Goal: Task Accomplishment & Management: Use online tool/utility

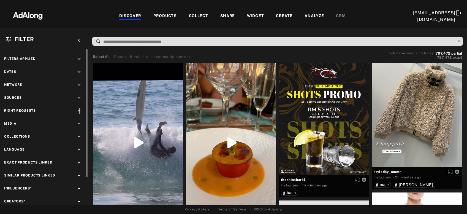
drag, startPoint x: 79, startPoint y: 109, endPoint x: 76, endPoint y: 112, distance: 4.0
click at [80, 109] on icon "keyboard_arrow_down" at bounding box center [79, 111] width 6 height 6
click at [26, 122] on div "Agreed" at bounding box center [49, 124] width 70 height 6
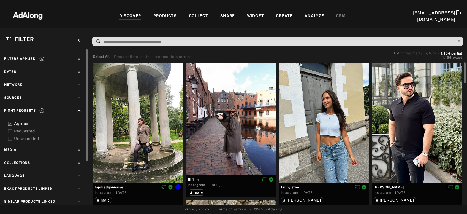
click at [145, 127] on div at bounding box center [138, 123] width 90 height 120
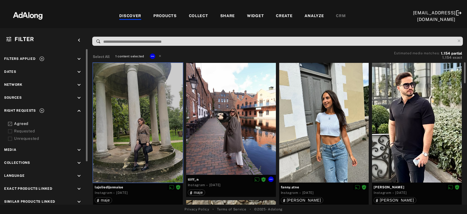
click at [235, 126] on div at bounding box center [231, 119] width 90 height 112
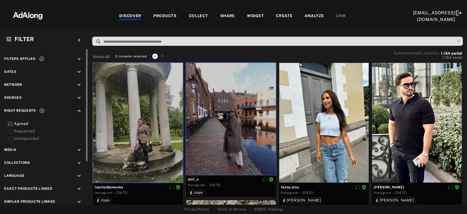
click at [153, 55] on icon at bounding box center [155, 56] width 4 height 4
click at [168, 63] on li "Collect" at bounding box center [170, 62] width 36 height 8
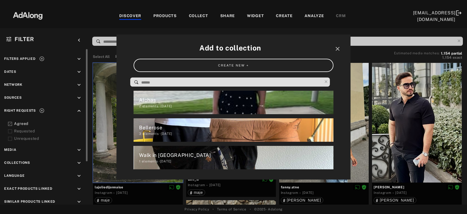
click at [178, 85] on input at bounding box center [231, 82] width 181 height 7
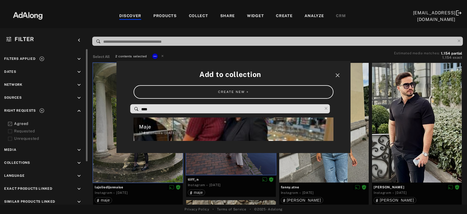
click at [156, 131] on div "134 elements · 2024.12.05" at bounding box center [236, 132] width 194 height 5
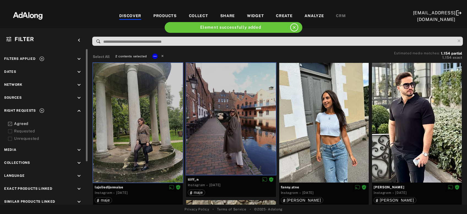
click at [162, 55] on icon at bounding box center [163, 56] width 4 height 4
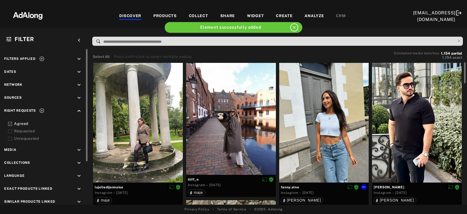
click at [335, 148] on div at bounding box center [324, 123] width 90 height 120
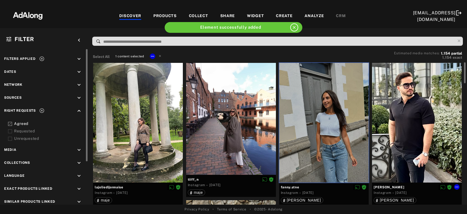
click at [385, 147] on div at bounding box center [417, 123] width 90 height 120
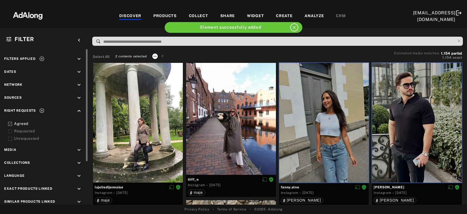
click at [154, 55] on icon at bounding box center [155, 56] width 4 height 4
click at [158, 63] on span "Collect" at bounding box center [161, 63] width 10 height 4
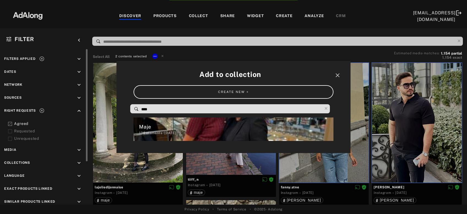
drag, startPoint x: 155, startPoint y: 112, endPoint x: 131, endPoint y: 111, distance: 23.7
click at [141, 111] on input "****" at bounding box center [231, 108] width 181 height 7
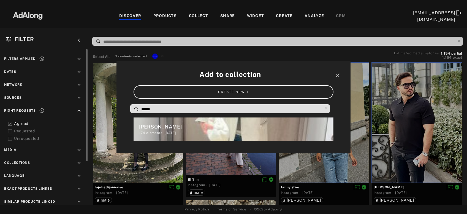
click at [150, 128] on div "Sandro" at bounding box center [236, 126] width 194 height 7
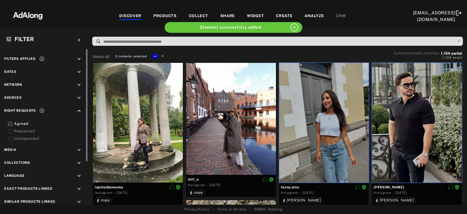
click at [162, 55] on icon at bounding box center [163, 56] width 4 height 4
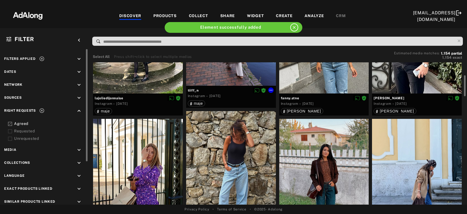
scroll to position [119, 0]
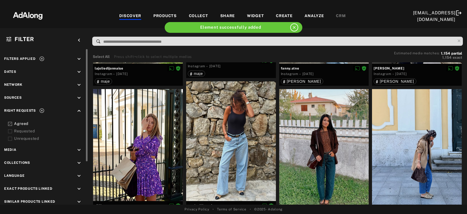
click at [78, 163] on icon "keyboard_arrow_down" at bounding box center [79, 163] width 6 height 6
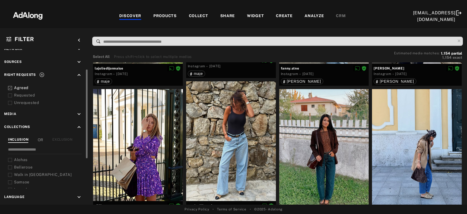
scroll to position [45, 0]
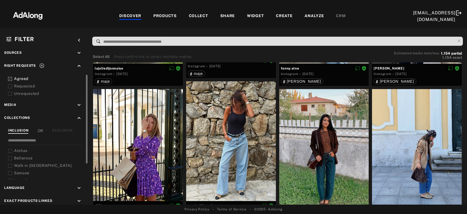
click at [64, 128] on div "EXCLUSION" at bounding box center [62, 131] width 20 height 6
click at [9, 150] on icon at bounding box center [10, 151] width 4 height 4
click at [10, 158] on icon at bounding box center [10, 158] width 4 height 4
click at [9, 164] on icon at bounding box center [10, 166] width 4 height 4
click at [9, 172] on icon at bounding box center [10, 173] width 4 height 4
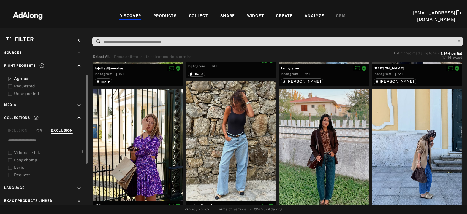
scroll to position [18, 0]
click at [10, 162] on icon at bounding box center [10, 163] width 4 height 4
click at [12, 159] on icon at bounding box center [10, 160] width 4 height 4
click at [10, 166] on icon at bounding box center [10, 168] width 4 height 4
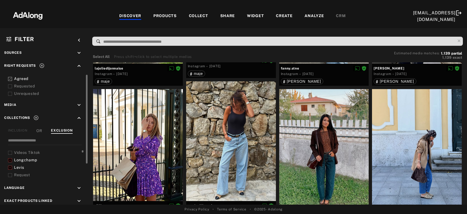
scroll to position [53, 0]
click at [9, 162] on icon at bounding box center [10, 164] width 4 height 4
click at [10, 170] on icon at bounding box center [10, 172] width 4 height 4
click at [12, 160] on icon at bounding box center [10, 162] width 4 height 4
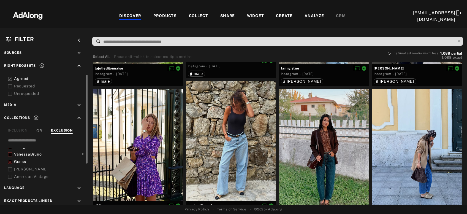
click at [11, 168] on icon at bounding box center [10, 169] width 4 height 4
click at [9, 157] on icon at bounding box center [10, 159] width 4 height 4
click at [10, 162] on icon at bounding box center [10, 163] width 4 height 4
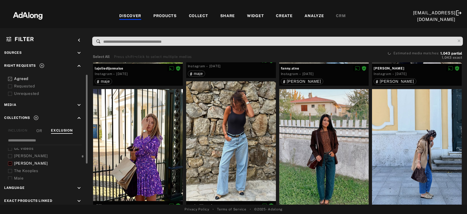
click at [10, 169] on icon at bounding box center [10, 171] width 4 height 4
click at [10, 160] on icon at bounding box center [10, 160] width 4 height 4
click at [10, 166] on icon at bounding box center [10, 168] width 4 height 4
click at [10, 172] on div at bounding box center [10, 175] width 4 height 6
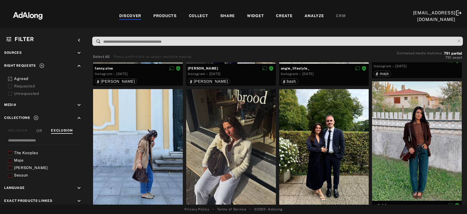
scroll to position [142, 0]
click at [10, 164] on icon at bounding box center [10, 165] width 4 height 4
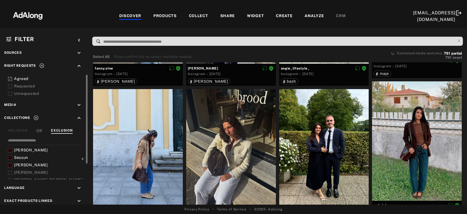
click at [10, 170] on icon at bounding box center [10, 172] width 4 height 4
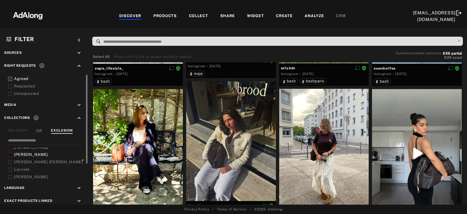
click at [11, 161] on icon at bounding box center [10, 162] width 4 height 4
click at [10, 166] on div at bounding box center [10, 169] width 4 height 6
click at [9, 175] on icon at bounding box center [10, 177] width 4 height 4
click at [10, 166] on icon at bounding box center [10, 167] width 4 height 4
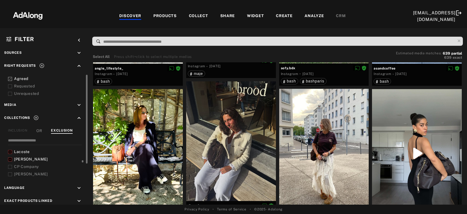
click at [11, 172] on icon at bounding box center [10, 174] width 4 height 4
click at [10, 162] on icon at bounding box center [10, 164] width 4 height 4
click at [10, 169] on icon at bounding box center [10, 171] width 4 height 4
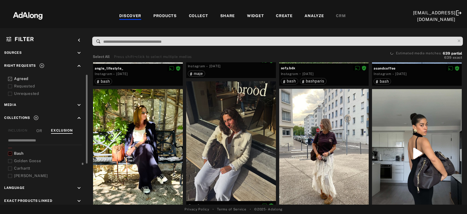
click at [10, 160] on icon at bounding box center [10, 161] width 4 height 4
click at [11, 165] on div at bounding box center [10, 168] width 4 height 6
click at [10, 173] on div at bounding box center [10, 176] width 4 height 6
click at [9, 163] on icon at bounding box center [10, 165] width 4 height 4
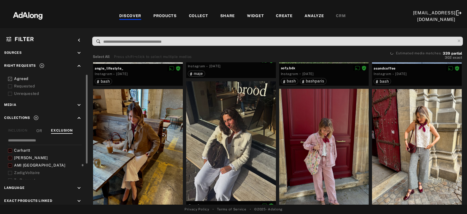
click at [9, 171] on icon at bounding box center [10, 173] width 4 height 4
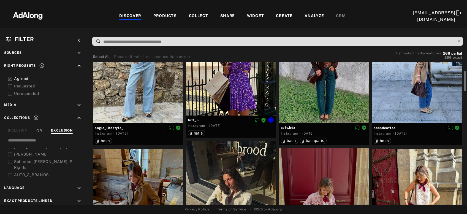
scroll to position [29, 0]
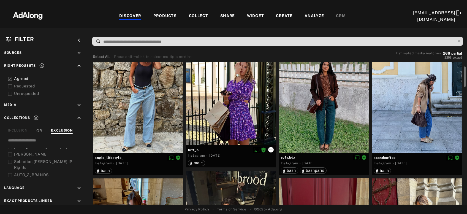
click at [270, 147] on icon at bounding box center [271, 149] width 4 height 4
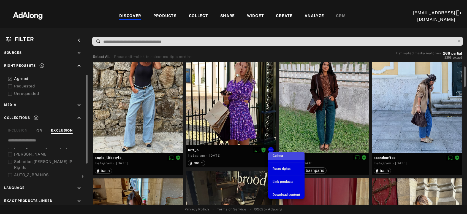
click at [275, 154] on span "Collect" at bounding box center [278, 156] width 10 height 4
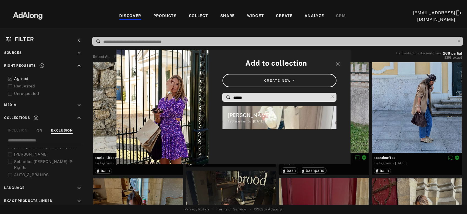
drag, startPoint x: 228, startPoint y: 99, endPoint x: 219, endPoint y: 99, distance: 8.5
click at [233, 99] on input "******" at bounding box center [281, 97] width 96 height 7
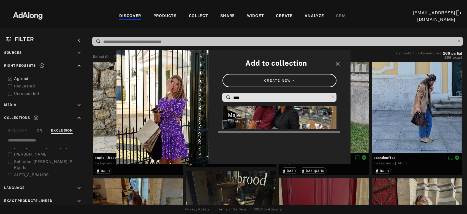
click at [241, 119] on div "136 elements · 2024.12.05" at bounding box center [282, 121] width 109 height 5
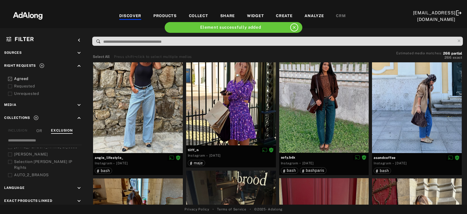
scroll to position [0, 0]
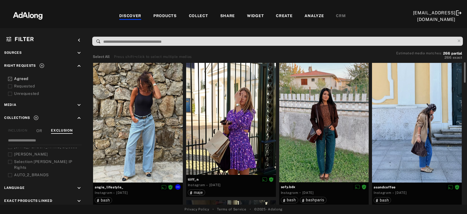
click at [112, 142] on div at bounding box center [138, 123] width 90 height 120
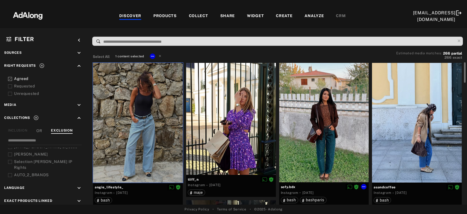
click at [321, 144] on div at bounding box center [324, 123] width 90 height 120
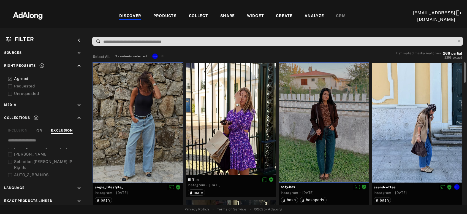
click at [418, 145] on div at bounding box center [417, 123] width 90 height 120
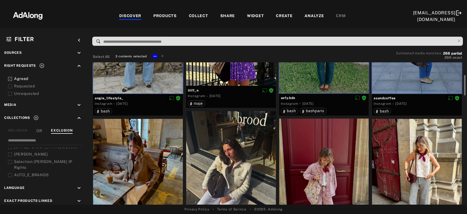
scroll to position [148, 0]
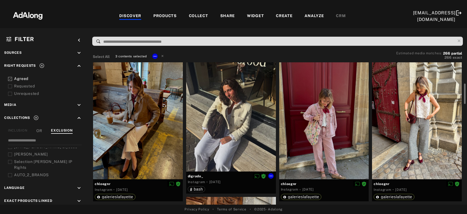
click at [240, 128] on div at bounding box center [231, 112] width 90 height 120
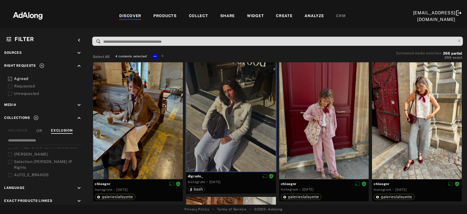
click at [158, 57] on div "4 contents selected" at bounding box center [140, 56] width 52 height 7
click at [155, 57] on icon at bounding box center [155, 56] width 4 height 4
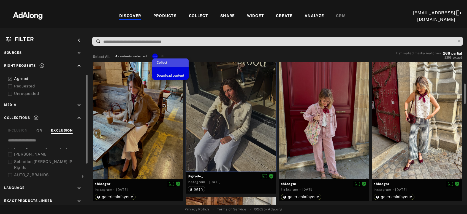
click at [172, 64] on li "Collect" at bounding box center [170, 62] width 36 height 8
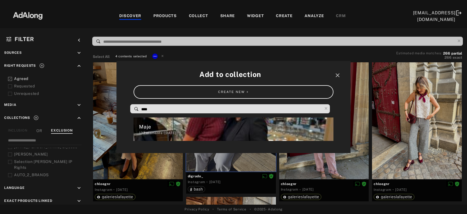
drag, startPoint x: 159, startPoint y: 110, endPoint x: 132, endPoint y: 110, distance: 27.3
click at [141, 110] on input "****" at bounding box center [231, 108] width 181 height 7
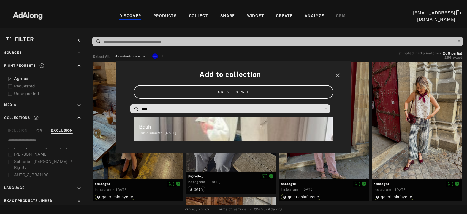
type input "****"
click at [168, 131] on div "185 elements · 2024.12.05" at bounding box center [236, 132] width 194 height 5
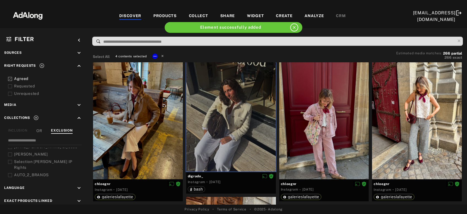
click at [162, 57] on icon at bounding box center [163, 56] width 4 height 4
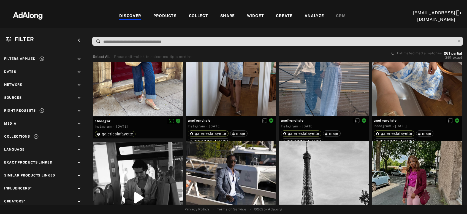
scroll to position [445, 0]
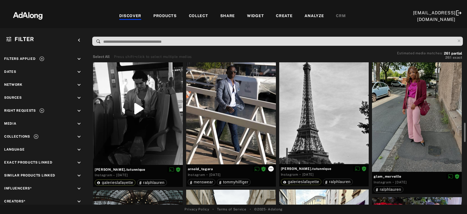
click at [270, 168] on icon at bounding box center [271, 168] width 4 height 4
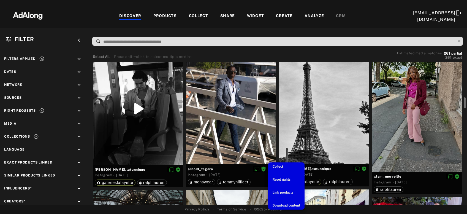
click at [280, 167] on span "Collect" at bounding box center [278, 166] width 10 height 4
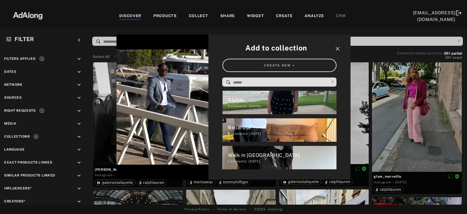
click at [249, 83] on input at bounding box center [281, 82] width 96 height 7
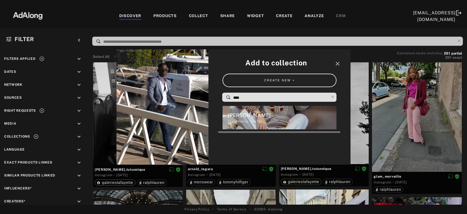
type input "****"
click at [246, 121] on div "11 elements · 2024.12.05" at bounding box center [282, 121] width 109 height 5
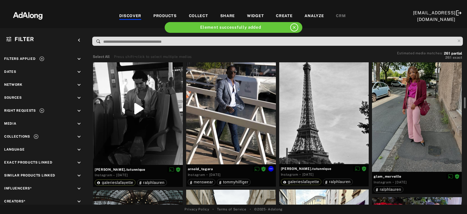
click at [223, 136] on div at bounding box center [231, 108] width 90 height 112
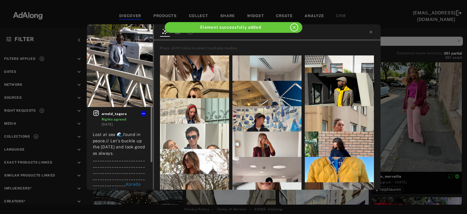
click at [95, 112] on icon at bounding box center [96, 113] width 6 height 6
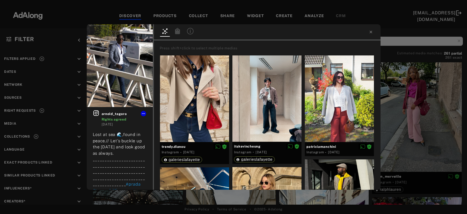
click at [368, 32] on div at bounding box center [267, 32] width 227 height 16
click at [370, 32] on icon at bounding box center [371, 32] width 4 height 4
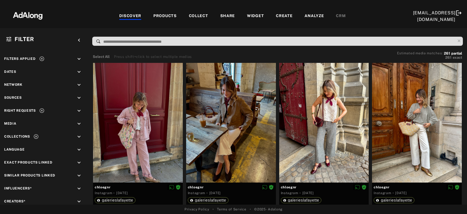
click at [189, 15] on div "COLLECT" at bounding box center [198, 16] width 19 height 7
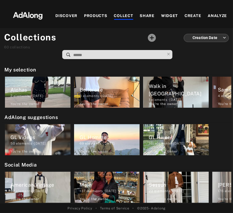
click at [110, 55] on input at bounding box center [119, 54] width 92 height 7
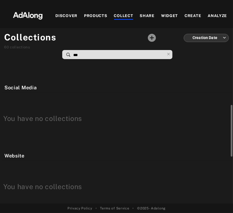
scroll to position [246, 0]
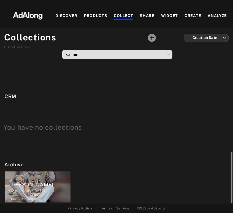
type input "***"
click at [169, 54] on icon at bounding box center [169, 54] width 8 height 8
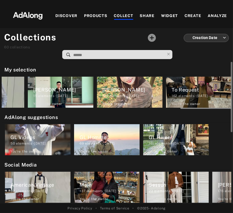
scroll to position [0, 741]
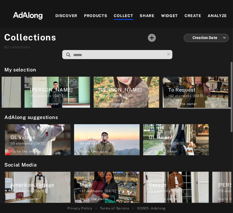
drag, startPoint x: 47, startPoint y: 109, endPoint x: 229, endPoint y: 110, distance: 182.0
click at [229, 110] on div "My selection Alohas 2 elements · 2025.08.19 You're the owner delete Bellerose 3…" at bounding box center [116, 133] width 233 height 142
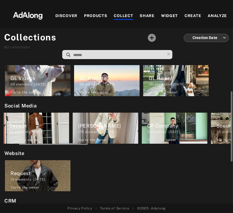
scroll to position [0, 207]
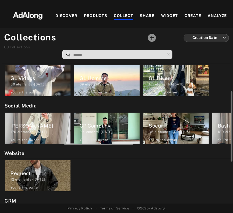
drag, startPoint x: 64, startPoint y: 145, endPoint x: 127, endPoint y: 147, distance: 62.6
click at [127, 147] on div "My selection Alohas 2 elements · 2025.08.19 You're the owner delete Bellerose 3…" at bounding box center [116, 133] width 233 height 142
click at [48, 133] on div "176 elements · 2024.12.05" at bounding box center [40, 132] width 60 height 5
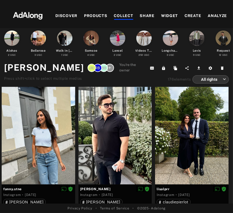
click at [124, 12] on div "DISCOVER PRODUCTS COLLECT SHARE WIDGET CREATE ANALYZE CRM" at bounding box center [149, 16] width 194 height 18
click at [123, 13] on div "COLLECT" at bounding box center [123, 16] width 19 height 7
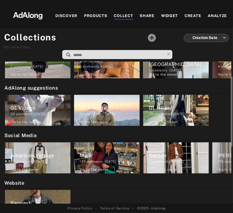
scroll to position [59, 0]
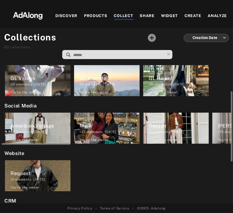
click at [85, 133] on span "137" at bounding box center [83, 132] width 6 height 4
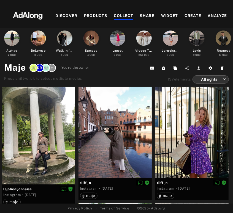
click at [129, 12] on div "DISCOVER PRODUCTS COLLECT SHARE WIDGET CREATE ANALYZE CRM" at bounding box center [149, 16] width 194 height 18
click at [120, 18] on div "COLLECT" at bounding box center [123, 16] width 19 height 7
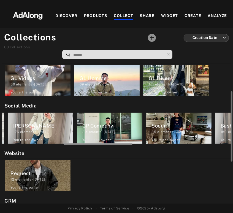
scroll to position [0, 214]
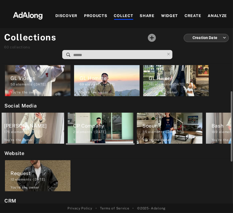
drag, startPoint x: 48, startPoint y: 145, endPoint x: 113, endPoint y: 145, distance: 64.4
click at [113, 145] on div at bounding box center [100, 144] width 69 height 2
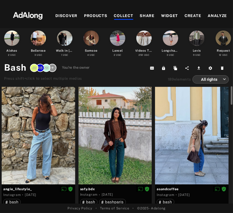
click at [125, 15] on div "COLLECT" at bounding box center [123, 16] width 19 height 7
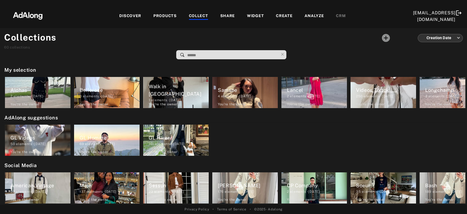
click at [191, 16] on div "COLLECT" at bounding box center [198, 16] width 19 height 7
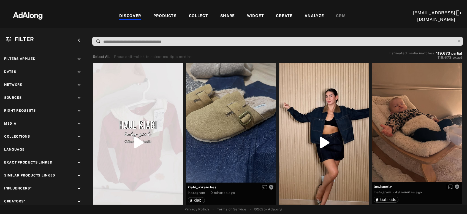
click at [203, 13] on div "COLLECT" at bounding box center [198, 16] width 19 height 7
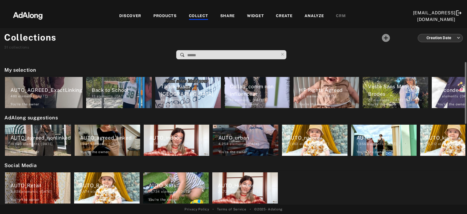
drag, startPoint x: 58, startPoint y: 110, endPoint x: 69, endPoint y: 110, distance: 11.6
click at [69, 110] on div "My selection AUTO_AGREED_ExactLinking 460 elements · 2025.09.17 You're the owne…" at bounding box center [233, 133] width 467 height 142
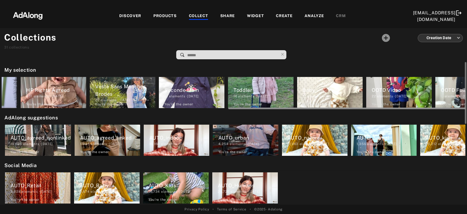
scroll to position [0, 313]
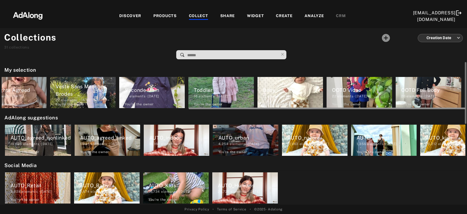
drag, startPoint x: 72, startPoint y: 108, endPoint x: 277, endPoint y: 112, distance: 204.6
click at [277, 112] on div "My selection AUTO_AGREED_ExactLinking 460 elements · 2025.09.17 You're the owne…" at bounding box center [233, 133] width 467 height 142
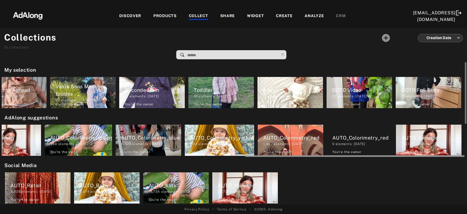
scroll to position [0, 515]
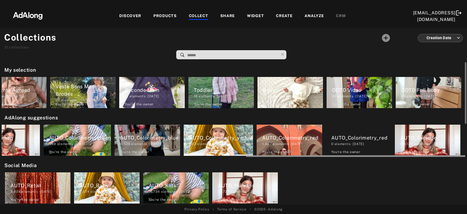
drag, startPoint x: 77, startPoint y: 156, endPoint x: 351, endPoint y: 161, distance: 274.6
click at [351, 161] on div "My selection AUTO_AGREED_ExactLinking 460 elements · 2025.09.17 You're the owne…" at bounding box center [233, 133] width 467 height 142
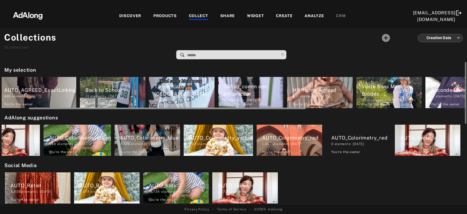
scroll to position [0, 0]
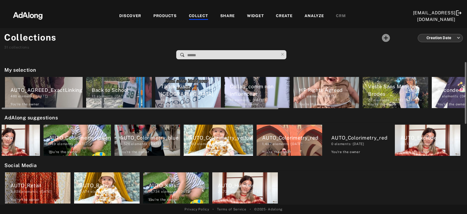
drag, startPoint x: 200, startPoint y: 107, endPoint x: 8, endPoint y: 109, distance: 192.5
click at [8, 109] on div at bounding box center [140, 108] width 277 height 2
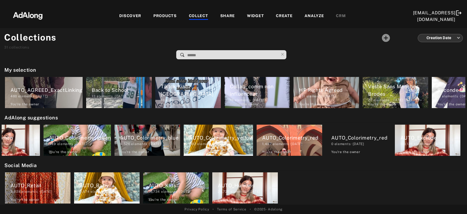
click at [198, 54] on input at bounding box center [233, 54] width 92 height 7
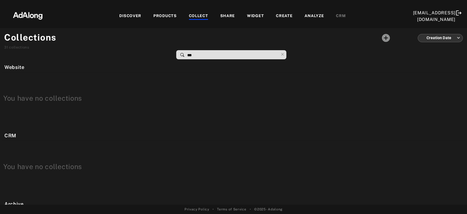
scroll to position [267, 0]
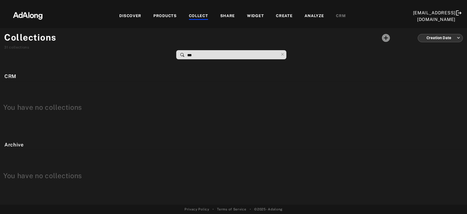
type input "***"
click at [130, 16] on div "DISCOVER" at bounding box center [130, 16] width 22 height 7
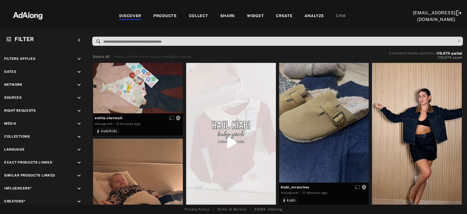
click at [161, 14] on div "PRODUCTS" at bounding box center [164, 16] width 23 height 7
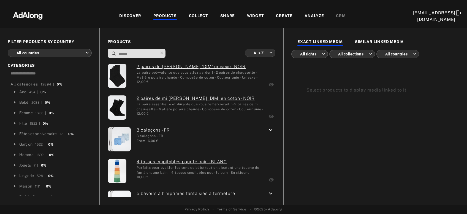
click at [204, 14] on div "COLLECT" at bounding box center [198, 16] width 19 height 7
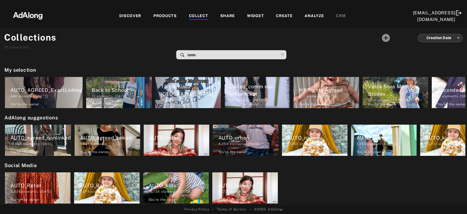
click at [253, 15] on div "WIDGET" at bounding box center [255, 16] width 17 height 7
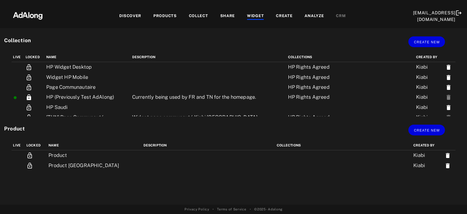
click at [203, 19] on div "COLLECT" at bounding box center [198, 16] width 19 height 7
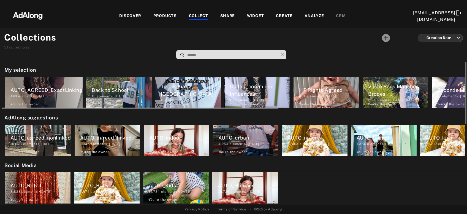
click at [63, 92] on div "AUTO_AGREED_ExactLinking" at bounding box center [46, 89] width 72 height 7
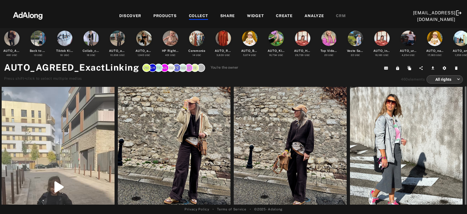
click at [183, 144] on div at bounding box center [174, 148] width 113 height 123
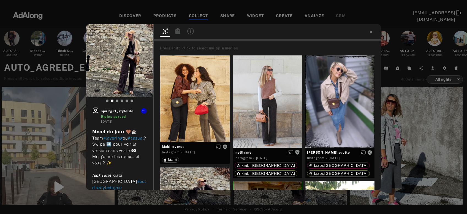
click at [181, 34] on icon at bounding box center [178, 31] width 7 height 7
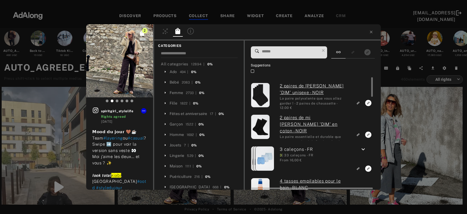
click at [297, 87] on link "2 paires de [PERSON_NAME] 'DIM' unisexe - NOIR" at bounding box center [315, 89] width 70 height 13
click at [372, 32] on icon at bounding box center [371, 32] width 4 height 4
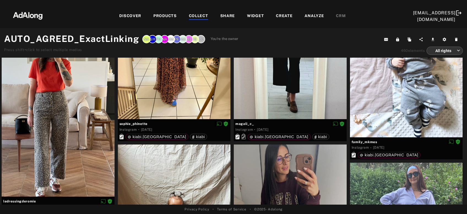
scroll to position [356, 0]
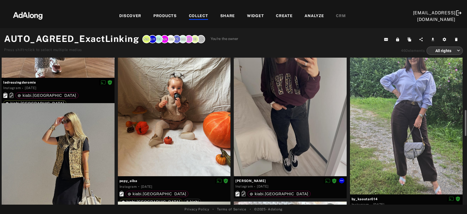
click at [269, 141] on div at bounding box center [290, 101] width 113 height 150
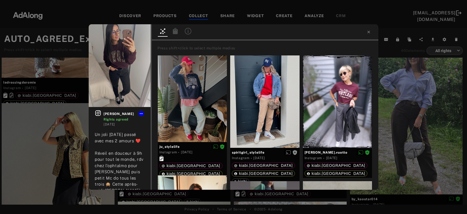
click at [423, 107] on div "gwen_etsesmignons Rights agreed 2 weeks ago Un joli mercredi passé avec mes 2 a…" at bounding box center [233, 107] width 467 height 214
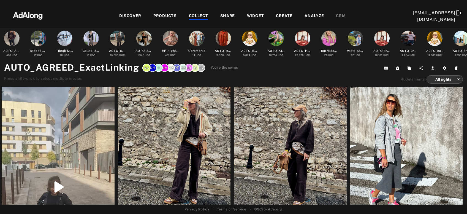
click at [196, 16] on div "COLLECT" at bounding box center [198, 16] width 19 height 7
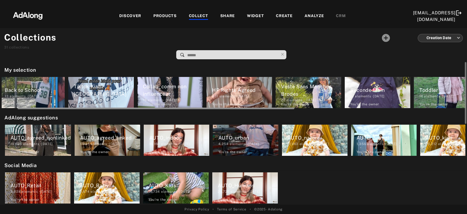
scroll to position [0, 96]
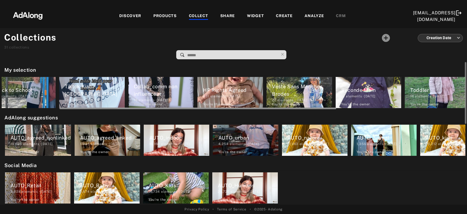
drag, startPoint x: 170, startPoint y: 108, endPoint x: 228, endPoint y: 109, distance: 57.6
click at [228, 109] on div at bounding box center [197, 108] width 277 height 2
click at [226, 96] on div "431 elements · 2024.04.04" at bounding box center [233, 96] width 60 height 5
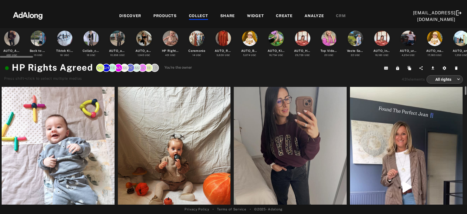
drag, startPoint x: 466, startPoint y: 152, endPoint x: 465, endPoint y: 43, distance: 109.6
click at [465, 43] on div "AUTO_AGREED_ExactLinking 460 UGC Back to School 13 UGC Tiktok Kiabi Tunisie 18 …" at bounding box center [233, 116] width 467 height 176
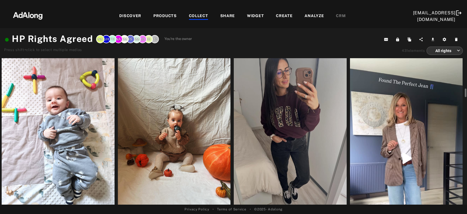
scroll to position [29, 0]
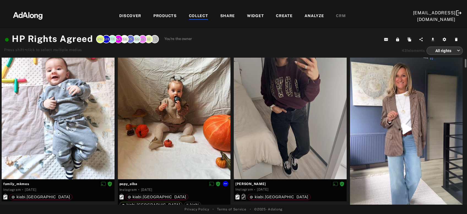
click at [153, 135] on div at bounding box center [174, 104] width 113 height 150
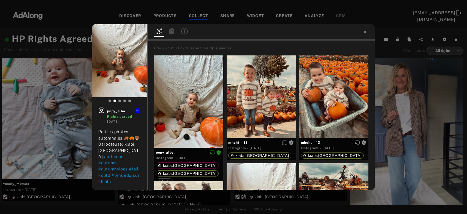
click at [172, 32] on icon at bounding box center [171, 31] width 5 height 6
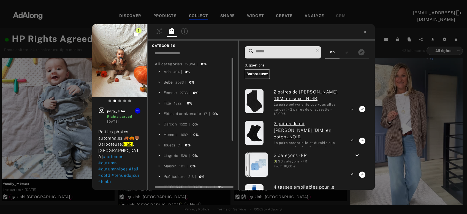
click at [169, 81] on div "Bébé" at bounding box center [168, 82] width 9 height 6
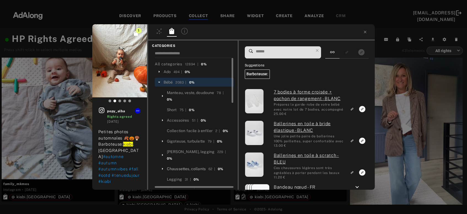
click at [199, 166] on div "Chaussettes, collants" at bounding box center [186, 169] width 39 height 6
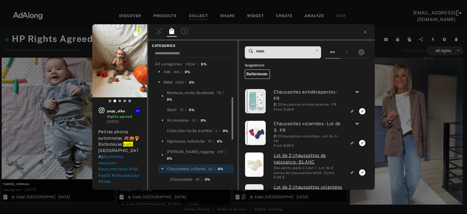
scroll to position [29, 0]
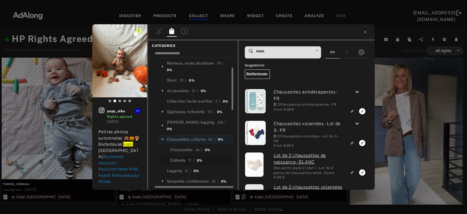
click at [179, 157] on div "Collants" at bounding box center [177, 160] width 15 height 6
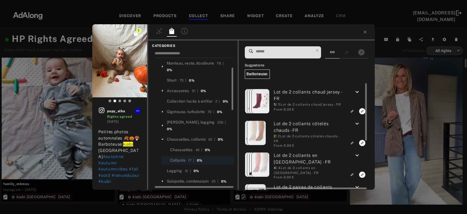
click at [359, 122] on icon "keyboard_arrow_down" at bounding box center [357, 123] width 7 height 7
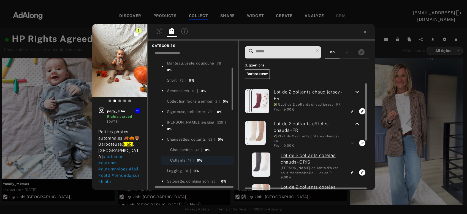
scroll to position [59, 0]
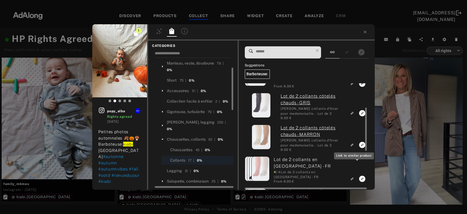
click at [352, 143] on icon "Link to similar product" at bounding box center [352, 144] width 4 height 3
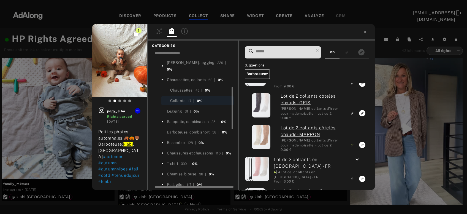
scroll to position [119, 0]
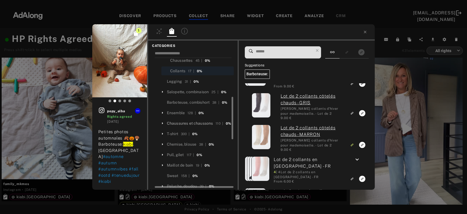
click at [204, 120] on div "Chaussures et chaussons" at bounding box center [190, 123] width 46 height 6
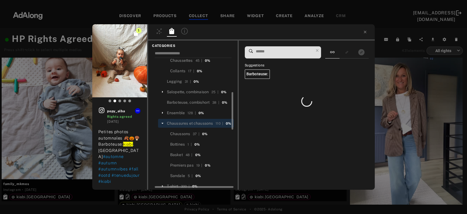
scroll to position [0, 0]
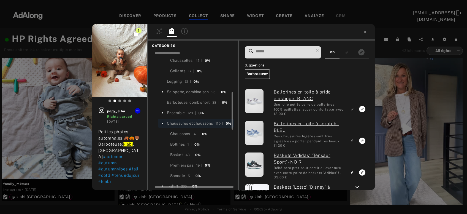
click at [268, 54] on input at bounding box center [284, 51] width 58 height 7
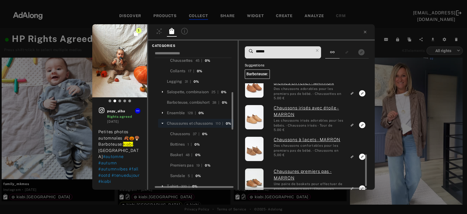
scroll to position [248, 0]
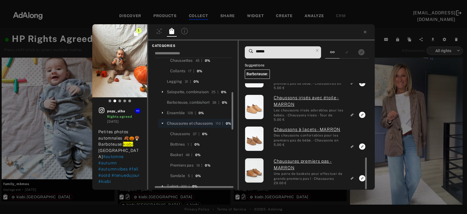
type input "******"
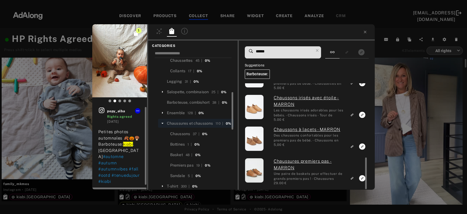
click at [102, 111] on icon at bounding box center [101, 110] width 7 height 7
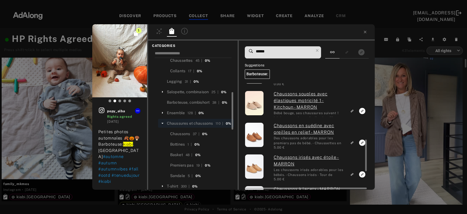
scroll to position [188, 0]
click at [353, 140] on rect "Link to similar product" at bounding box center [352, 142] width 7 height 7
click at [366, 32] on icon at bounding box center [365, 32] width 2 height 2
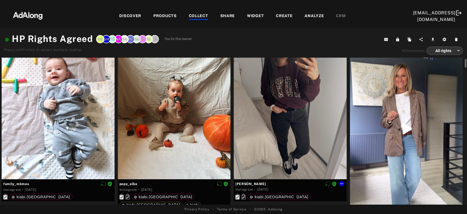
click at [302, 130] on div at bounding box center [290, 104] width 113 height 150
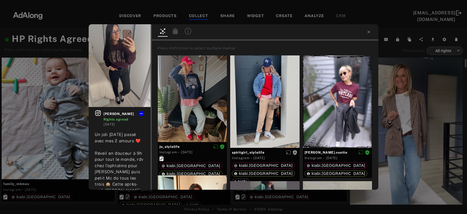
click at [177, 32] on icon at bounding box center [175, 31] width 5 height 6
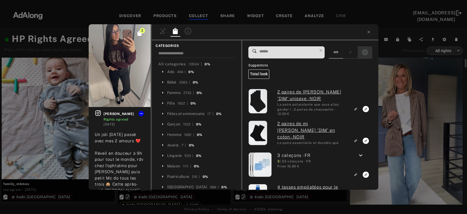
click at [365, 54] on icon "Show only exact products linked" at bounding box center [365, 52] width 6 height 6
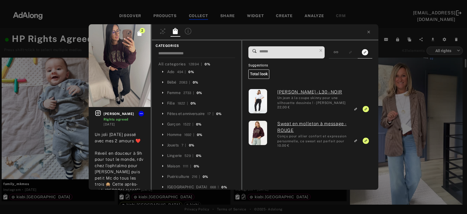
scroll to position [29, 0]
click at [368, 31] on icon at bounding box center [368, 32] width 2 height 2
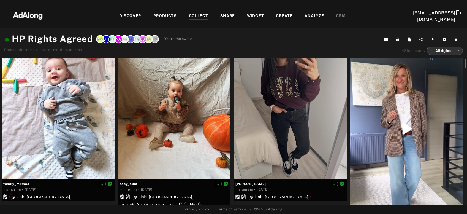
scroll to position [59, 0]
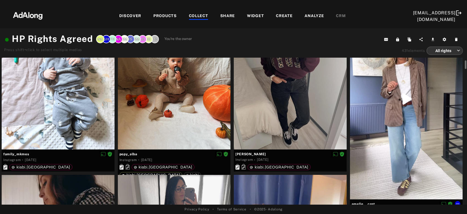
click at [383, 107] on div at bounding box center [406, 99] width 113 height 200
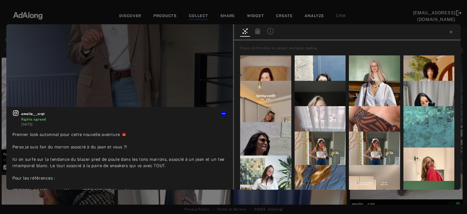
click at [257, 31] on icon at bounding box center [257, 31] width 7 height 7
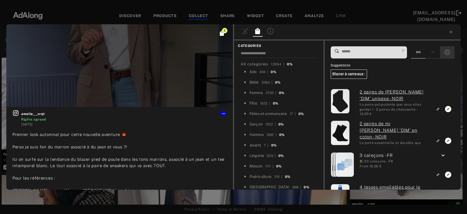
click at [453, 50] on div at bounding box center [447, 52] width 15 height 12
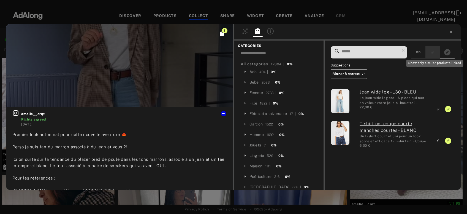
click at [436, 53] on rect "Show only similar products linked" at bounding box center [432, 52] width 7 height 7
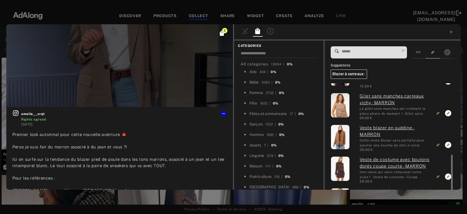
scroll to position [121, 0]
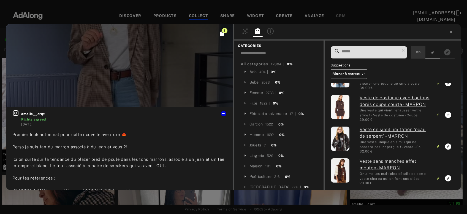
click at [424, 49] on div at bounding box center [418, 52] width 14 height 12
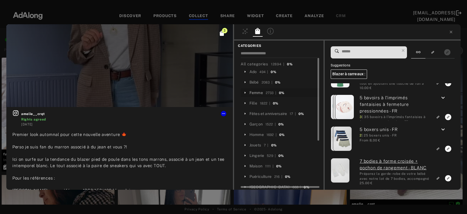
click at [256, 91] on div "Femme" at bounding box center [256, 93] width 13 height 6
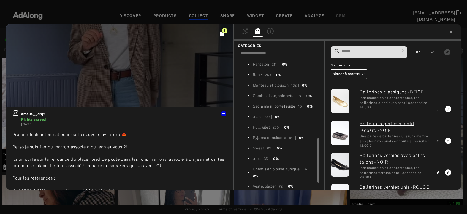
scroll to position [148, 0]
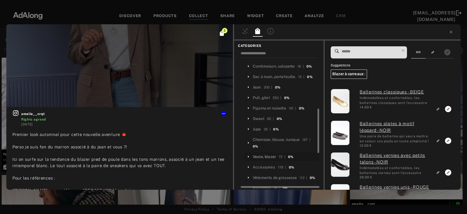
click at [271, 154] on div "Veste, blazer" at bounding box center [264, 157] width 23 height 6
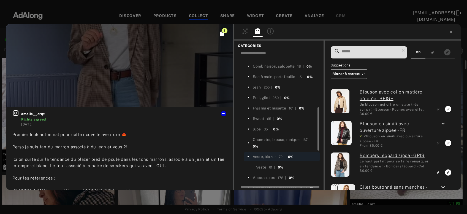
click at [360, 51] on input at bounding box center [370, 51] width 58 height 7
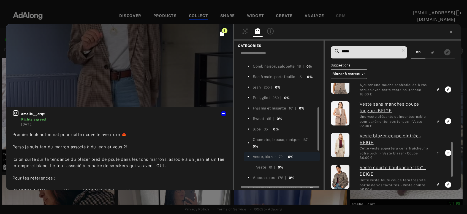
scroll to position [216, 0]
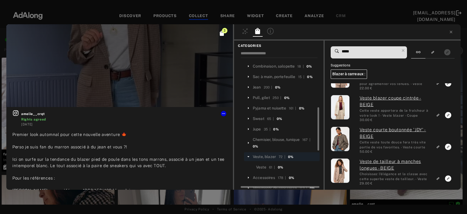
drag, startPoint x: 355, startPoint y: 50, endPoint x: 328, endPoint y: 54, distance: 27.2
click at [341, 54] on input "*****" at bounding box center [370, 51] width 58 height 7
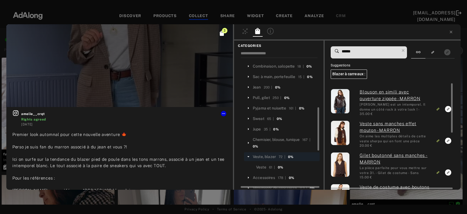
type input "******"
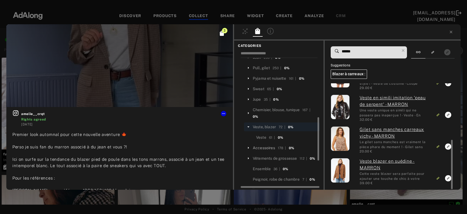
click at [261, 145] on div "Accessoires" at bounding box center [264, 148] width 22 height 6
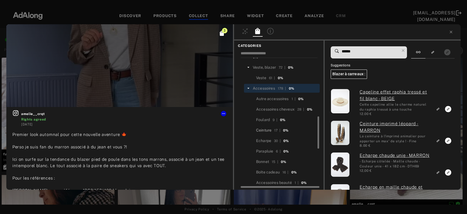
click at [267, 127] on div "Ceinture" at bounding box center [263, 130] width 15 height 6
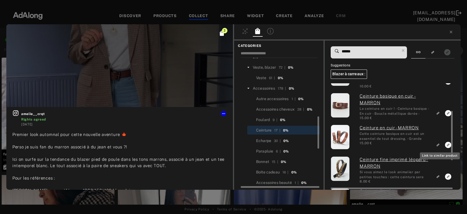
click at [438, 144] on icon "Link to similar product" at bounding box center [438, 144] width 4 height 3
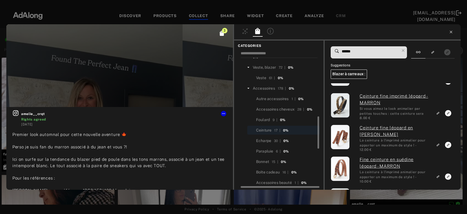
click at [451, 31] on icon at bounding box center [451, 32] width 4 height 4
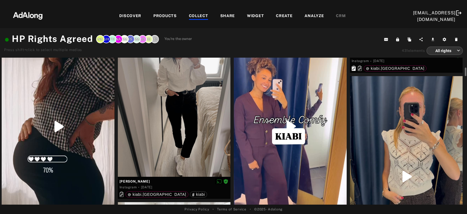
click at [53, 124] on div at bounding box center [58, 126] width 113 height 200
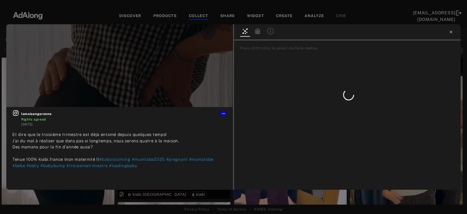
click at [452, 32] on icon at bounding box center [451, 32] width 4 height 4
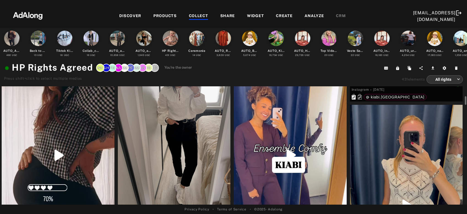
click at [62, 143] on div at bounding box center [58, 155] width 113 height 200
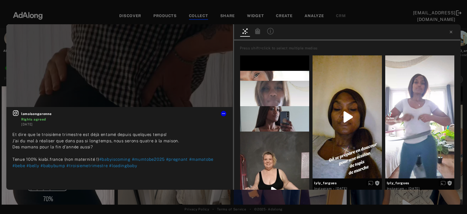
click at [258, 32] on icon at bounding box center [257, 31] width 5 height 6
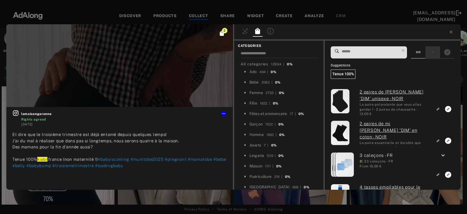
click at [440, 50] on div at bounding box center [432, 52] width 15 height 12
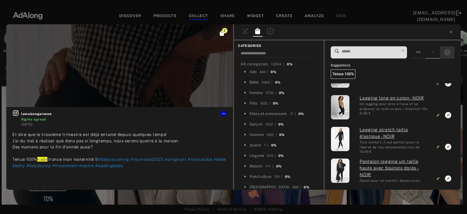
click at [445, 56] on div at bounding box center [447, 52] width 15 height 12
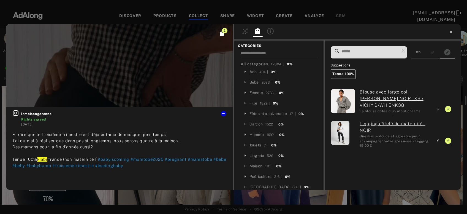
click at [450, 31] on icon at bounding box center [451, 32] width 4 height 4
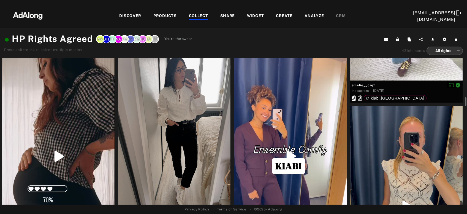
scroll to position [208, 0]
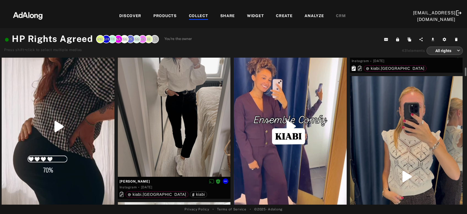
click at [192, 149] on div at bounding box center [174, 101] width 113 height 150
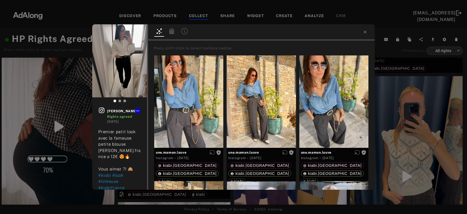
click at [420, 128] on div "gwen_etsesmignons Rights agreed 2 weeks ago Premier petit look avec la fameuse …" at bounding box center [233, 107] width 467 height 214
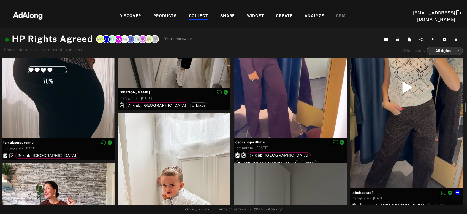
scroll to position [326, 0]
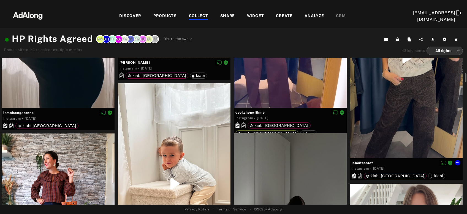
click at [390, 120] on div at bounding box center [406, 57] width 113 height 201
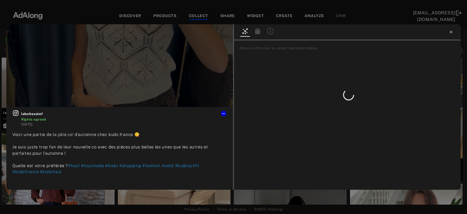
click at [450, 32] on icon at bounding box center [451, 32] width 4 height 4
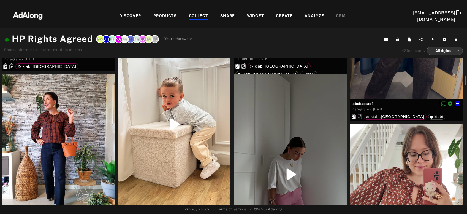
scroll to position [415, 0]
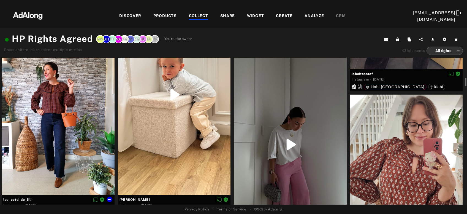
click at [55, 133] on div at bounding box center [58, 119] width 113 height 150
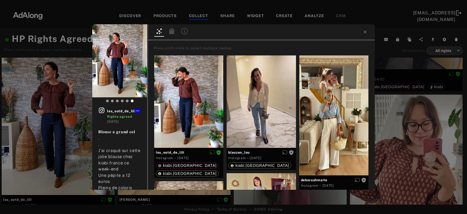
click at [174, 31] on icon at bounding box center [172, 31] width 7 height 7
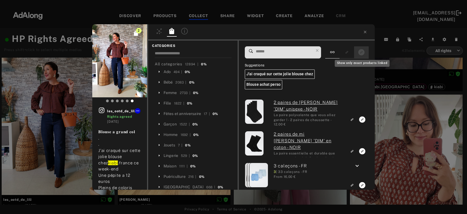
click at [362, 53] on rect "Show only exact products linked" at bounding box center [361, 52] width 7 height 7
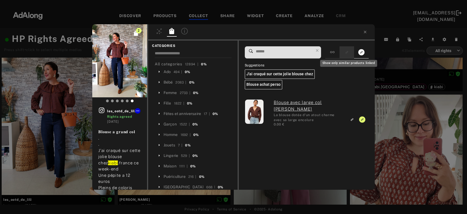
click at [349, 54] on icon "Show only similar products linked" at bounding box center [347, 52] width 4 height 3
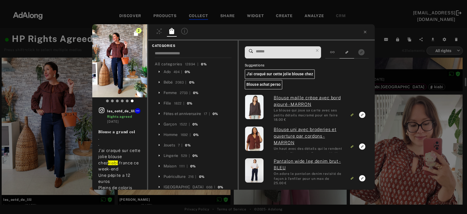
scroll to position [131, 0]
click at [410, 156] on div "2 les_ootd_de_lili Rights agreed 2 weeks ago 𝐁𝐥𝐨𝐮𝐬𝐞 𝐚 𝐠𝐫𝐚𝐧𝐝 𝐜𝐨𝐥 . . J'ai craqué…" at bounding box center [233, 107] width 467 height 214
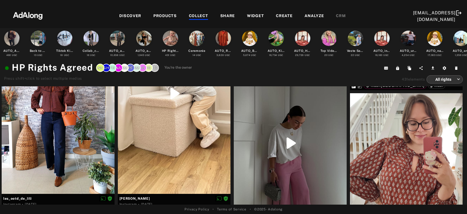
scroll to position [415, 0]
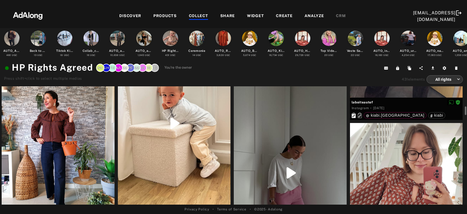
click at [202, 161] on div at bounding box center [174, 123] width 113 height 200
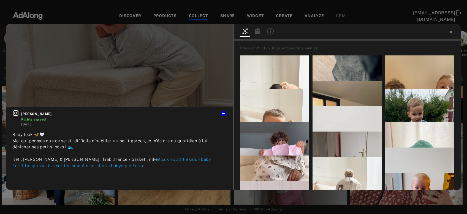
click at [257, 33] on icon at bounding box center [257, 31] width 5 height 6
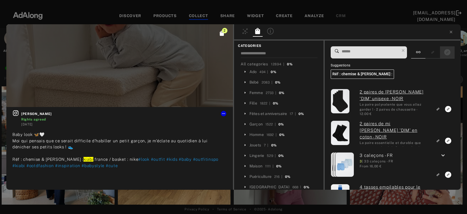
click at [448, 51] on icon "Show only exact products linked" at bounding box center [447, 52] width 6 height 6
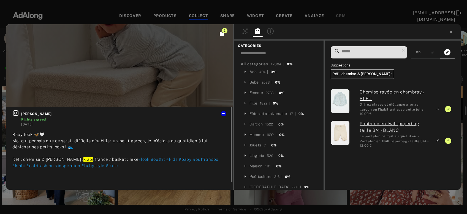
scroll to position [415, 0]
click at [434, 55] on rect "Show only similar products linked" at bounding box center [432, 52] width 7 height 7
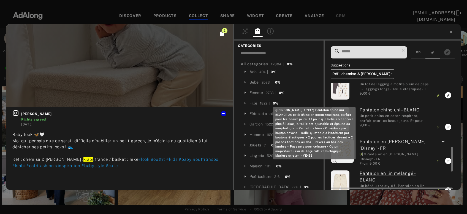
scroll to position [342, 0]
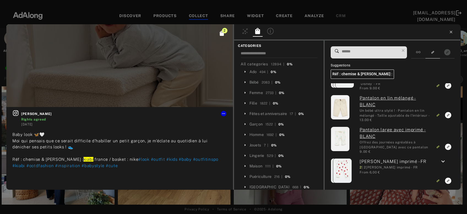
click at [449, 32] on icon at bounding box center [451, 32] width 4 height 4
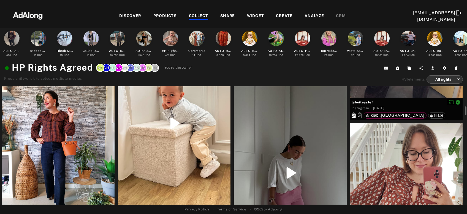
click at [168, 166] on div at bounding box center [174, 123] width 113 height 200
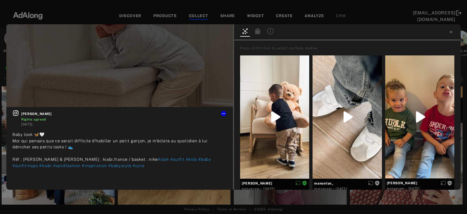
click at [256, 32] on icon at bounding box center [257, 31] width 5 height 6
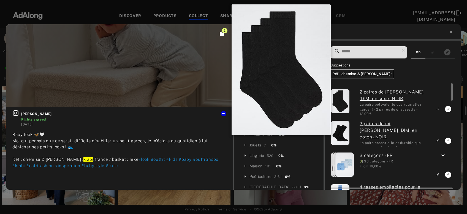
scroll to position [415, 0]
click at [343, 101] on img at bounding box center [340, 101] width 18 height 24
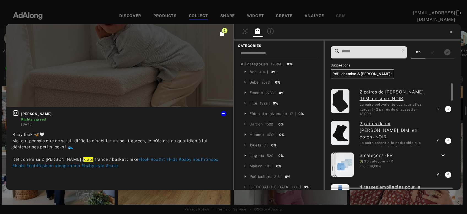
click at [370, 95] on link "2 paires de chaussette 'DIM' unisexe - NOIR" at bounding box center [395, 95] width 70 height 13
click at [452, 32] on icon at bounding box center [451, 32] width 4 height 4
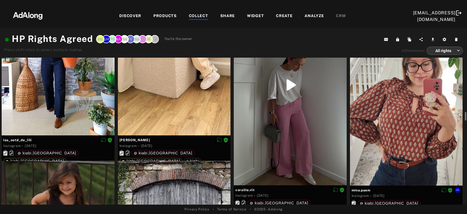
scroll to position [505, 0]
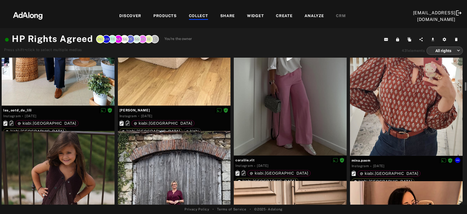
click at [386, 134] on div at bounding box center [406, 80] width 113 height 150
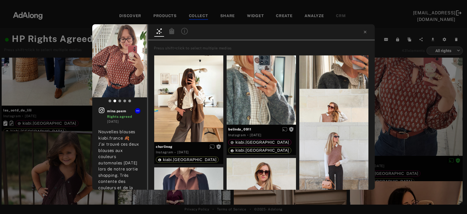
click at [170, 30] on icon at bounding box center [171, 31] width 5 height 6
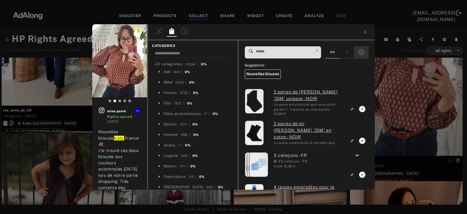
click at [365, 56] on body "DISCOVER PRODUCTS COLLECT SHARE WIDGET CREATE ANALYZE CRM kiabi@adalong.com AUT…" at bounding box center [233, 107] width 467 height 214
click at [365, 54] on rect "Show only exact products linked" at bounding box center [361, 52] width 7 height 7
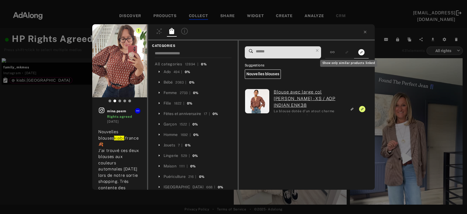
scroll to position [505, 0]
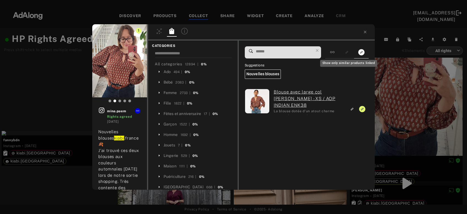
click at [347, 53] on icon "Show only similar products linked" at bounding box center [347, 52] width 4 height 3
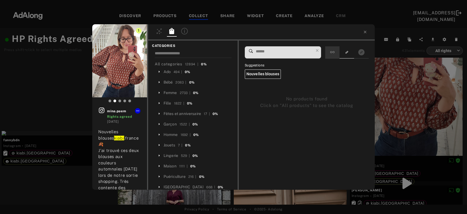
click at [334, 52] on icon at bounding box center [332, 52] width 4 height 4
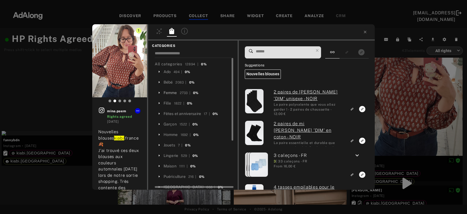
click at [167, 94] on div "Femme" at bounding box center [170, 93] width 13 height 6
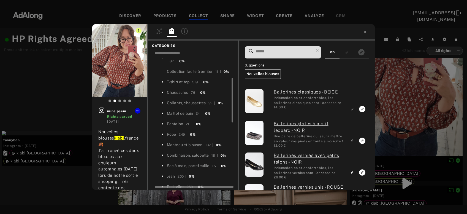
scroll to position [89, 0]
click at [169, 143] on div "Jean" at bounding box center [171, 146] width 8 height 6
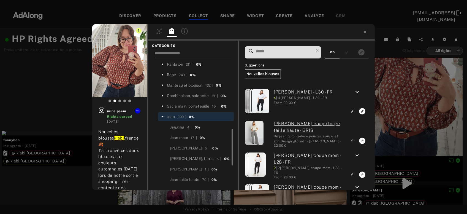
scroll to position [148, 0]
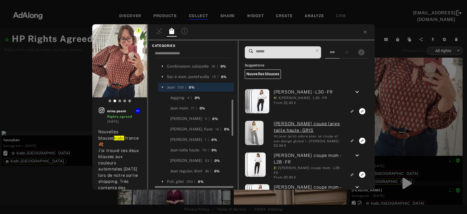
click at [268, 52] on input at bounding box center [284, 51] width 58 height 7
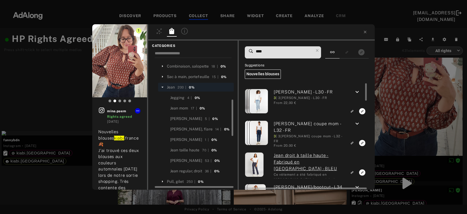
type input "****"
click at [187, 168] on div "Jean regular, droit" at bounding box center [186, 171] width 32 height 6
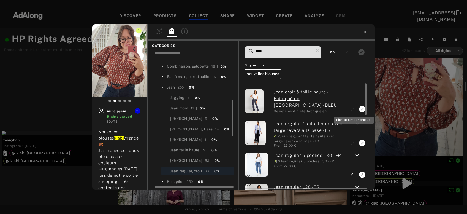
click at [353, 107] on icon "Link to similar product" at bounding box center [352, 108] width 4 height 3
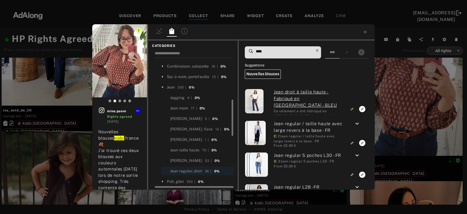
click at [320, 51] on icon at bounding box center [317, 51] width 8 height 8
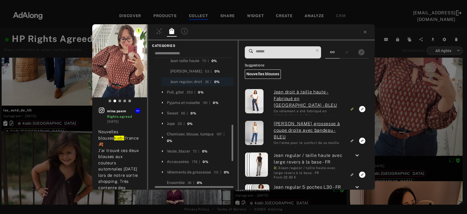
scroll to position [267, 0]
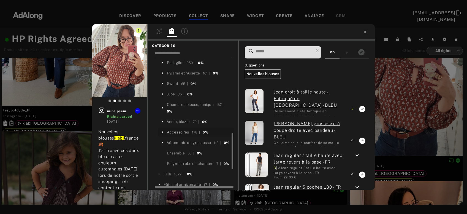
click at [181, 129] on div "Accessoires" at bounding box center [178, 132] width 22 height 6
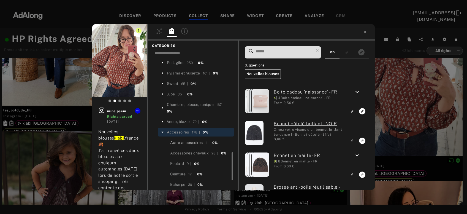
scroll to position [297, 0]
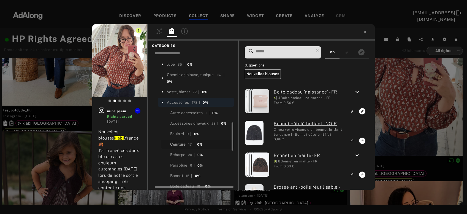
click at [178, 141] on div "Ceinture" at bounding box center [177, 144] width 15 height 6
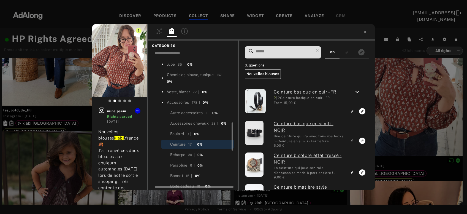
click at [277, 52] on input at bounding box center [284, 51] width 58 height 7
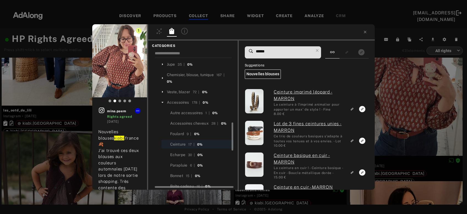
type input "******"
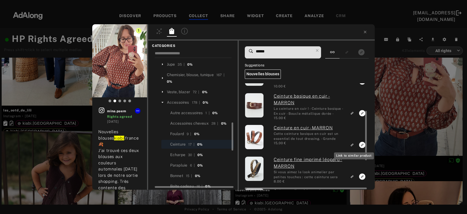
click at [354, 144] on icon "Link to similar product" at bounding box center [352, 144] width 4 height 3
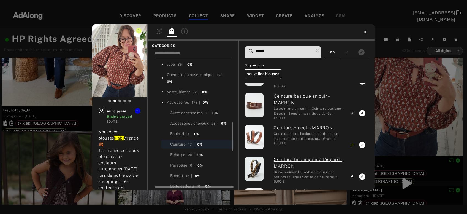
click at [366, 31] on icon at bounding box center [365, 32] width 2 height 2
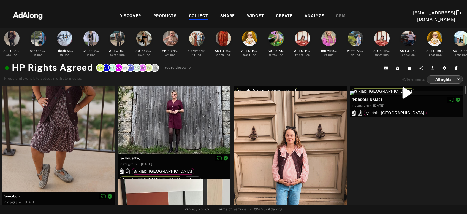
scroll to position [593, 0]
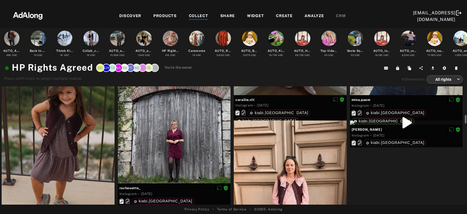
click at [59, 158] on div at bounding box center [58, 145] width 113 height 151
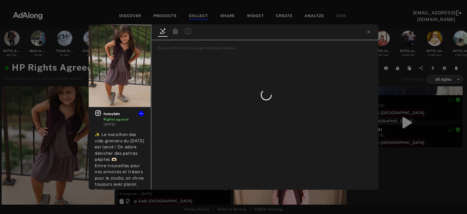
click at [176, 30] on icon at bounding box center [175, 31] width 5 height 6
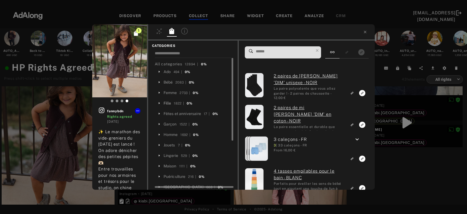
click at [168, 104] on div "Fille" at bounding box center [168, 103] width 8 height 6
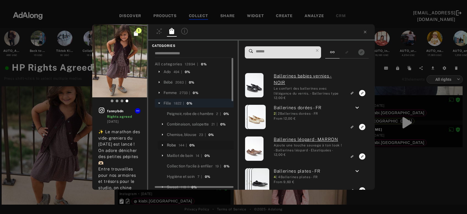
click at [172, 143] on div "Robe" at bounding box center [171, 145] width 9 height 6
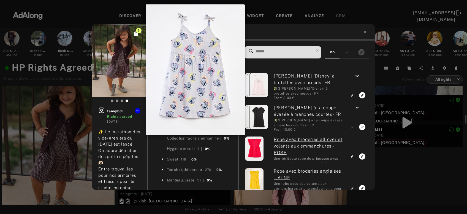
scroll to position [59, 0]
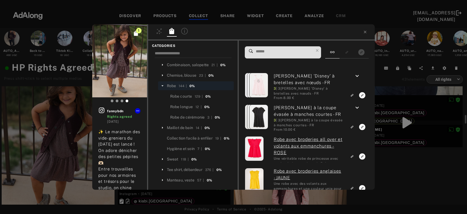
click at [272, 51] on input at bounding box center [284, 51] width 58 height 7
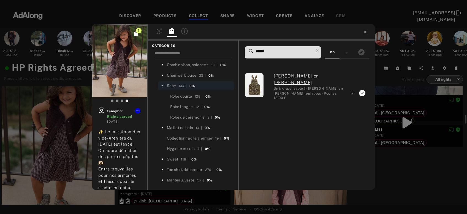
drag, startPoint x: 269, startPoint y: 52, endPoint x: 256, endPoint y: 51, distance: 12.5
click at [256, 51] on input "******" at bounding box center [284, 51] width 58 height 7
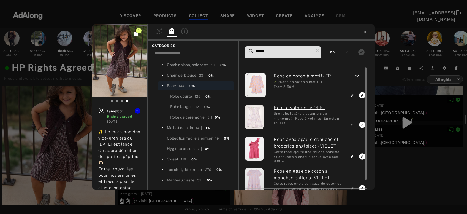
type input "******"
click at [358, 75] on icon "keyboard_arrow_down" at bounding box center [357, 76] width 7 height 7
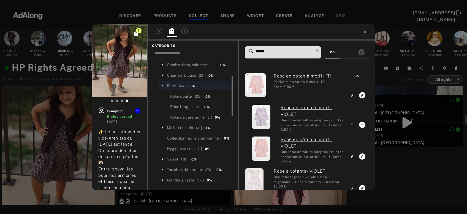
click at [321, 49] on icon at bounding box center [317, 51] width 8 height 8
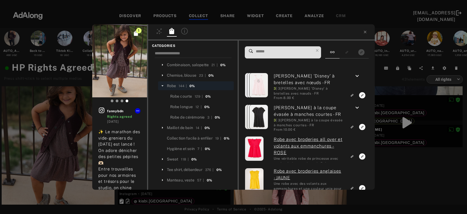
click at [288, 53] on input at bounding box center [284, 51] width 58 height 7
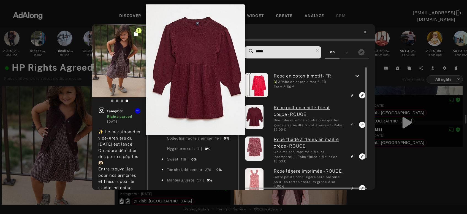
scroll to position [0, 0]
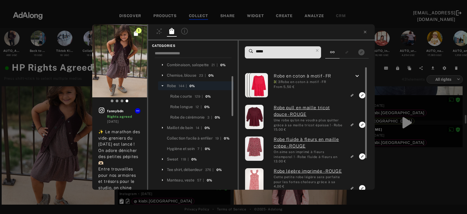
click at [280, 47] on div "***** Robe en coton à motif - FR 3 | 3 Robe en coton à motif - FR From 5,50 € k…" at bounding box center [307, 114] width 136 height 149
drag, startPoint x: 272, startPoint y: 53, endPoint x: 253, endPoint y: 57, distance: 19.9
click at [255, 55] on input "*****" at bounding box center [284, 51] width 58 height 7
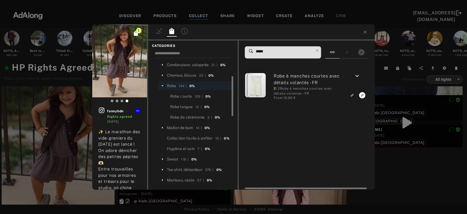
click at [360, 74] on icon "keyboard_arrow_down" at bounding box center [357, 76] width 7 height 7
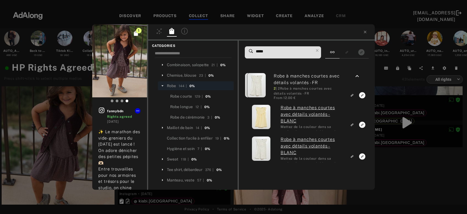
drag, startPoint x: 271, startPoint y: 52, endPoint x: 250, endPoint y: 52, distance: 20.9
click at [255, 52] on input "*****" at bounding box center [284, 51] width 58 height 7
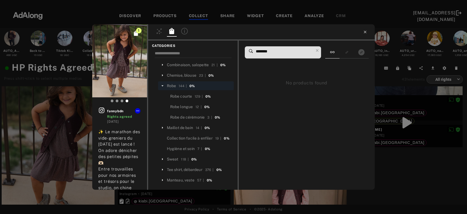
type input "********"
click at [364, 32] on icon at bounding box center [365, 32] width 4 height 4
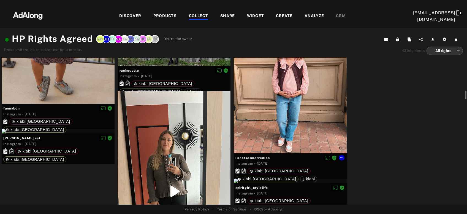
click at [298, 120] on div at bounding box center [290, 78] width 113 height 150
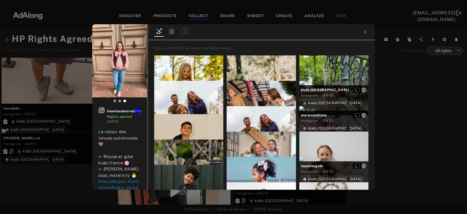
click at [172, 32] on icon at bounding box center [171, 31] width 5 height 6
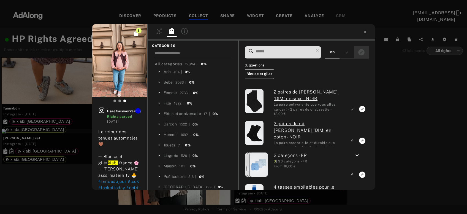
click at [361, 55] on icon "Show only exact products linked" at bounding box center [361, 52] width 6 height 6
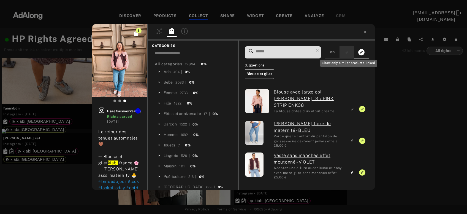
click at [350, 54] on rect "Show only similar products linked" at bounding box center [346, 52] width 7 height 7
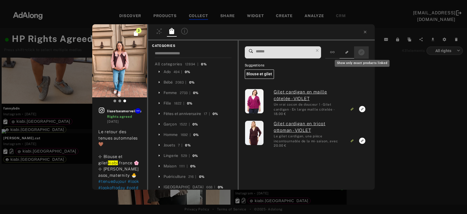
click at [362, 52] on rect "Show only exact products linked" at bounding box center [361, 52] width 7 height 7
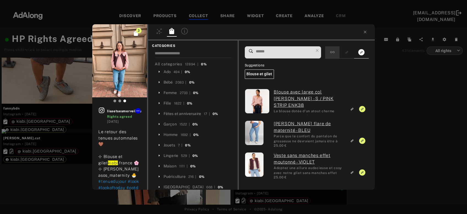
click at [333, 55] on div at bounding box center [332, 52] width 14 height 12
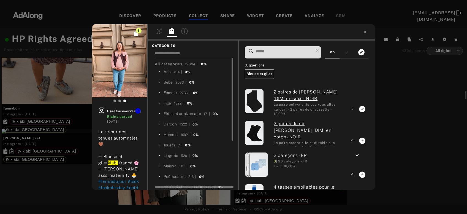
click at [167, 93] on div "Femme" at bounding box center [170, 93] width 13 height 6
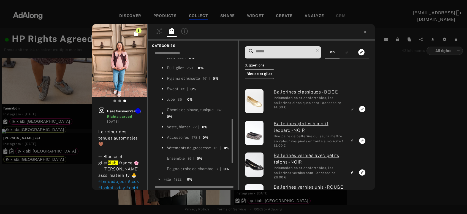
click at [182, 145] on div "Vêtements de grossesse" at bounding box center [189, 148] width 44 height 6
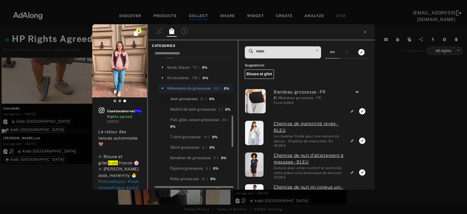
click at [193, 96] on div "Jean grossesse" at bounding box center [184, 99] width 28 height 6
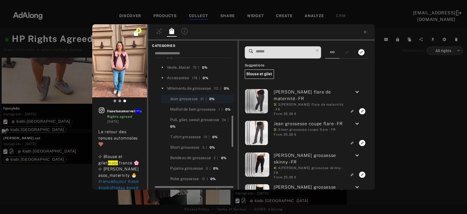
click at [280, 52] on input at bounding box center [284, 51] width 58 height 7
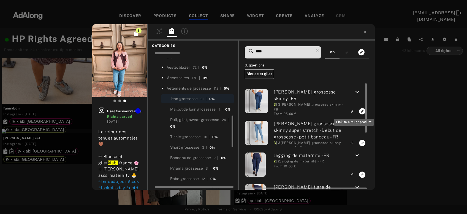
type input "****"
click at [354, 109] on rect "Link to similar product" at bounding box center [352, 111] width 7 height 7
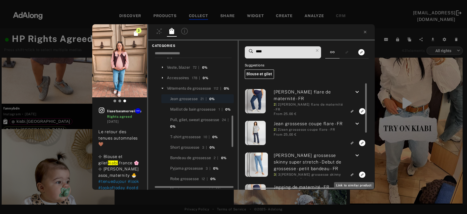
click at [359, 89] on icon "keyboard_arrow_down" at bounding box center [357, 92] width 7 height 7
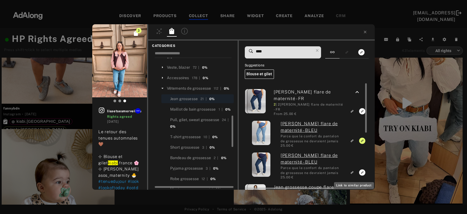
click at [359, 90] on icon "keyboard_arrow_up" at bounding box center [357, 92] width 7 height 7
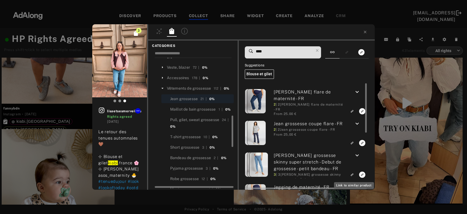
click at [352, 111] on icon "Link to similar product" at bounding box center [352, 112] width 2 height 2
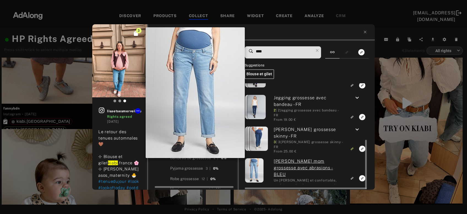
scroll to position [121, 0]
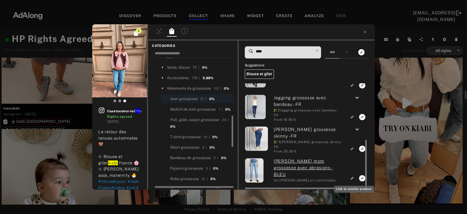
click at [354, 176] on rect "Link to similar product" at bounding box center [352, 178] width 7 height 7
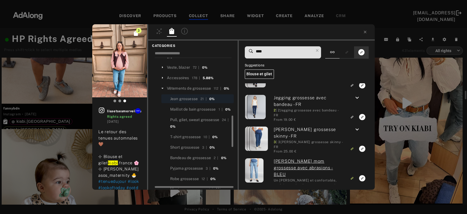
click at [356, 53] on div at bounding box center [361, 52] width 15 height 12
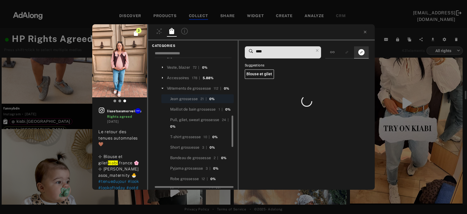
scroll to position [0, 0]
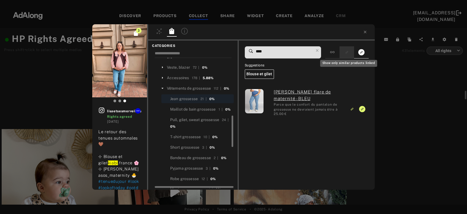
click at [349, 54] on icon "Show only similar products linked" at bounding box center [347, 52] width 4 height 3
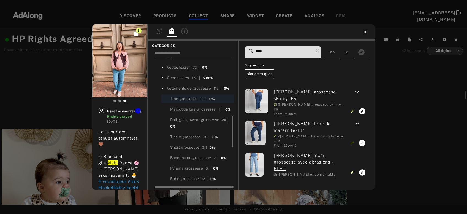
click at [365, 31] on icon at bounding box center [365, 32] width 4 height 4
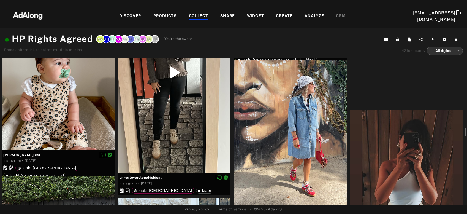
scroll to position [831, 0]
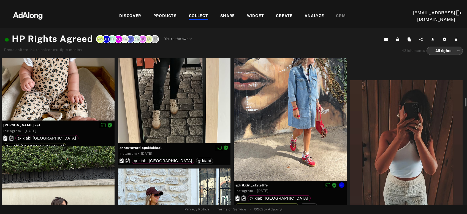
click at [301, 122] on div at bounding box center [290, 105] width 113 height 150
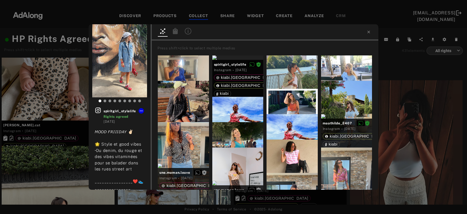
click at [176, 30] on div at bounding box center [175, 32] width 10 height 8
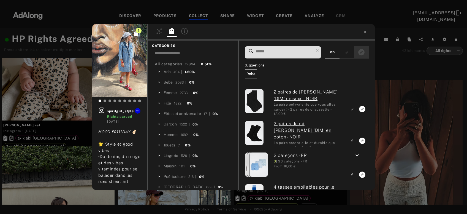
click at [365, 51] on rect "Show only exact products linked" at bounding box center [361, 52] width 7 height 7
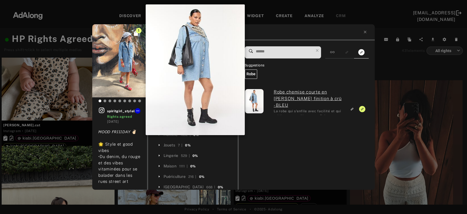
scroll to position [831, 0]
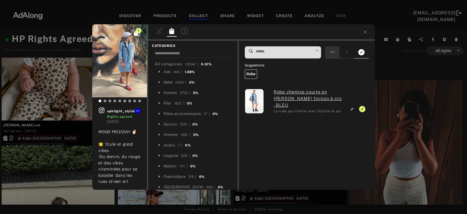
click at [335, 55] on div at bounding box center [332, 52] width 14 height 12
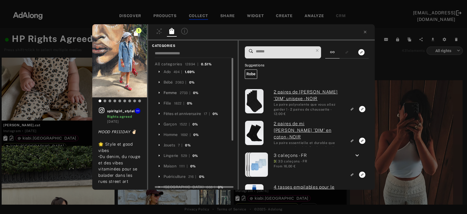
click at [170, 92] on div "Femme" at bounding box center [170, 93] width 13 height 6
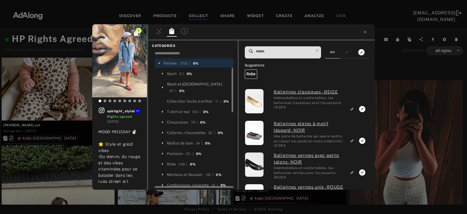
scroll to position [59, 0]
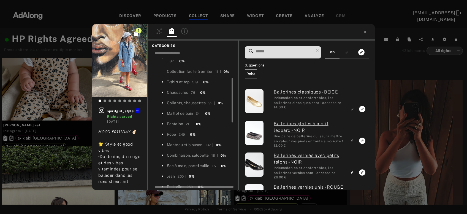
click at [192, 163] on div "Sac à main, portefeuille" at bounding box center [188, 166] width 43 height 6
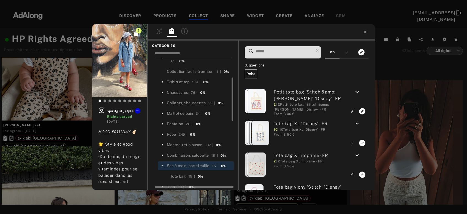
click at [275, 51] on input at bounding box center [284, 51] width 58 height 7
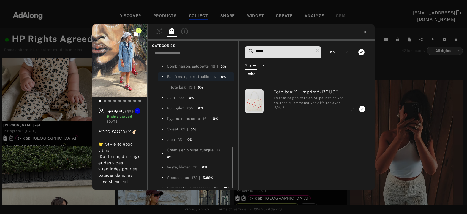
scroll to position [178, 0]
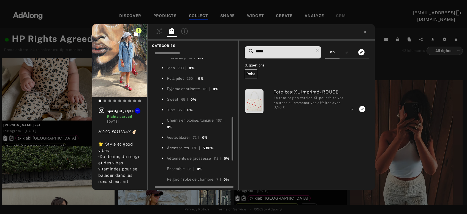
type input "*****"
click at [177, 145] on div "Accessoires" at bounding box center [178, 148] width 22 height 6
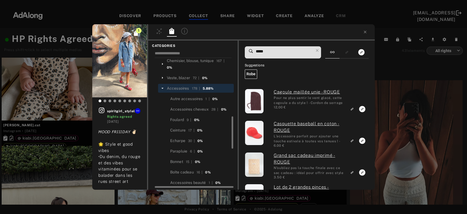
scroll to position [267, 0]
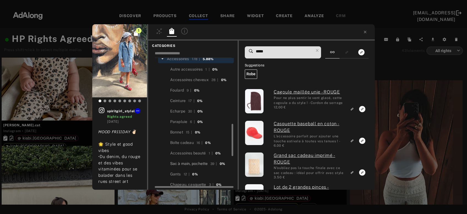
click at [194, 161] on div "Sac à main, pochette" at bounding box center [188, 164] width 37 height 6
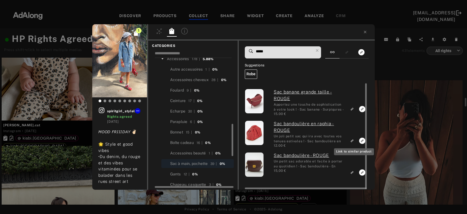
click at [352, 140] on icon "Link to similar product" at bounding box center [352, 140] width 4 height 3
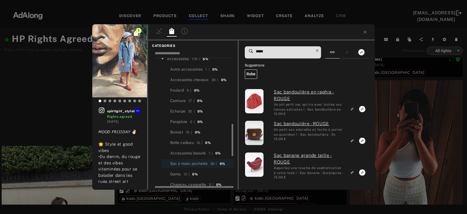
click at [318, 51] on icon at bounding box center [317, 51] width 8 height 8
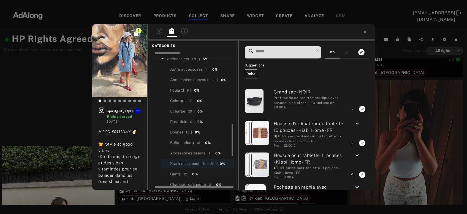
click at [179, 87] on div "Foulard" at bounding box center [177, 90] width 14 height 6
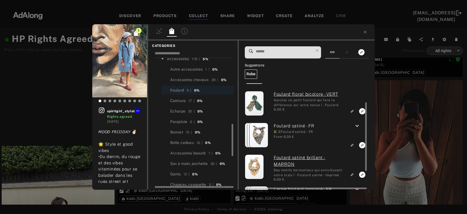
click at [358, 124] on icon "keyboard_arrow_down" at bounding box center [357, 126] width 7 height 7
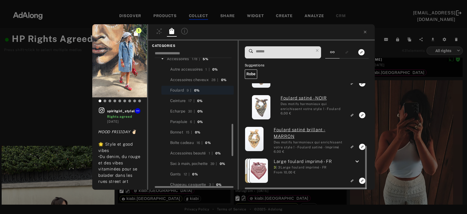
click at [360, 159] on icon "keyboard_arrow_down" at bounding box center [357, 161] width 7 height 7
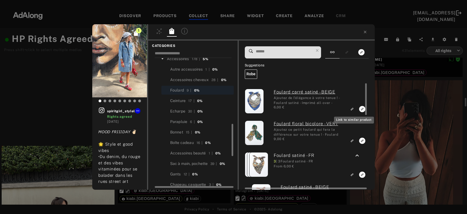
click at [351, 110] on rect "Link to similar product" at bounding box center [352, 108] width 7 height 7
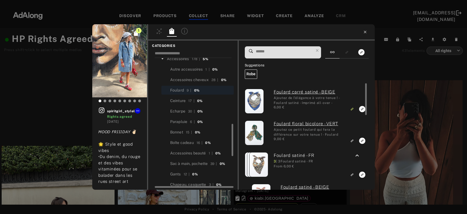
click at [366, 31] on icon at bounding box center [365, 32] width 2 height 2
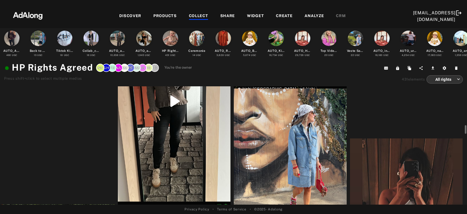
click at [289, 170] on div at bounding box center [290, 163] width 113 height 150
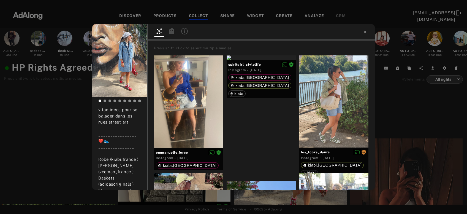
click at [173, 32] on icon at bounding box center [171, 31] width 5 height 6
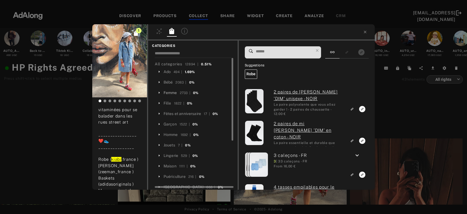
click at [169, 95] on div "Femme" at bounding box center [170, 93] width 13 height 6
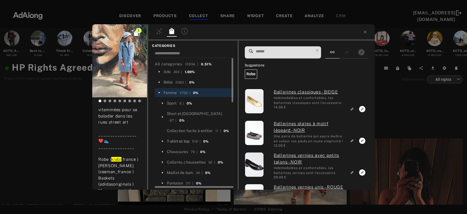
click at [187, 138] on div "T-shirt et top" at bounding box center [178, 141] width 23 height 6
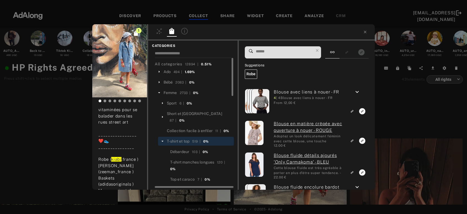
click at [270, 52] on input at bounding box center [284, 51] width 58 height 7
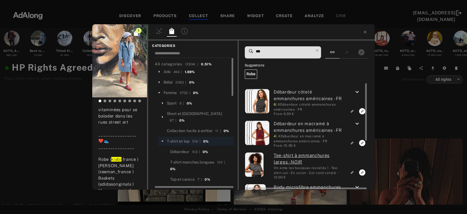
type input "***"
click at [358, 90] on icon "keyboard_arrow_down" at bounding box center [357, 92] width 7 height 7
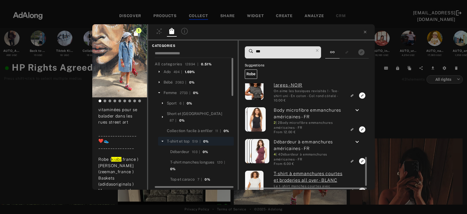
click at [358, 109] on icon "keyboard_arrow_down" at bounding box center [357, 110] width 7 height 7
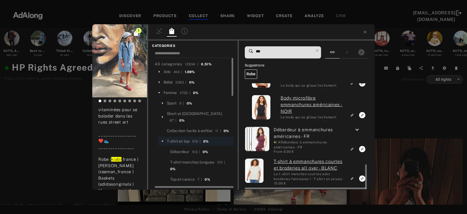
click at [357, 128] on icon "keyboard_arrow_down" at bounding box center [357, 129] width 7 height 7
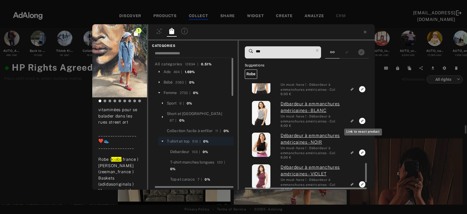
click at [360, 121] on rect "Link to exact product" at bounding box center [362, 120] width 7 height 7
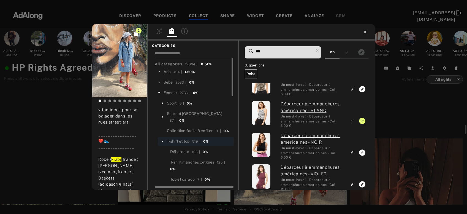
click at [365, 32] on icon at bounding box center [365, 32] width 2 height 2
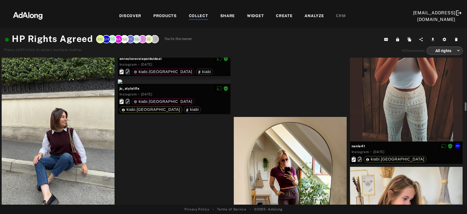
click at [397, 128] on div at bounding box center [406, 66] width 113 height 150
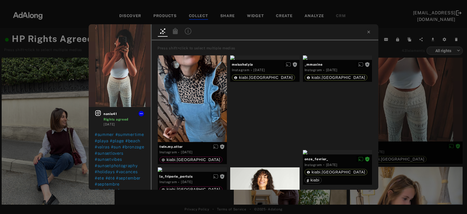
click at [174, 31] on icon at bounding box center [175, 31] width 5 height 6
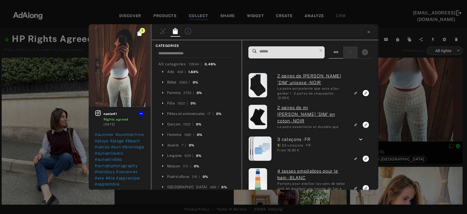
click at [357, 53] on div at bounding box center [350, 52] width 15 height 12
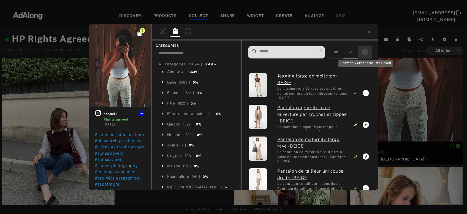
click at [366, 56] on div "Show only exact products linked" at bounding box center [366, 61] width 56 height 11
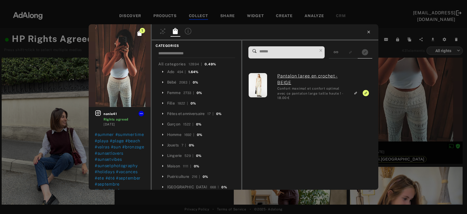
click at [368, 31] on icon at bounding box center [369, 32] width 4 height 4
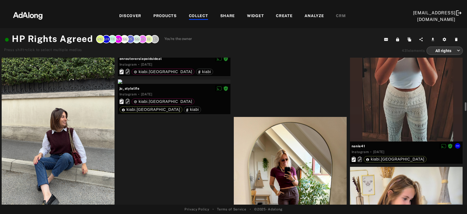
scroll to position [950, 0]
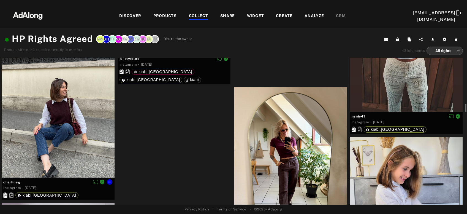
click at [74, 143] on div at bounding box center [58, 102] width 113 height 150
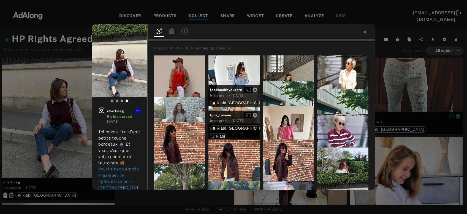
click at [169, 32] on icon at bounding box center [172, 31] width 7 height 7
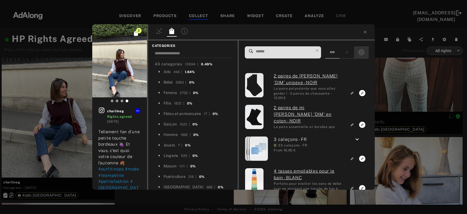
click at [360, 54] on icon "Show only exact products linked" at bounding box center [361, 52] width 6 height 6
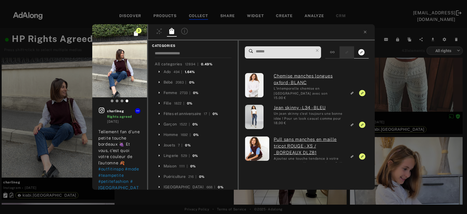
click at [354, 53] on div at bounding box center [347, 52] width 15 height 12
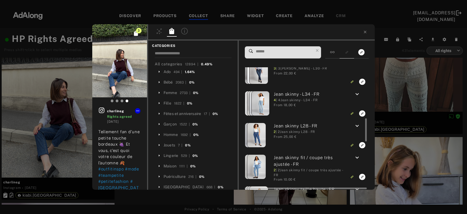
scroll to position [356, 0]
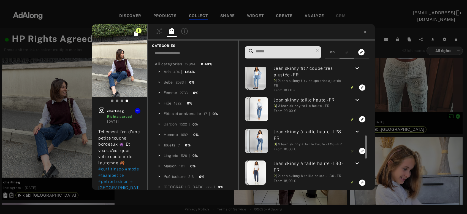
click at [385, 94] on div "3 charlineg Rights agreed 3 weeks ago Tellement fan d’une petite touche bordeau…" at bounding box center [233, 107] width 467 height 214
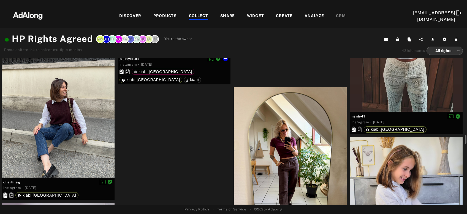
scroll to position [979, 0]
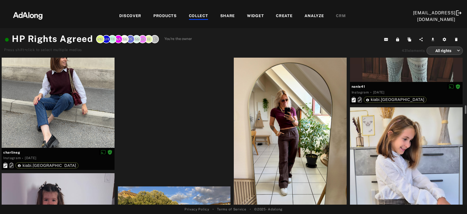
click at [191, 24] on div at bounding box center [174, 22] width 113 height 4
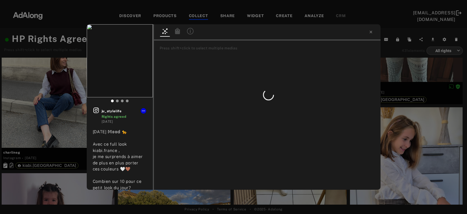
click at [177, 30] on icon at bounding box center [177, 31] width 5 height 6
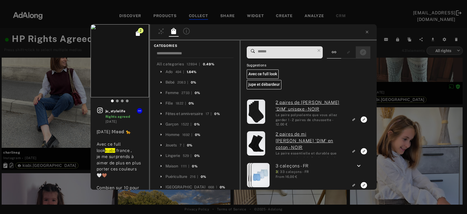
click at [366, 55] on rect "Show only exact products linked" at bounding box center [363, 52] width 7 height 7
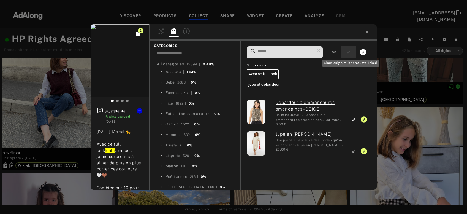
click at [349, 55] on rect "Show only similar products linked" at bounding box center [348, 52] width 7 height 7
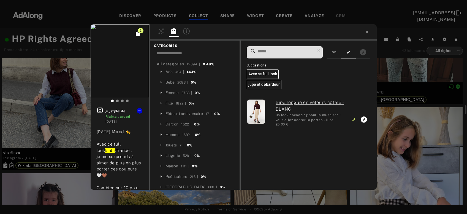
scroll to position [979, 0]
click at [48, 131] on div "2 ju_stylelife Rights agreed 3 weeks ago 𝕎𝕖𝕕𝕟𝕖𝕤𝕕𝕒𝕪 𝕄𝕠𝕠𝕕 🐆 Avec ce full look kia…" at bounding box center [233, 107] width 467 height 214
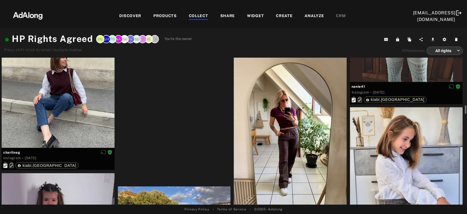
scroll to position [950, 0]
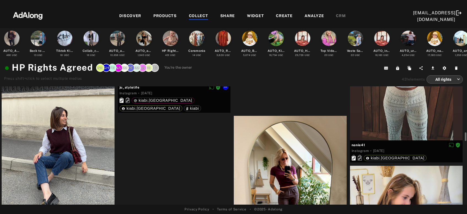
click at [162, 83] on div at bounding box center [174, 80] width 113 height 4
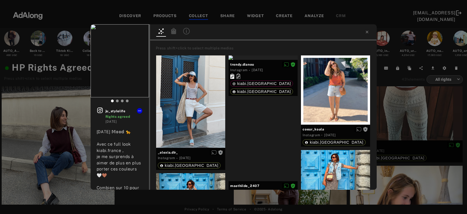
click at [172, 31] on icon at bounding box center [173, 31] width 5 height 6
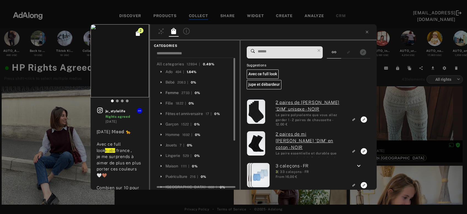
click at [172, 94] on div "Femme" at bounding box center [172, 93] width 13 height 6
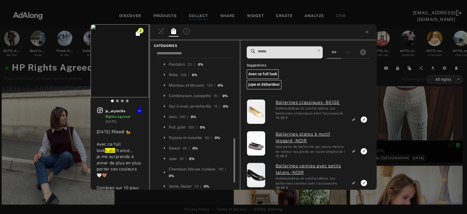
scroll to position [148, 0]
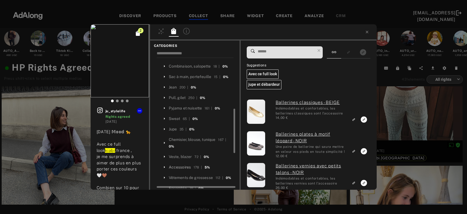
click at [178, 164] on div "Accessoires" at bounding box center [180, 167] width 22 height 6
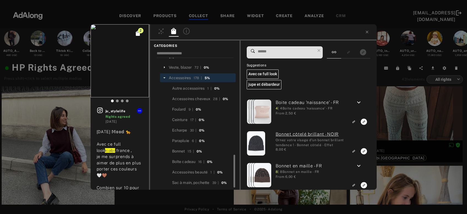
scroll to position [267, 0]
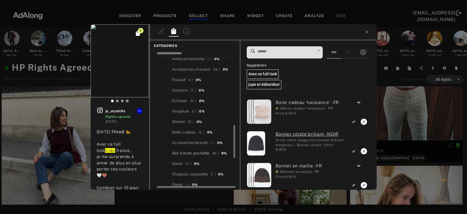
click at [192, 150] on div "Sac à main, pochette" at bounding box center [190, 153] width 37 height 6
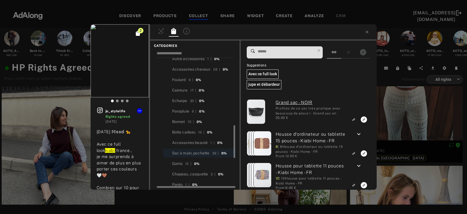
click at [296, 50] on input at bounding box center [286, 51] width 58 height 7
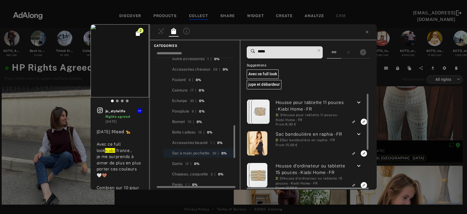
type input "*****"
click at [357, 135] on div "keyboard_arrow_down" at bounding box center [359, 135] width 20 height 9
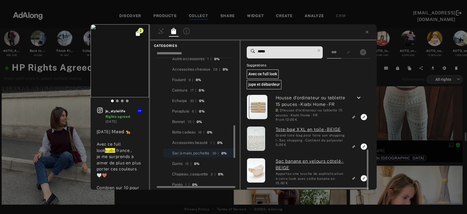
scroll to position [131, 0]
click at [354, 178] on icon "Link to similar product" at bounding box center [353, 179] width 2 height 2
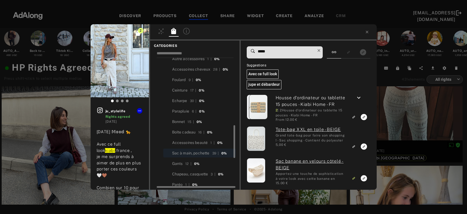
click at [321, 51] on icon at bounding box center [319, 51] width 8 height 8
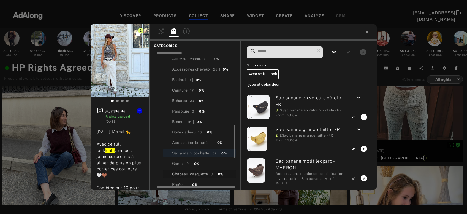
click at [194, 171] on div "Chapeau, casquette" at bounding box center [190, 174] width 36 height 6
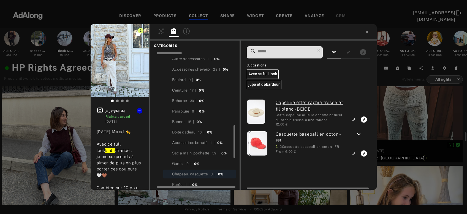
scroll to position [267, 0]
click at [358, 132] on icon "keyboard_arrow_down" at bounding box center [359, 134] width 7 height 7
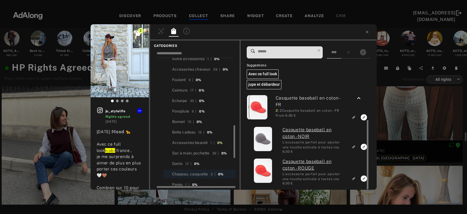
scroll to position [950, 0]
click at [181, 87] on div "Ceinture" at bounding box center [179, 90] width 15 height 6
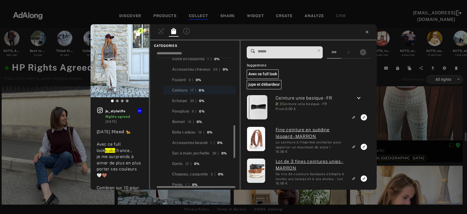
click at [367, 30] on icon at bounding box center [367, 32] width 4 height 4
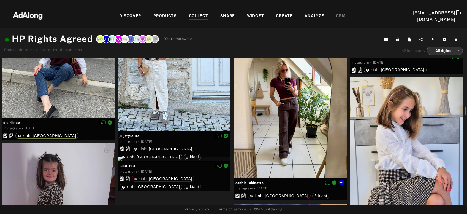
click at [303, 124] on div at bounding box center [290, 103] width 113 height 150
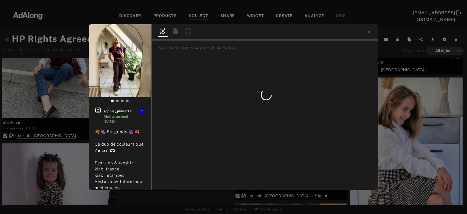
click at [173, 31] on icon at bounding box center [175, 31] width 5 height 6
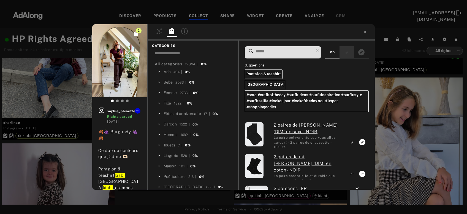
click at [354, 51] on div at bounding box center [347, 52] width 15 height 12
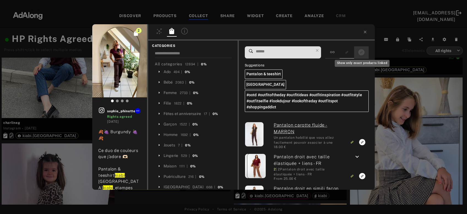
click at [361, 53] on rect "Show only exact products linked" at bounding box center [361, 52] width 7 height 7
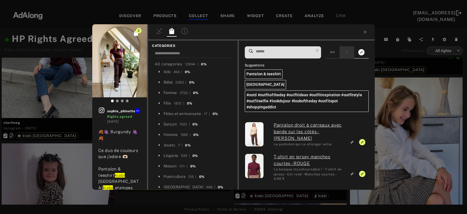
click at [348, 51] on icon "Show only similar products linked" at bounding box center [347, 52] width 2 height 2
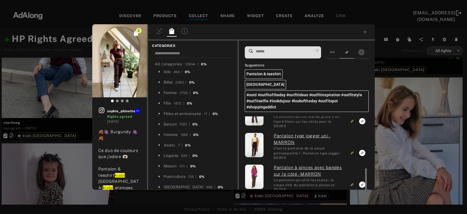
click at [403, 135] on div "2 sophie_phinette Rights agreed 3 weeks ago 🍂🍇 Burgundy 🍇🍂 Ce duo de couleurs q…" at bounding box center [233, 107] width 467 height 214
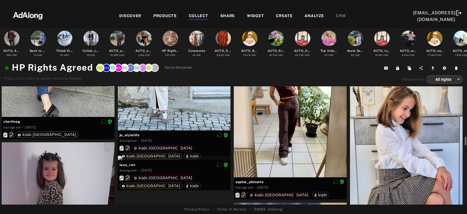
click at [403, 126] on div at bounding box center [406, 152] width 113 height 150
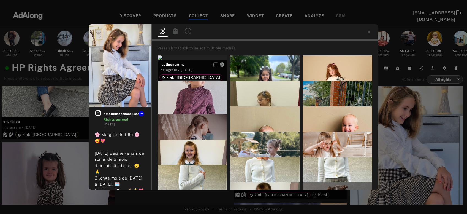
click at [174, 33] on icon at bounding box center [175, 31] width 5 height 6
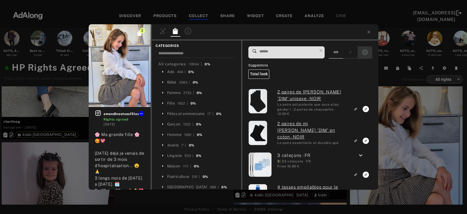
click at [362, 55] on rect "Show only exact products linked" at bounding box center [365, 52] width 7 height 7
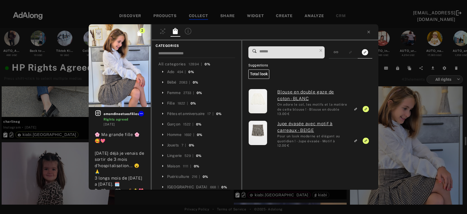
click at [429, 149] on div "2 amandineetsesfilles Rights agreed 3 weeks ago 🌸 Ma grande fille 🌸🥰💖 Il y a 10…" at bounding box center [233, 107] width 467 height 214
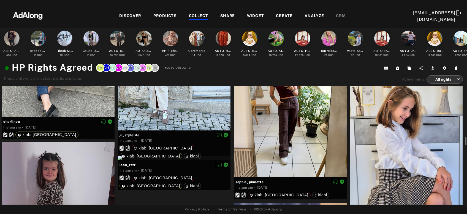
click at [429, 149] on div at bounding box center [406, 152] width 113 height 150
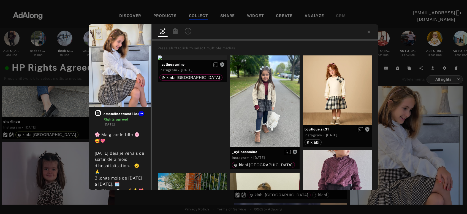
click at [174, 31] on icon at bounding box center [175, 31] width 5 height 6
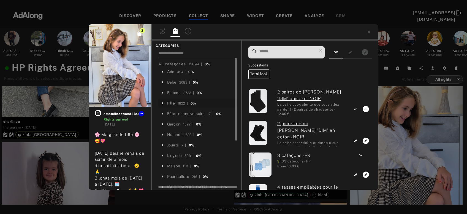
click at [172, 104] on div "Fille" at bounding box center [171, 103] width 8 height 6
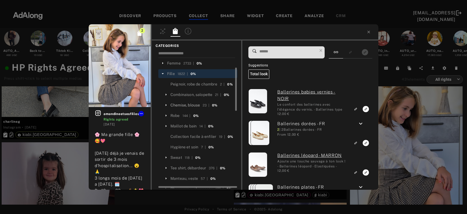
click at [197, 104] on div "Chemise, blouse" at bounding box center [184, 105] width 29 height 6
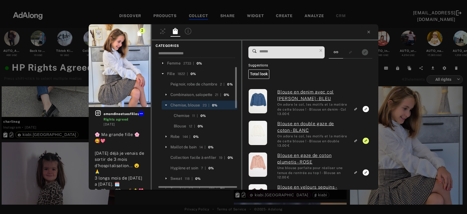
click at [276, 53] on input at bounding box center [288, 51] width 58 height 7
type input "*"
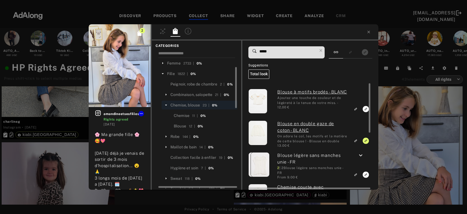
scroll to position [29, 0]
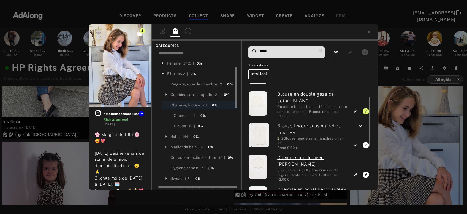
type input "*****"
click at [183, 125] on div "Blouse" at bounding box center [180, 126] width 12 height 6
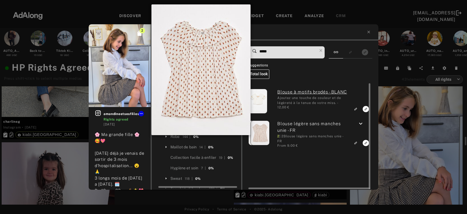
scroll to position [1038, 0]
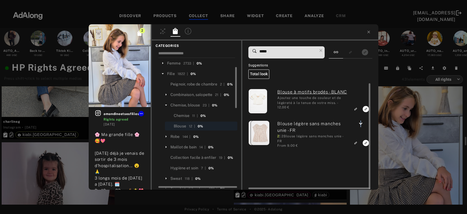
click at [362, 123] on icon "keyboard_arrow_down" at bounding box center [360, 123] width 7 height 7
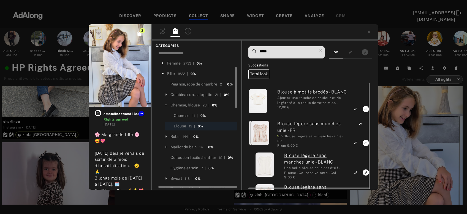
scroll to position [26, 0]
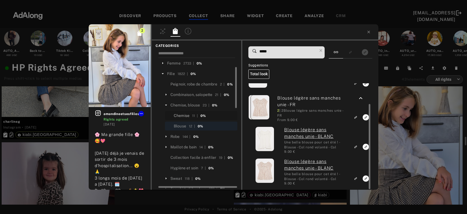
click at [178, 114] on div "Chemise" at bounding box center [182, 116] width 16 height 6
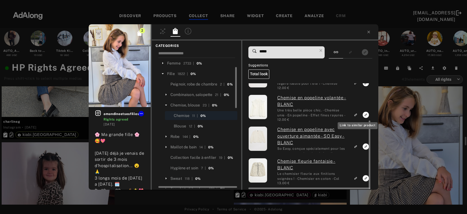
click at [357, 114] on icon "Link to similar product" at bounding box center [356, 114] width 2 height 2
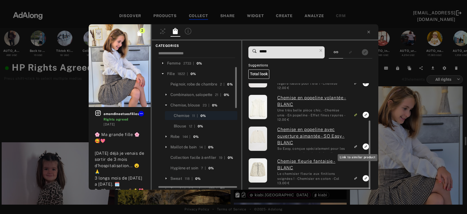
click at [355, 145] on rect "Link to similar product" at bounding box center [355, 146] width 7 height 7
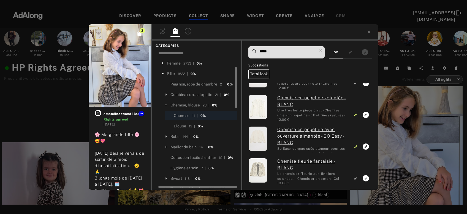
click at [368, 32] on icon at bounding box center [368, 32] width 2 height 2
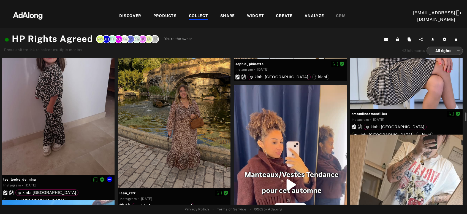
click at [47, 129] on div at bounding box center [58, 100] width 113 height 150
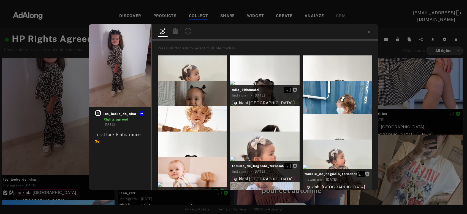
click at [176, 32] on icon at bounding box center [175, 31] width 5 height 6
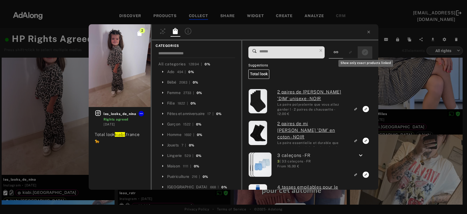
click at [363, 52] on icon "Show only exact products linked" at bounding box center [365, 52] width 6 height 6
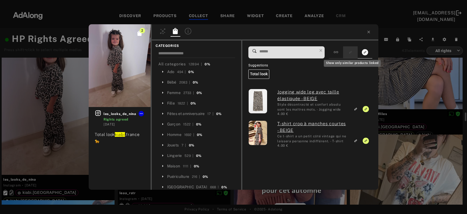
click at [352, 52] on icon "Show only similar products linked" at bounding box center [350, 52] width 4 height 3
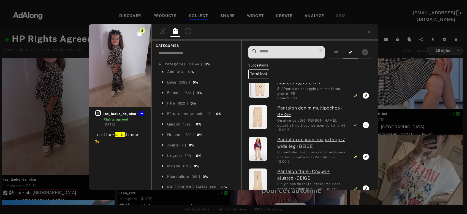
drag, startPoint x: 369, startPoint y: 30, endPoint x: 364, endPoint y: 53, distance: 23.2
click at [369, 30] on icon at bounding box center [369, 32] width 4 height 4
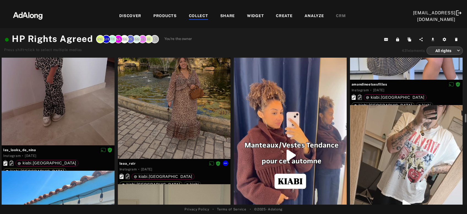
click at [191, 112] on div at bounding box center [174, 83] width 113 height 150
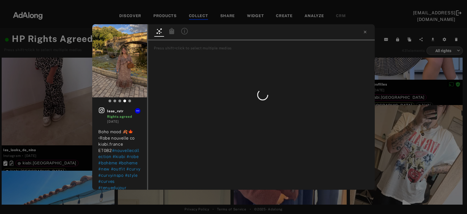
click at [172, 32] on icon at bounding box center [171, 31] width 5 height 6
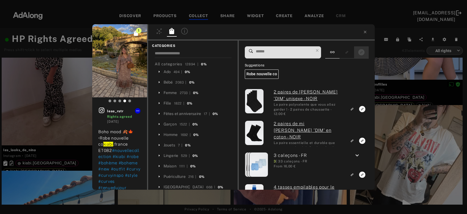
click at [361, 51] on icon "Show only exact products linked" at bounding box center [361, 52] width 6 height 6
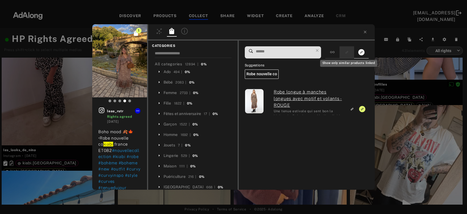
click at [345, 55] on button "Show only similar products linked" at bounding box center [347, 51] width 10 height 7
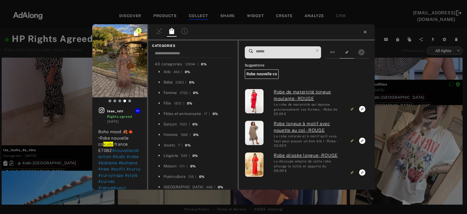
click at [364, 31] on icon at bounding box center [365, 32] width 2 height 2
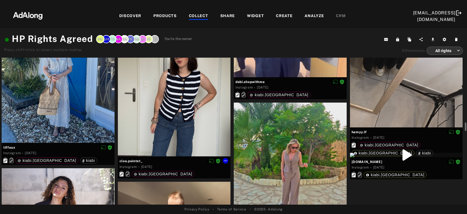
click at [169, 114] on div at bounding box center [174, 81] width 113 height 150
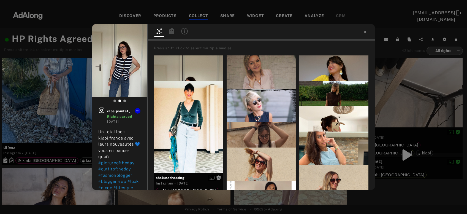
click at [174, 34] on icon at bounding box center [171, 31] width 5 height 6
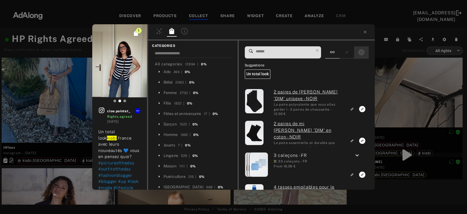
click at [360, 53] on icon "Show only exact products linked" at bounding box center [361, 52] width 6 height 6
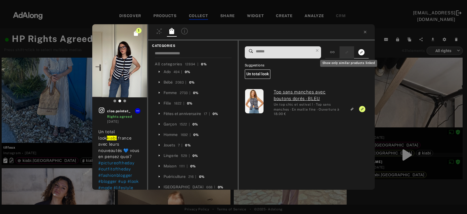
click at [347, 53] on icon "Show only similar products linked" at bounding box center [347, 52] width 4 height 3
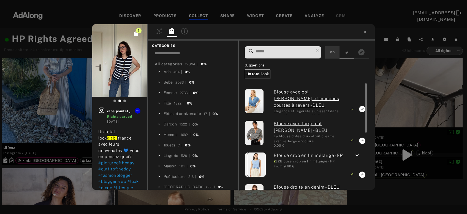
click at [332, 54] on div at bounding box center [332, 52] width 14 height 12
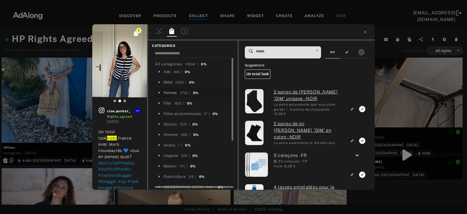
click at [172, 93] on div "Femme" at bounding box center [170, 93] width 13 height 6
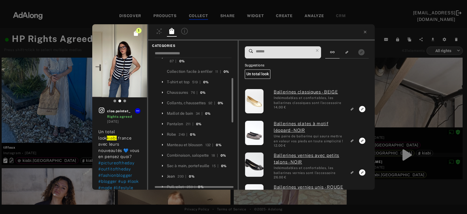
click at [171, 173] on div "Jean" at bounding box center [171, 176] width 8 height 6
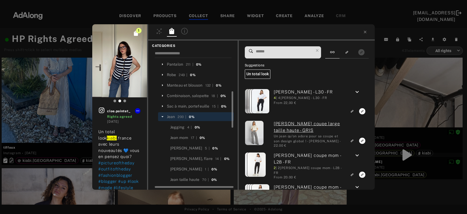
scroll to position [148, 0]
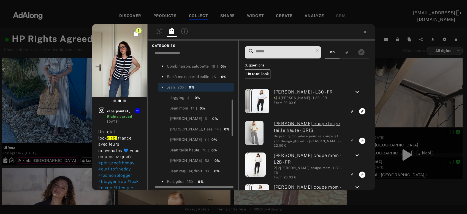
click at [184, 147] on div "Jean taille haute" at bounding box center [184, 150] width 29 height 6
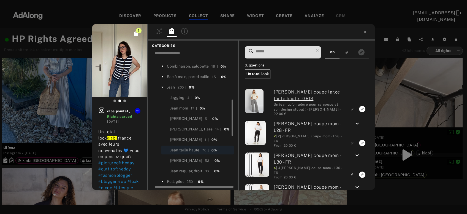
click at [289, 53] on input at bounding box center [284, 51] width 58 height 7
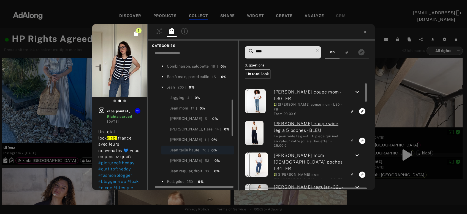
type input "****"
click at [358, 156] on icon "keyboard_arrow_down" at bounding box center [357, 155] width 7 height 7
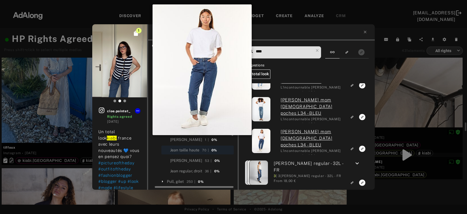
scroll to position [119, 0]
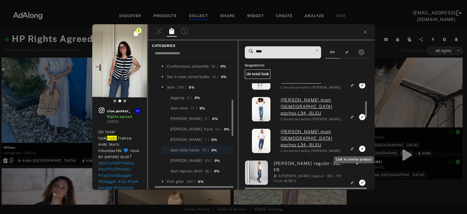
click at [352, 150] on icon "Link to similar product" at bounding box center [352, 148] width 4 height 3
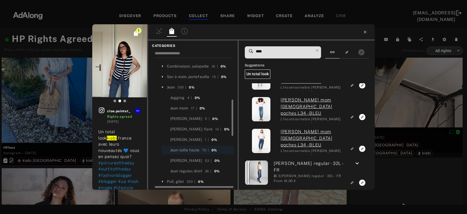
click at [366, 32] on icon at bounding box center [365, 32] width 2 height 2
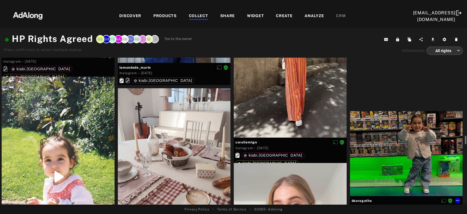
scroll to position [1662, 0]
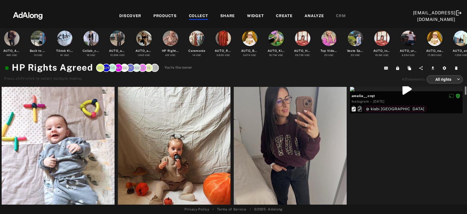
drag, startPoint x: 465, startPoint y: 146, endPoint x: 467, endPoint y: 75, distance: 70.5
click at [467, 75] on div "AUTO_AGREED_ExactLinking 460 UGC Back to School 13 UGC Tiktok Kiabi Tunisie 18 …" at bounding box center [233, 116] width 467 height 176
click at [202, 14] on div "COLLECT" at bounding box center [198, 16] width 19 height 7
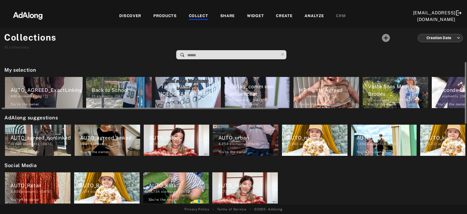
click at [47, 91] on div "AUTO_AGREED_ExactLinking" at bounding box center [46, 89] width 72 height 7
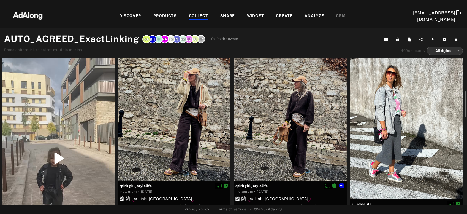
scroll to position [29, 0]
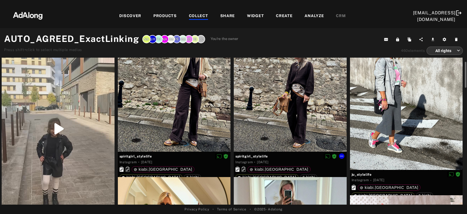
click at [287, 126] on div at bounding box center [290, 90] width 113 height 123
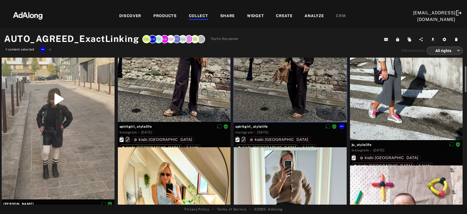
scroll to position [0, 0]
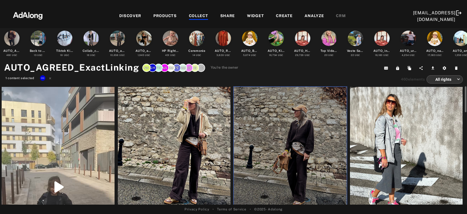
click at [389, 135] on div at bounding box center [406, 157] width 113 height 141
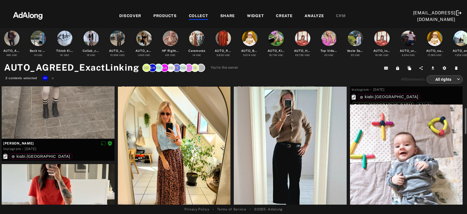
scroll to position [178, 0]
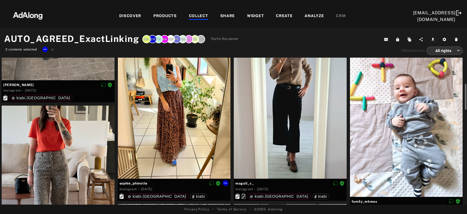
click at [192, 133] on div at bounding box center [174, 103] width 113 height 150
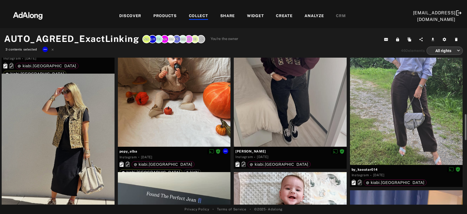
scroll to position [356, 0]
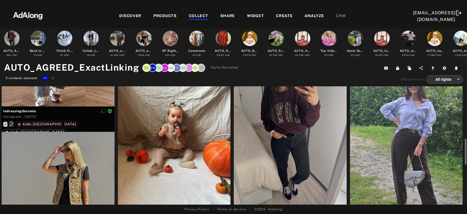
click at [417, 138] on div at bounding box center [406, 147] width 113 height 150
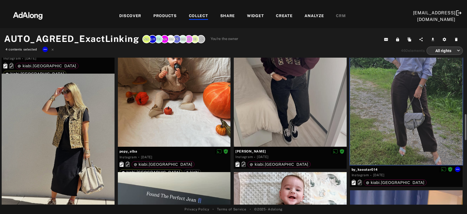
scroll to position [416, 0]
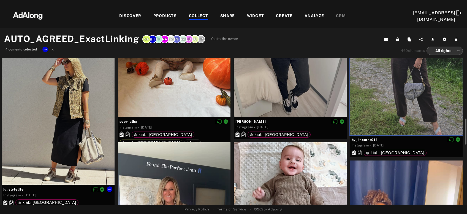
click at [88, 153] on div at bounding box center [58, 114] width 113 height 141
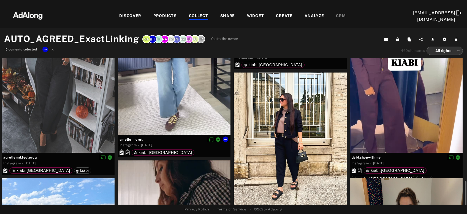
scroll to position [653, 0]
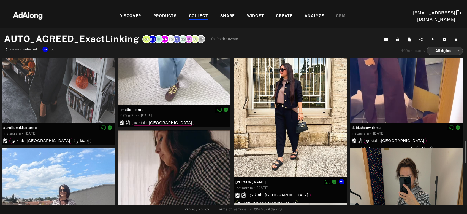
click at [289, 151] on div at bounding box center [290, 110] width 113 height 134
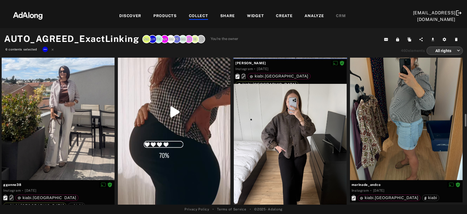
scroll to position [801, 0]
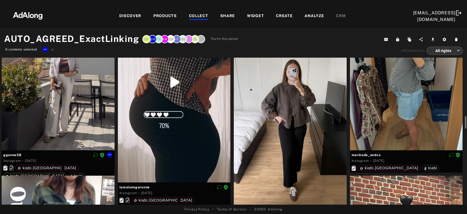
click at [61, 106] on div at bounding box center [58, 75] width 113 height 150
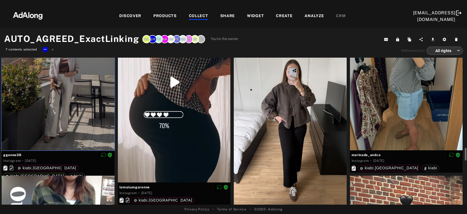
scroll to position [831, 0]
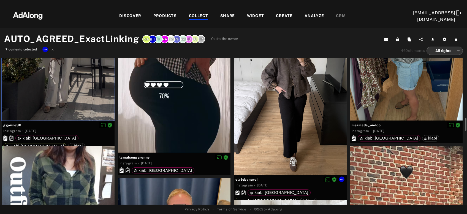
click at [290, 143] on div at bounding box center [290, 99] width 113 height 150
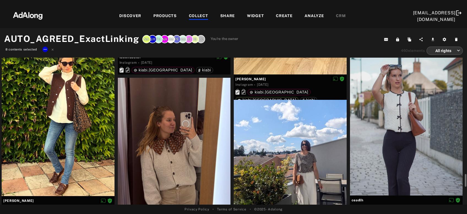
scroll to position [1187, 0]
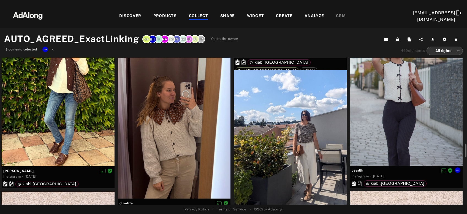
click at [386, 140] on div at bounding box center [406, 90] width 113 height 150
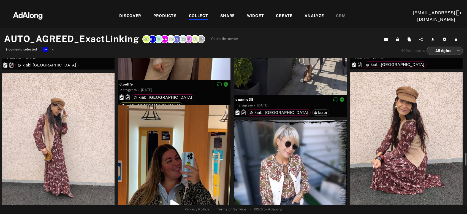
scroll to position [1365, 0]
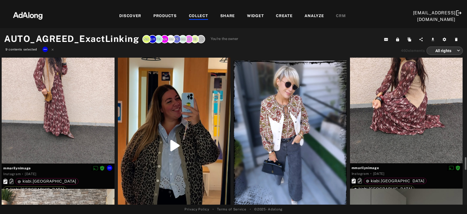
click at [51, 145] on div at bounding box center [58, 88] width 113 height 150
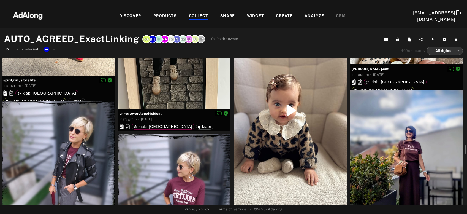
scroll to position [2374, 0]
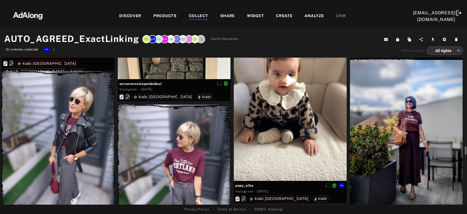
click at [288, 130] on div at bounding box center [290, 80] width 113 height 200
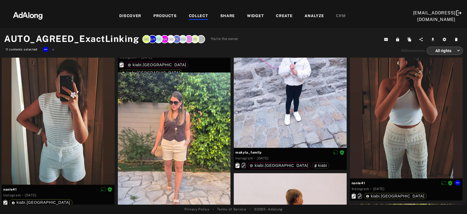
scroll to position [2642, 0]
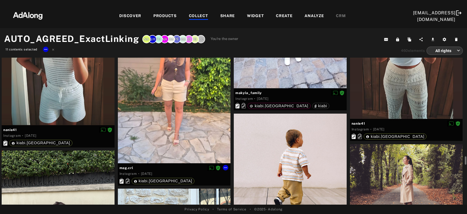
click at [201, 132] on div at bounding box center [174, 88] width 113 height 150
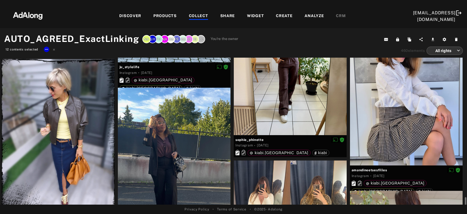
scroll to position [2968, 0]
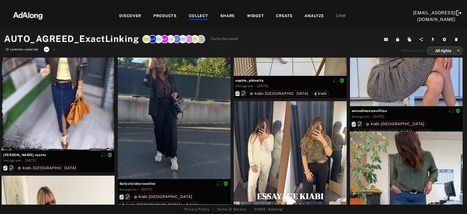
click at [46, 51] on icon at bounding box center [46, 49] width 4 height 4
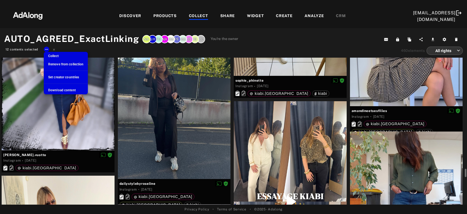
click at [48, 55] on span "Collect" at bounding box center [53, 56] width 10 height 4
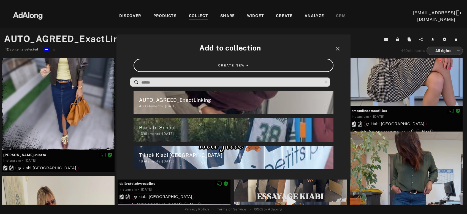
click at [181, 82] on input at bounding box center [231, 82] width 181 height 7
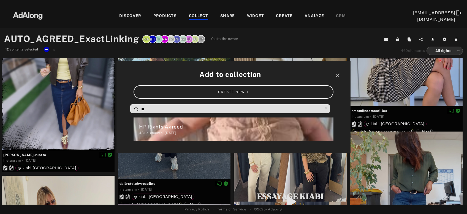
type input "**"
click at [174, 125] on div "HP Rights Agreed" at bounding box center [236, 126] width 194 height 7
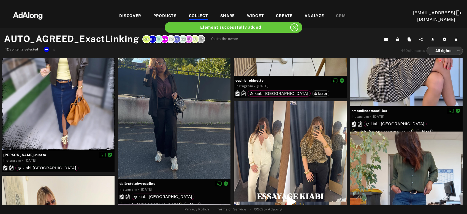
click at [54, 51] on div at bounding box center [54, 50] width 4 height 7
click at [55, 50] on icon at bounding box center [54, 49] width 4 height 4
click at [195, 15] on div "COLLECT" at bounding box center [198, 16] width 19 height 7
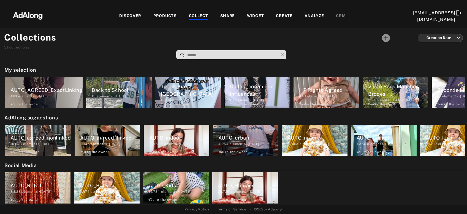
click at [201, 55] on input at bounding box center [233, 54] width 92 height 7
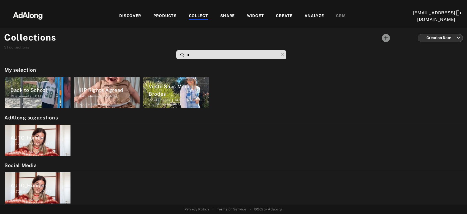
type input "**"
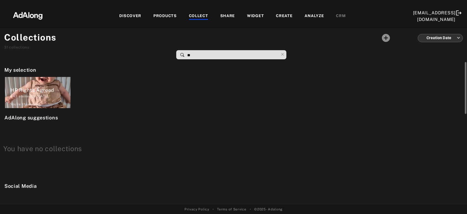
click at [38, 98] on div "443 elements · 2024.04.04" at bounding box center [40, 96] width 60 height 5
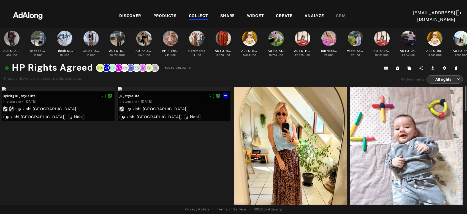
click at [163, 91] on div at bounding box center [174, 89] width 113 height 4
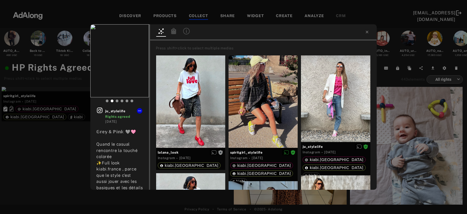
click at [173, 32] on icon at bounding box center [173, 31] width 5 height 6
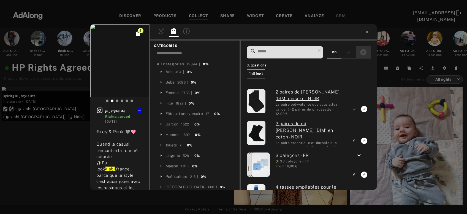
click at [363, 53] on rect "Show only exact products linked" at bounding box center [363, 52] width 7 height 7
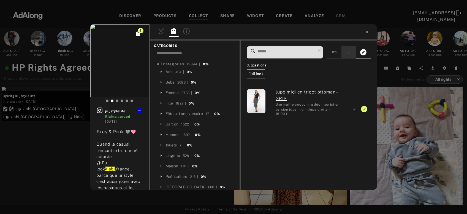
click at [346, 53] on button "Show only similar products linked" at bounding box center [349, 51] width 10 height 7
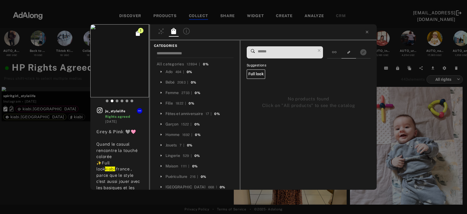
click at [48, 130] on div "1 ju_stylelife Rights agreed 1 week ago 𝔾𝕣𝕖𝕪 & ℙ𝕚𝕟𝕜 🩶🩷 Quand le casual rencontr…" at bounding box center [233, 107] width 467 height 214
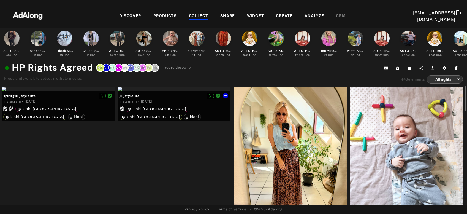
click at [151, 91] on div at bounding box center [174, 89] width 113 height 4
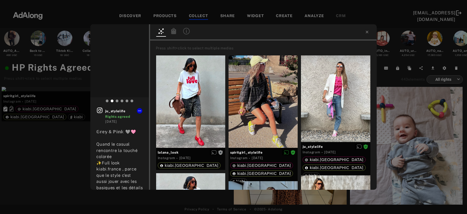
click at [173, 29] on icon at bounding box center [173, 31] width 5 height 6
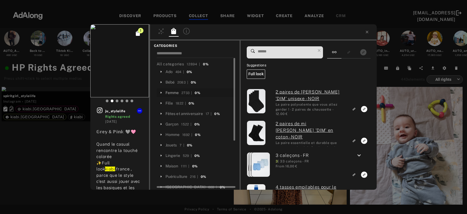
click at [170, 93] on div "Femme" at bounding box center [172, 93] width 13 height 6
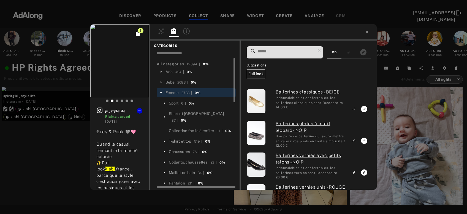
click at [184, 138] on div "T-shirt et top" at bounding box center [180, 141] width 23 height 6
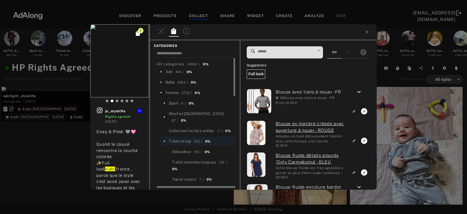
click at [282, 51] on input at bounding box center [286, 51] width 58 height 7
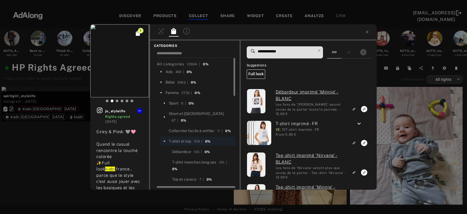
type input "**********"
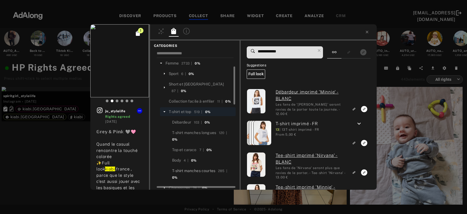
click at [206, 168] on div "T-shirt manches courtes" at bounding box center [193, 171] width 43 height 6
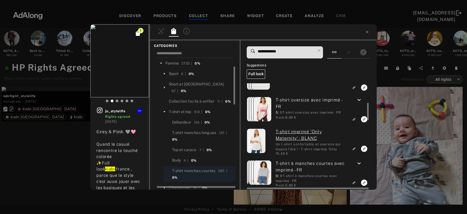
scroll to position [119, 0]
click at [359, 101] on icon "keyboard_arrow_down" at bounding box center [359, 100] width 7 height 7
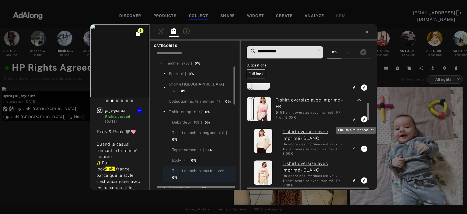
click at [356, 118] on icon "Link to similar product" at bounding box center [354, 118] width 4 height 3
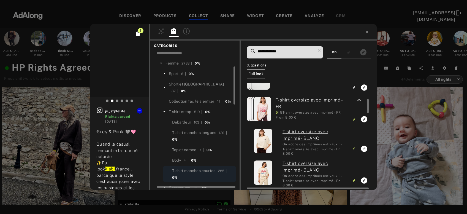
click at [360, 98] on icon "keyboard_arrow_up" at bounding box center [359, 100] width 7 height 7
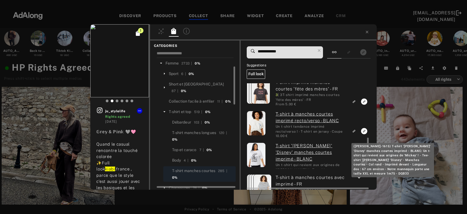
scroll to position [356, 0]
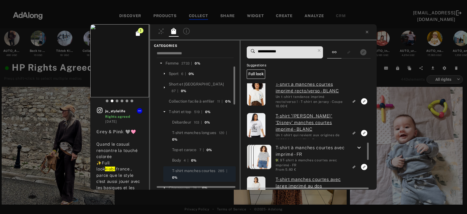
click at [359, 147] on icon "keyboard_arrow_down" at bounding box center [359, 147] width 7 height 7
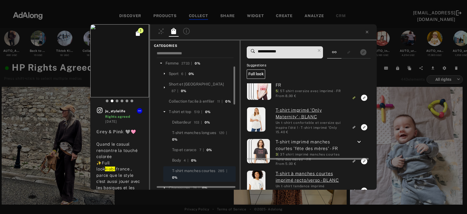
scroll to position [237, 0]
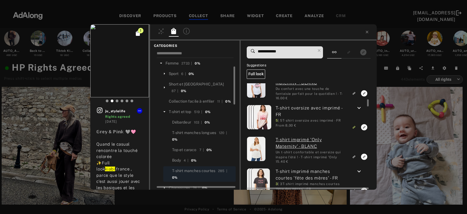
click at [361, 108] on icon "keyboard_arrow_down" at bounding box center [359, 108] width 7 height 7
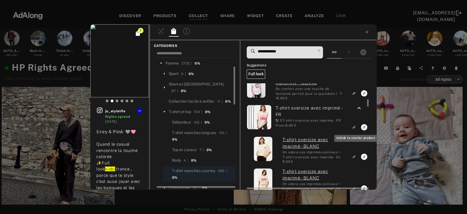
click at [354, 126] on icon "Unlink to similar product" at bounding box center [354, 126] width 4 height 3
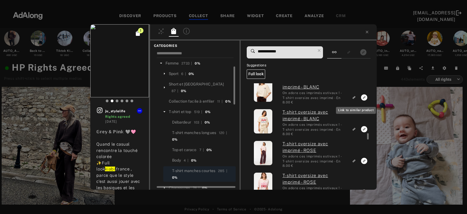
scroll to position [326, 0]
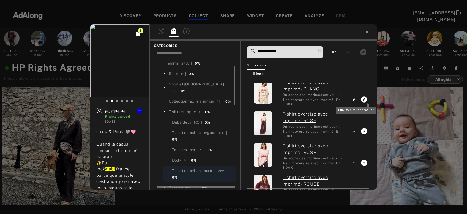
click at [354, 99] on icon "Link to similar product" at bounding box center [353, 100] width 2 height 2
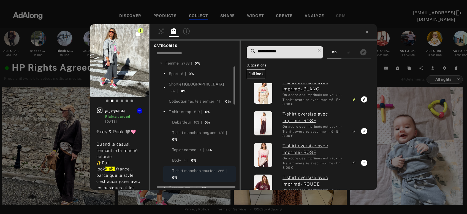
click at [319, 48] on icon at bounding box center [319, 51] width 8 height 8
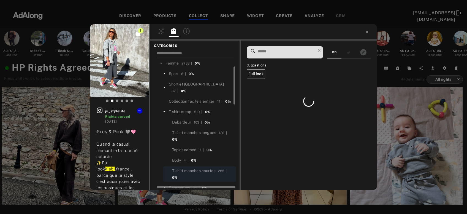
scroll to position [0, 0]
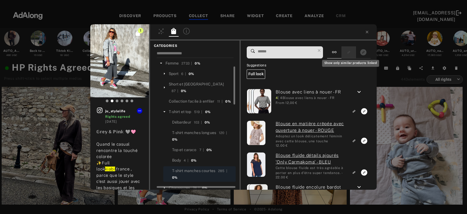
click at [351, 53] on icon "Show only similar products linked" at bounding box center [349, 52] width 4 height 3
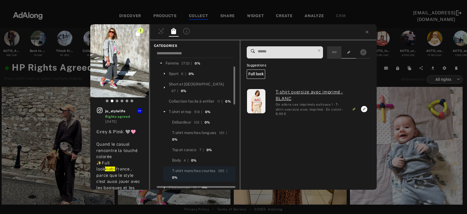
click at [337, 52] on icon at bounding box center [334, 52] width 4 height 4
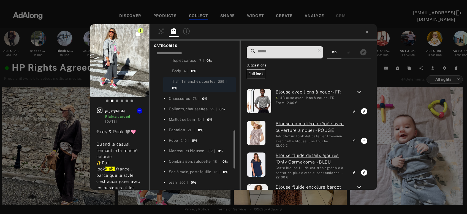
scroll to position [148, 0]
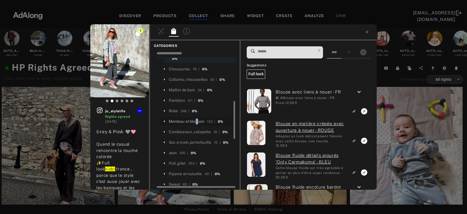
click at [197, 118] on div "Manteau et blouson" at bounding box center [187, 121] width 36 height 6
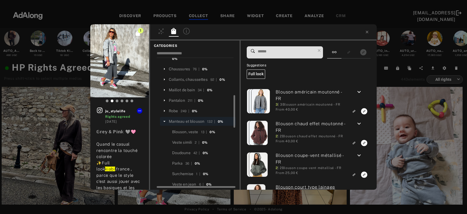
click at [297, 53] on input at bounding box center [286, 51] width 58 height 7
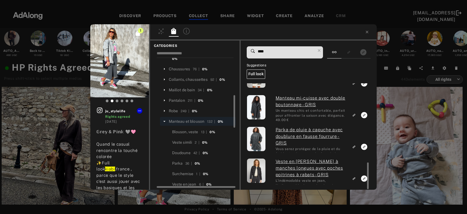
drag, startPoint x: 267, startPoint y: 51, endPoint x: 252, endPoint y: 53, distance: 14.7
click at [257, 53] on input "****" at bounding box center [286, 51] width 58 height 7
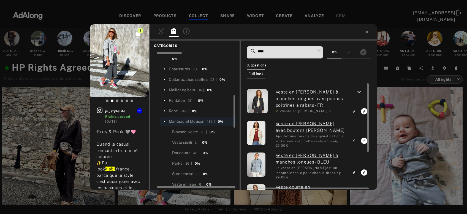
type input "****"
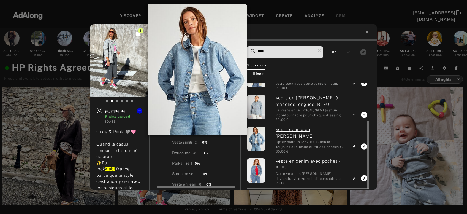
scroll to position [148, 0]
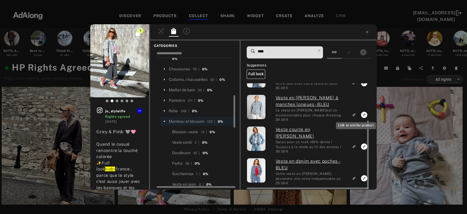
click at [354, 114] on icon "Link to similar product" at bounding box center [354, 114] width 4 height 3
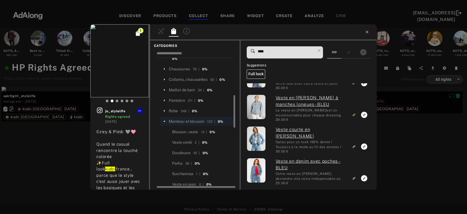
click at [367, 31] on icon at bounding box center [367, 32] width 4 height 4
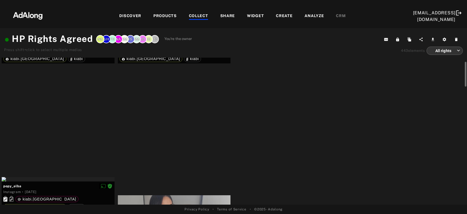
click at [83, 33] on div at bounding box center [58, 31] width 113 height 4
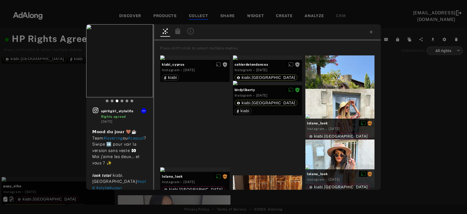
click at [181, 34] on div at bounding box center [178, 32] width 10 height 8
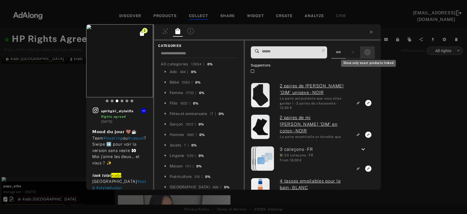
click at [366, 53] on icon "Show only exact products linked" at bounding box center [367, 52] width 6 height 6
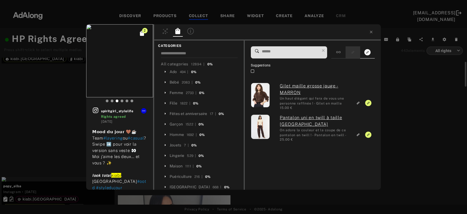
click at [349, 51] on div at bounding box center [353, 52] width 15 height 12
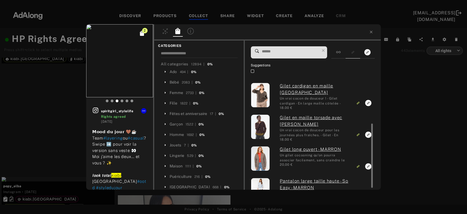
scroll to position [83, 0]
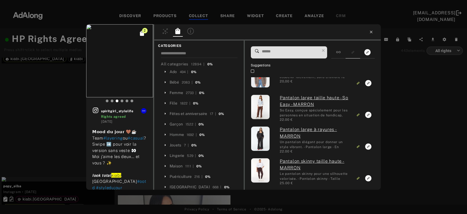
click at [370, 32] on icon at bounding box center [371, 32] width 4 height 4
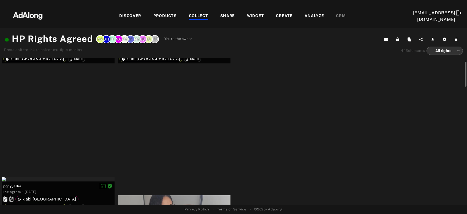
click at [291, 33] on div at bounding box center [290, 31] width 113 height 4
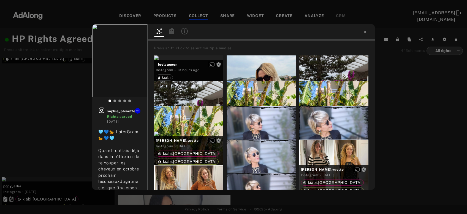
click at [175, 32] on icon at bounding box center [172, 31] width 7 height 7
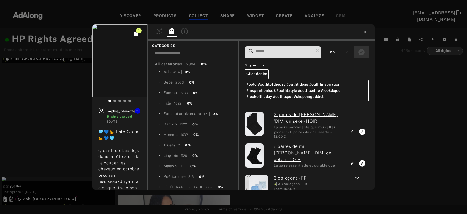
click at [359, 51] on rect "Show only exact products linked" at bounding box center [361, 52] width 7 height 7
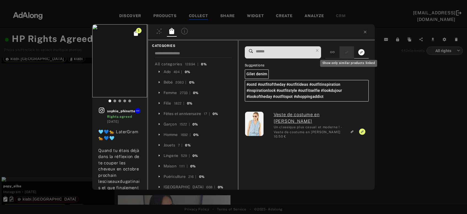
click at [347, 53] on icon "Show only similar products linked" at bounding box center [347, 53] width 2 height 2
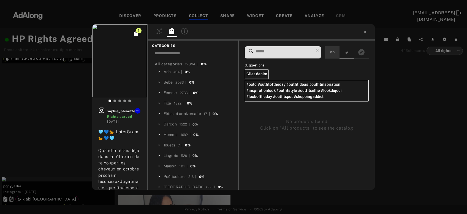
click at [337, 54] on div at bounding box center [332, 52] width 14 height 12
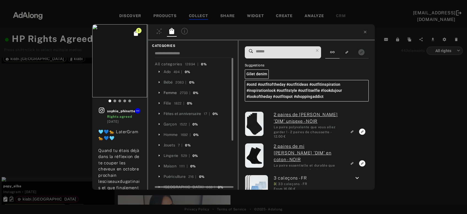
click at [171, 92] on div "Femme" at bounding box center [170, 93] width 13 height 6
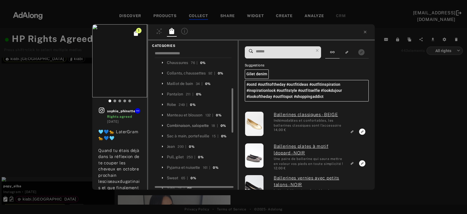
scroll to position [119, 0]
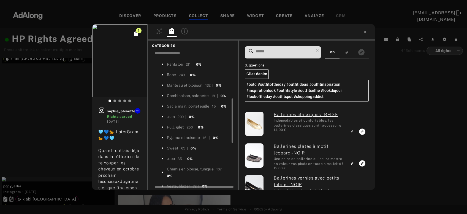
click at [171, 156] on div "Jupe" at bounding box center [171, 159] width 8 height 6
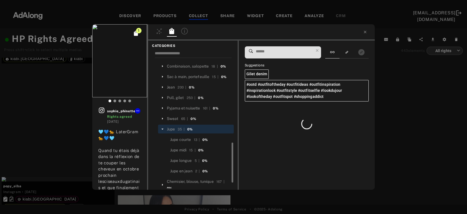
scroll to position [178, 0]
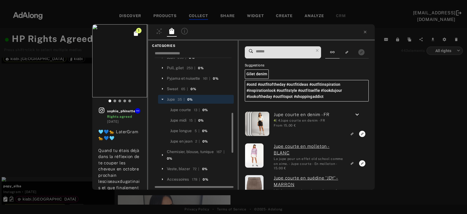
click at [267, 49] on input at bounding box center [284, 51] width 58 height 7
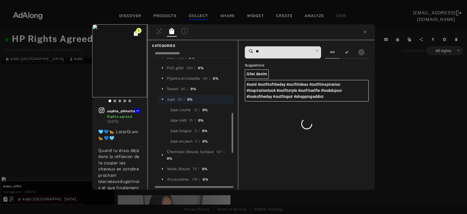
type input "*"
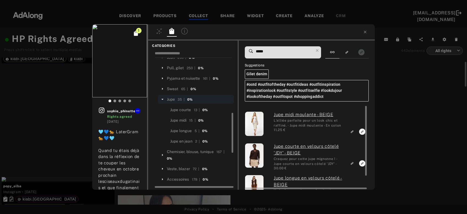
scroll to position [17, 0]
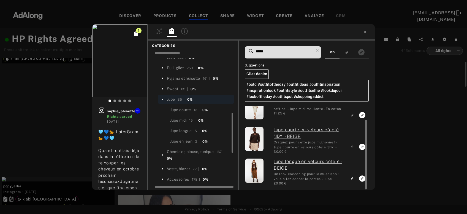
drag, startPoint x: 264, startPoint y: 50, endPoint x: 249, endPoint y: 49, distance: 15.4
click at [255, 49] on input "*****" at bounding box center [284, 51] width 58 height 7
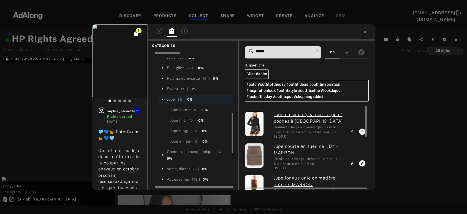
type input "******"
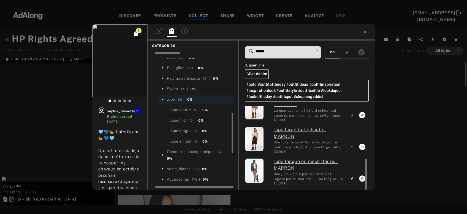
click at [185, 128] on div "Jupe longue" at bounding box center [181, 131] width 22 height 6
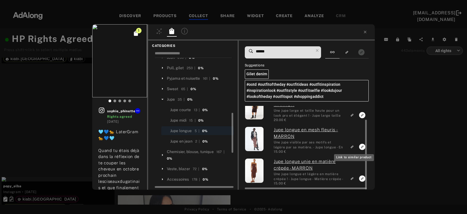
click at [354, 147] on icon "Link to similar product" at bounding box center [352, 146] width 4 height 3
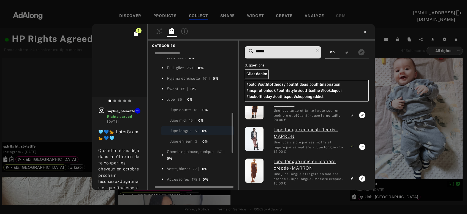
click at [365, 31] on icon at bounding box center [365, 32] width 2 height 2
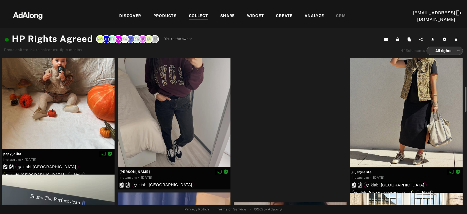
click at [296, 31] on div at bounding box center [290, 28] width 113 height 4
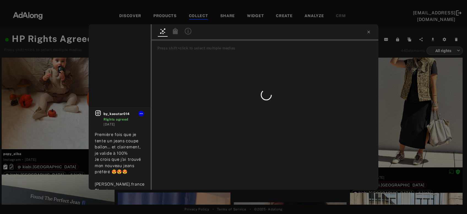
click at [173, 31] on icon at bounding box center [175, 31] width 5 height 6
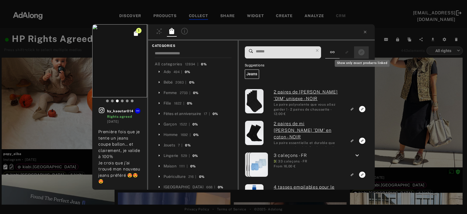
click at [363, 53] on icon "Show only exact products linked" at bounding box center [361, 52] width 6 height 6
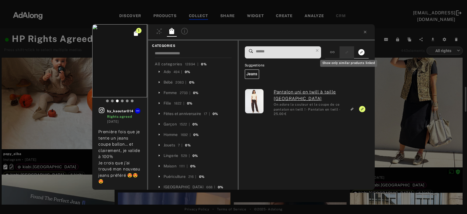
click at [348, 52] on icon "Show only similar products linked" at bounding box center [347, 52] width 4 height 3
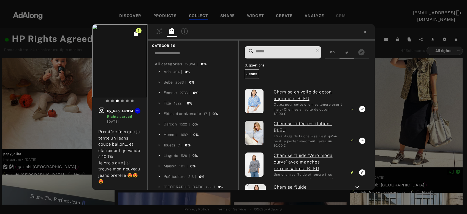
click at [410, 111] on div "1 by_kaoutar014 Rights agreed 2 weeks ago Première fois que je tente un jeans c…" at bounding box center [233, 107] width 467 height 214
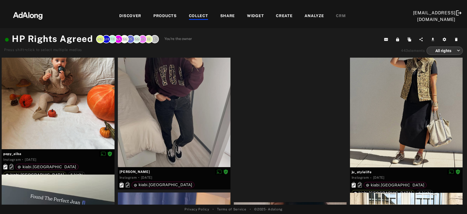
click at [410, 111] on div at bounding box center [406, 96] width 113 height 141
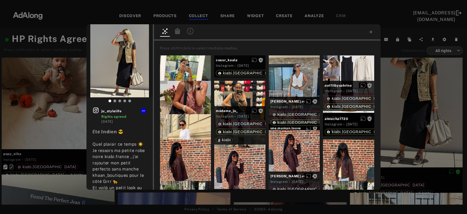
click at [178, 34] on div at bounding box center [178, 32] width 10 height 8
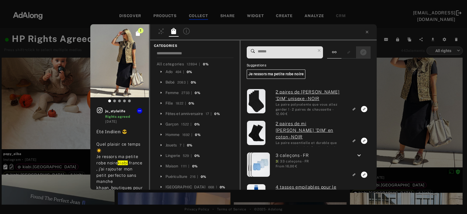
click at [360, 52] on rect "Show only exact products linked" at bounding box center [363, 52] width 7 height 7
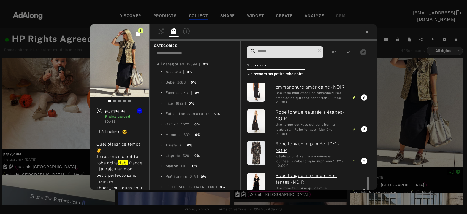
scroll to position [438, 0]
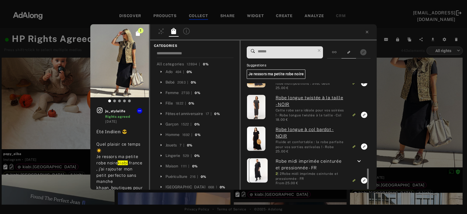
click at [418, 97] on div "1 ju_stylelife Rights agreed 2 weeks ago É𝕥é 𝕀𝕟𝕕𝕚𝕖𝕟 😎 Quel plaisir ce temps ☀️ …" at bounding box center [233, 107] width 467 height 214
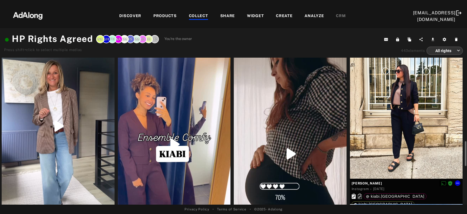
scroll to position [386, 0]
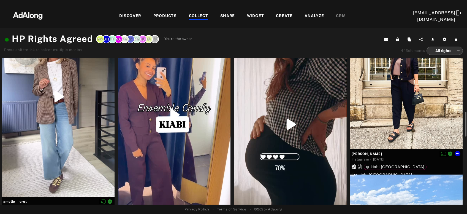
click at [413, 108] on div at bounding box center [406, 82] width 113 height 134
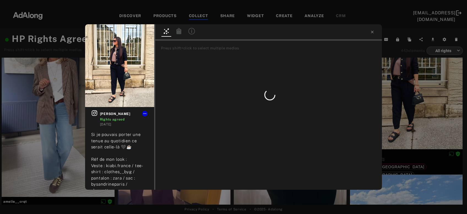
click at [178, 31] on icon at bounding box center [179, 31] width 5 height 6
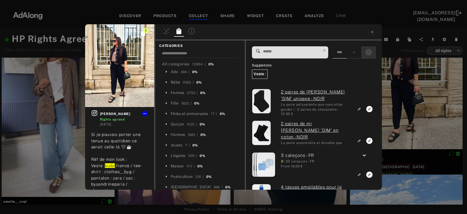
click at [370, 52] on rect "Show only exact products linked" at bounding box center [368, 52] width 7 height 7
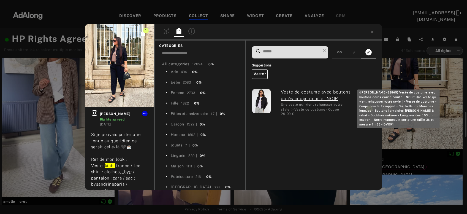
scroll to position [386, 0]
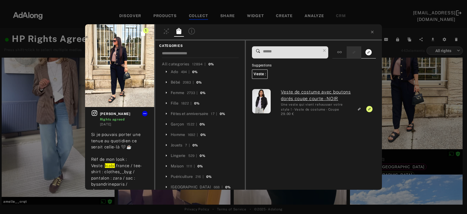
click at [354, 52] on icon "Show only similar products linked" at bounding box center [354, 52] width 4 height 3
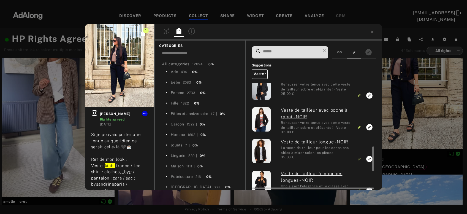
scroll to position [342, 0]
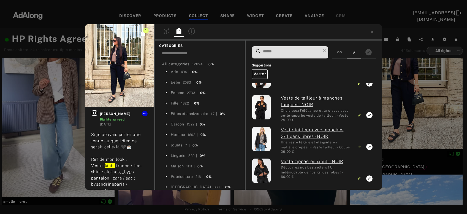
click at [412, 93] on div "1 emilie_buu Rights agreed 2 weeks ago Si je pouvais porter une tenue au quotid…" at bounding box center [233, 107] width 467 height 214
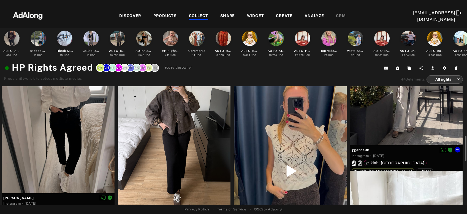
scroll to position [564, 0]
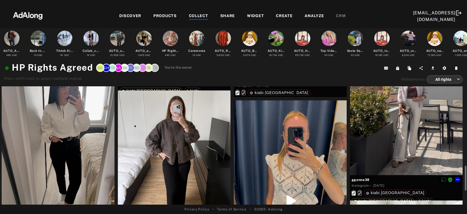
click at [397, 135] on div at bounding box center [406, 100] width 113 height 150
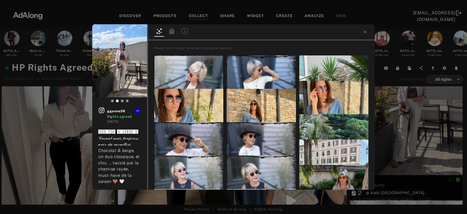
click at [176, 31] on div at bounding box center [172, 32] width 10 height 8
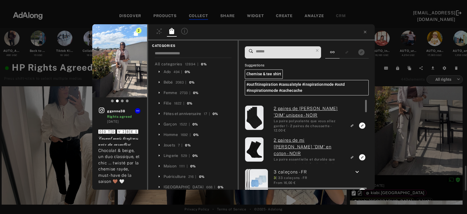
scroll to position [564, 0]
click at [295, 111] on link "2 paires de chaussette 'DIM' unisexe - NOIR" at bounding box center [309, 111] width 70 height 13
click at [365, 32] on icon at bounding box center [365, 32] width 4 height 4
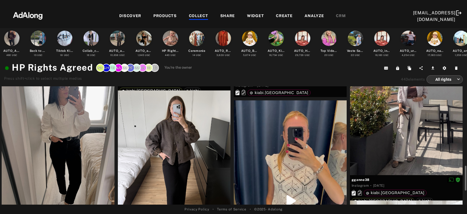
click at [172, 151] on div at bounding box center [174, 165] width 113 height 150
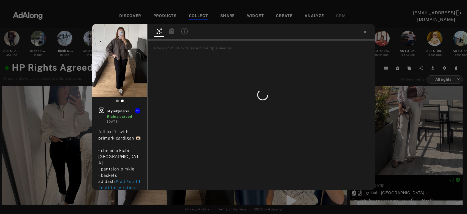
click at [174, 31] on icon at bounding box center [171, 31] width 5 height 6
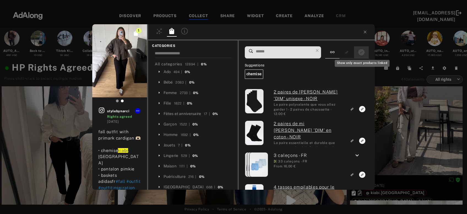
click at [362, 55] on icon "Show only exact products linked" at bounding box center [361, 52] width 6 height 6
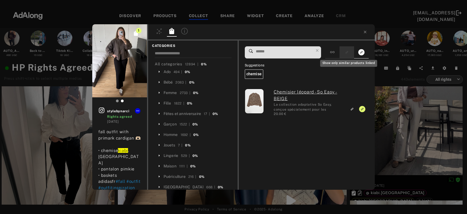
click at [350, 53] on rect "Show only similar products linked" at bounding box center [346, 52] width 7 height 7
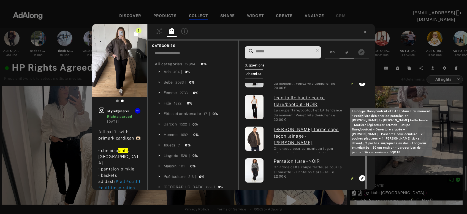
scroll to position [89, 0]
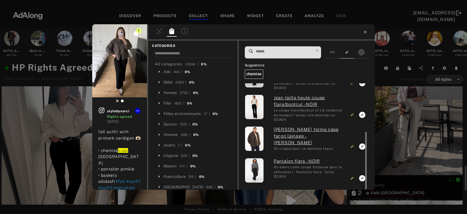
click at [365, 32] on icon at bounding box center [365, 32] width 2 height 2
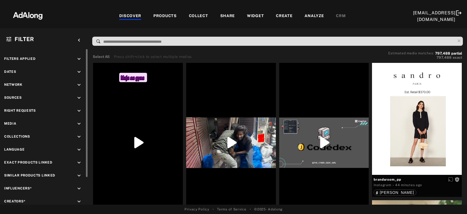
click at [78, 114] on div "keyboard_arrow_down" at bounding box center [80, 111] width 8 height 7
click at [25, 123] on div "Agreed" at bounding box center [49, 124] width 70 height 6
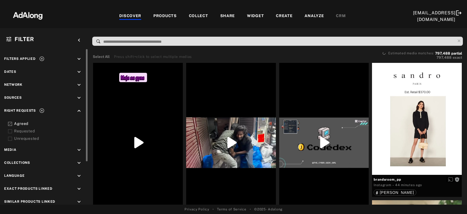
click at [22, 131] on div "Requested" at bounding box center [49, 131] width 70 height 6
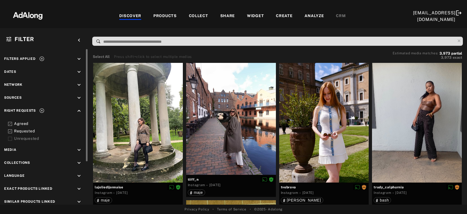
click at [42, 58] on icon at bounding box center [41, 58] width 5 height 5
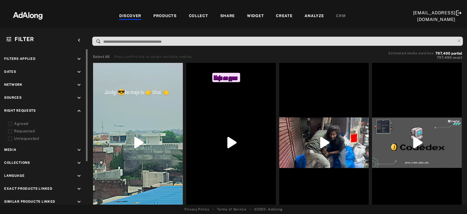
click at [81, 111] on icon "keyboard_arrow_up" at bounding box center [79, 111] width 6 height 6
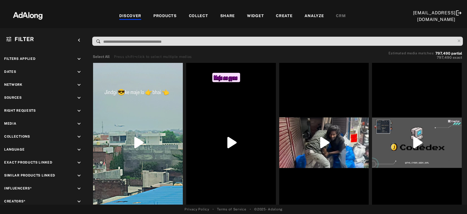
click at [132, 42] on input at bounding box center [279, 41] width 352 height 7
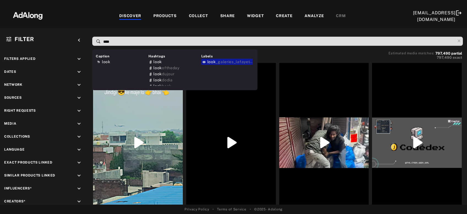
type input "****"
click at [218, 65] on div "Labels look _galeries_lafayette" at bounding box center [227, 70] width 53 height 32
click at [221, 61] on span "_galeries_lafayette" at bounding box center [235, 61] width 38 height 4
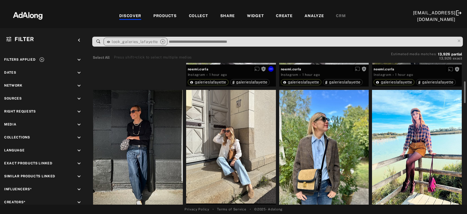
scroll to position [148, 0]
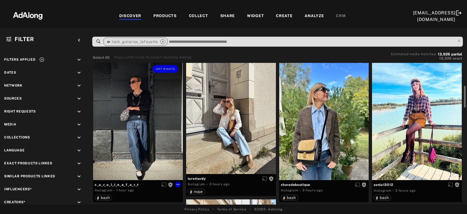
click at [116, 140] on div "Get rights" at bounding box center [138, 120] width 90 height 120
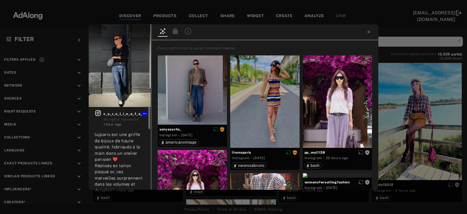
click at [99, 112] on icon at bounding box center [98, 113] width 6 height 6
click at [368, 33] on icon at bounding box center [369, 32] width 4 height 4
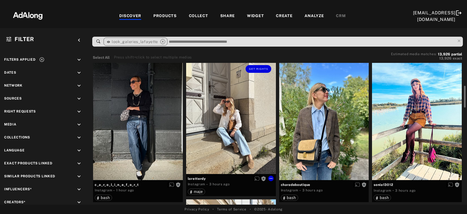
click at [240, 120] on div "Get rights" at bounding box center [231, 116] width 90 height 113
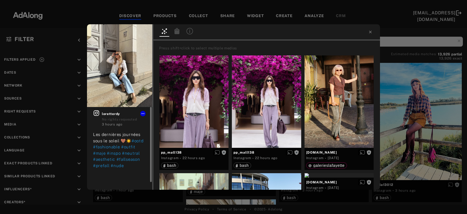
click at [97, 114] on icon at bounding box center [97, 113] width 6 height 6
click at [370, 30] on icon at bounding box center [370, 32] width 4 height 4
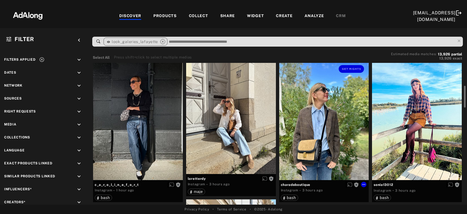
click at [320, 108] on div "Get rights" at bounding box center [324, 120] width 90 height 120
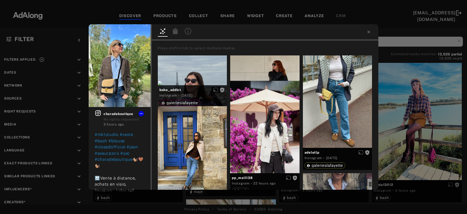
click at [410, 133] on div "Get rights charadeboutique No rights requested 3 hours ago #mktstudio #veste #b…" at bounding box center [233, 107] width 467 height 214
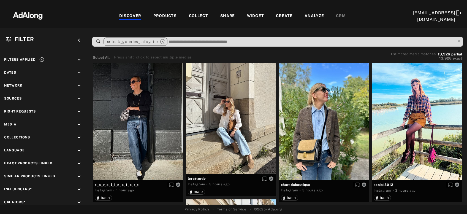
click at [410, 133] on div at bounding box center [417, 120] width 90 height 120
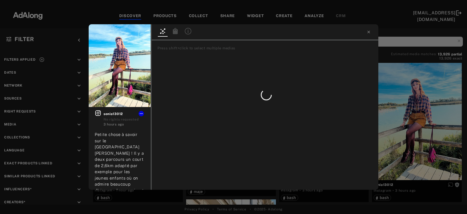
click at [448, 116] on div "Get rights sonia13012 No rights requested 3 hours ago Petite chose à savoir sur…" at bounding box center [233, 107] width 467 height 214
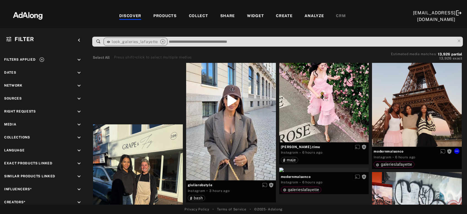
scroll to position [356, 0]
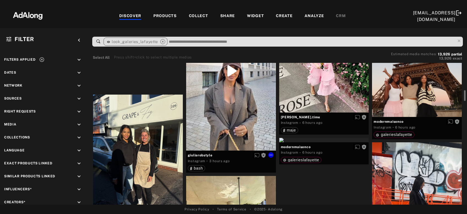
click at [239, 110] on div "Get rights" at bounding box center [231, 70] width 90 height 159
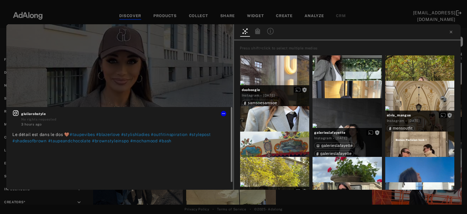
click at [16, 113] on icon at bounding box center [15, 113] width 7 height 7
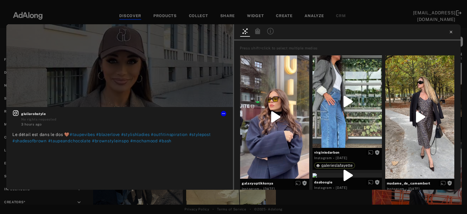
click at [451, 32] on icon at bounding box center [451, 32] width 2 height 2
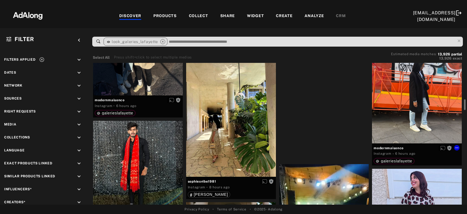
scroll to position [505, 0]
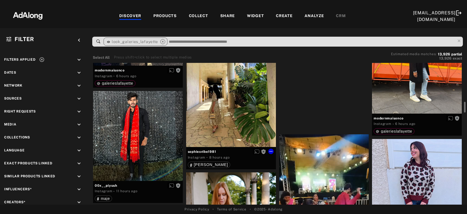
click at [218, 124] on div "Get rights" at bounding box center [231, 87] width 90 height 120
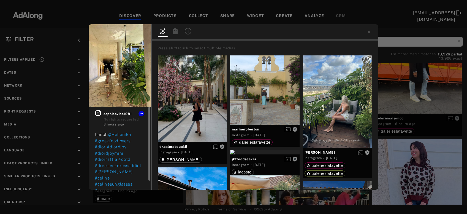
click at [97, 114] on icon at bounding box center [98, 113] width 7 height 7
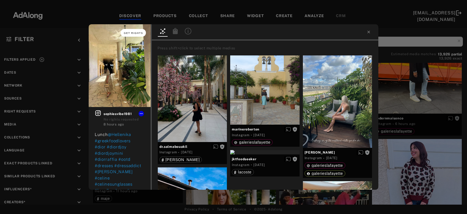
click at [135, 31] on button "Get rights" at bounding box center [133, 33] width 25 height 8
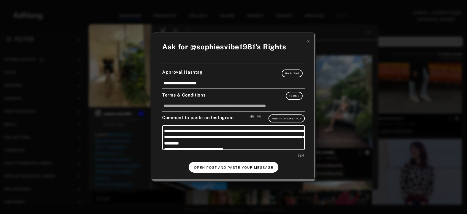
click at [230, 166] on span "OPEN POST AND PASTE YOUR MESSAGE" at bounding box center [233, 168] width 79 height 4
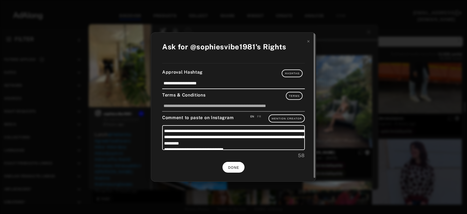
scroll to position [505, 0]
click at [234, 166] on span "DONE" at bounding box center [233, 168] width 11 height 4
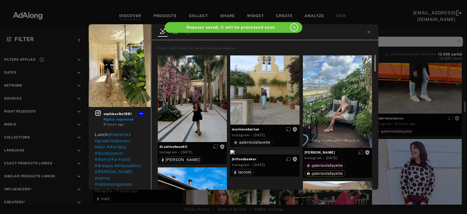
scroll to position [505, 0]
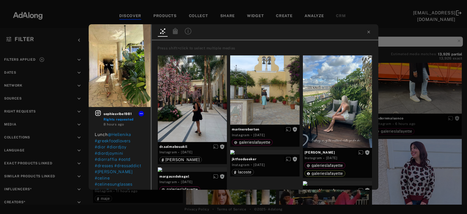
click at [400, 94] on div "sophiesvibe1981 Rights requested 8 hours ago Lunch @Hellenika #greekfoodlovers …" at bounding box center [233, 107] width 467 height 214
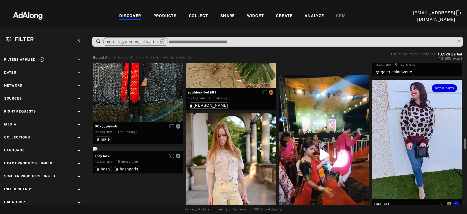
scroll to position [593, 0]
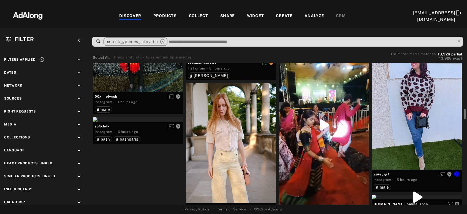
click at [403, 111] on div "Get rights" at bounding box center [417, 110] width 90 height 120
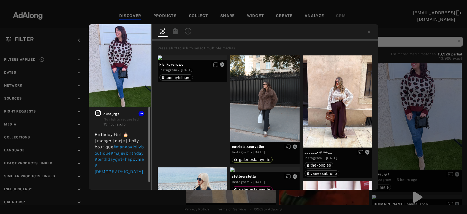
click at [97, 112] on icon at bounding box center [98, 113] width 7 height 7
click at [129, 31] on button "Get rights" at bounding box center [133, 33] width 25 height 8
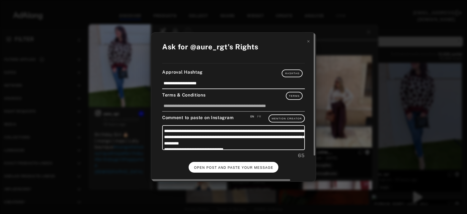
click at [240, 168] on button "OPEN POST AND PASTE YOUR MESSAGE" at bounding box center [234, 167] width 90 height 11
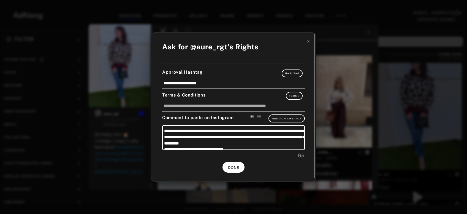
click at [236, 162] on button "DONE" at bounding box center [234, 167] width 22 height 11
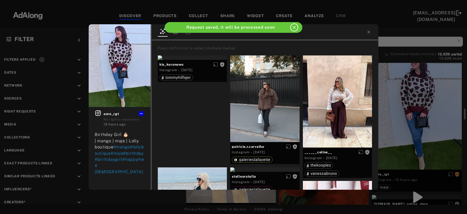
scroll to position [593, 0]
click at [393, 124] on div "aure_rgt Rights requested 15 hours ago Birthday Girl 🎂 | mango | maje | Lolly b…" at bounding box center [233, 107] width 467 height 214
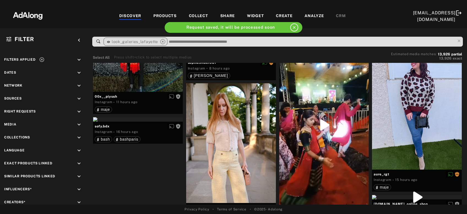
scroll to position [623, 0]
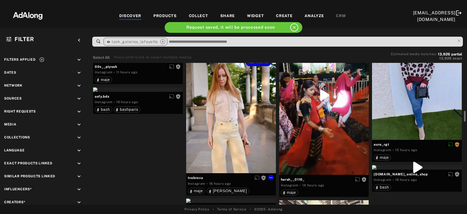
click at [223, 138] on div "Get rights" at bounding box center [231, 113] width 90 height 120
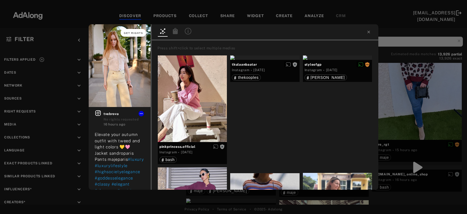
click at [138, 35] on button "Get rights" at bounding box center [133, 33] width 25 height 8
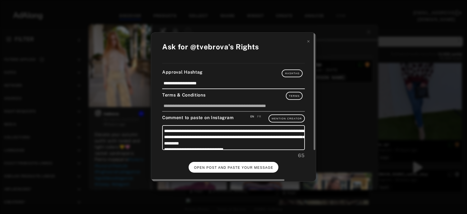
click at [218, 167] on span "OPEN POST AND PASTE YOUR MESSAGE" at bounding box center [233, 168] width 79 height 4
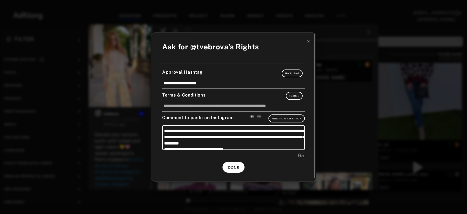
click at [234, 170] on button "DONE" at bounding box center [234, 167] width 22 height 11
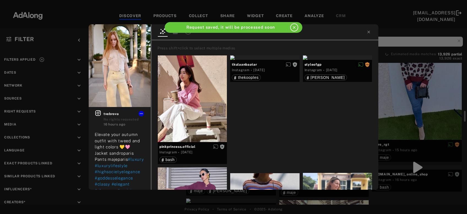
scroll to position [623, 0]
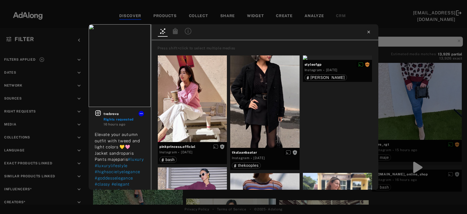
click at [370, 34] on icon at bounding box center [369, 32] width 4 height 4
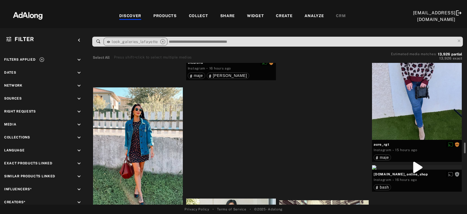
scroll to position [653, 0]
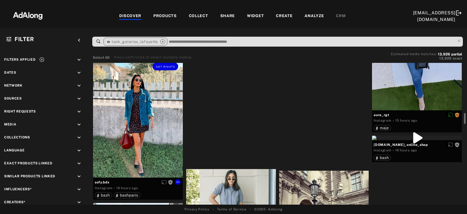
click at [137, 126] on div "Get rights" at bounding box center [138, 118] width 90 height 120
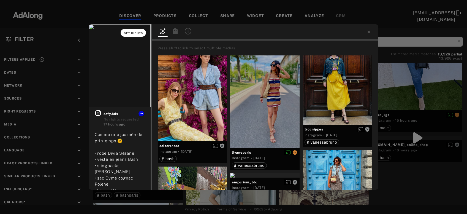
click at [133, 30] on button "Get rights" at bounding box center [133, 33] width 25 height 8
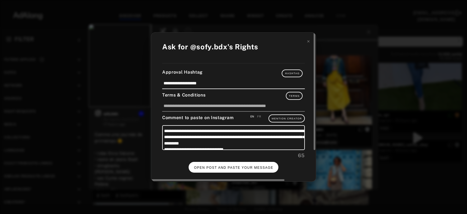
drag, startPoint x: 228, startPoint y: 159, endPoint x: 231, endPoint y: 164, distance: 5.1
click at [228, 160] on div "**********" at bounding box center [233, 106] width 165 height 149
click at [231, 164] on button "OPEN POST AND PASTE YOUR MESSAGE" at bounding box center [234, 167] width 90 height 11
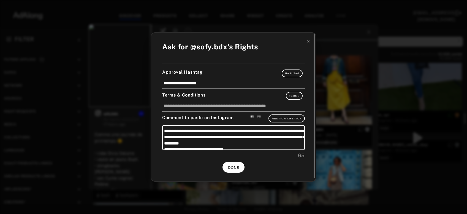
scroll to position [653, 0]
click at [239, 166] on span "DONE" at bounding box center [233, 168] width 11 height 4
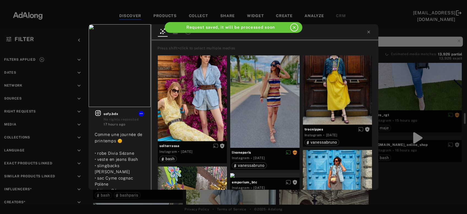
scroll to position [653, 0]
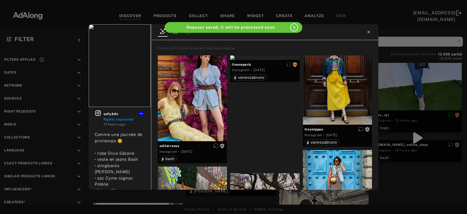
click at [368, 31] on icon at bounding box center [369, 32] width 4 height 4
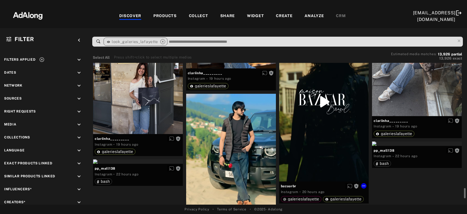
scroll to position [1306, 0]
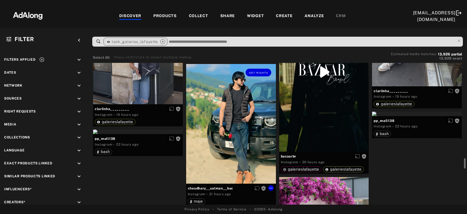
click at [230, 131] on div "Get rights" at bounding box center [231, 124] width 90 height 120
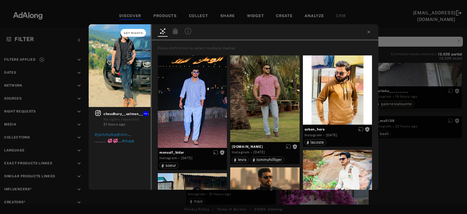
click at [132, 33] on span "Get rights" at bounding box center [133, 33] width 19 height 3
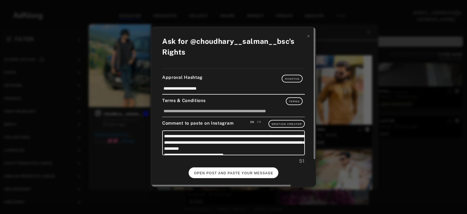
click at [245, 169] on button "OPEN POST AND PASTE YOUR MESSAGE" at bounding box center [234, 172] width 90 height 11
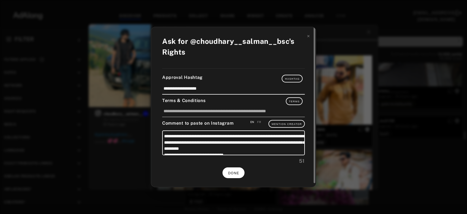
scroll to position [1306, 0]
click at [310, 37] on icon at bounding box center [309, 36] width 4 height 4
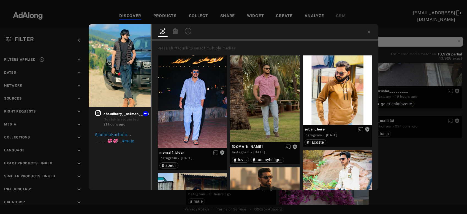
scroll to position [1306, 0]
click at [370, 33] on icon at bounding box center [369, 32] width 4 height 4
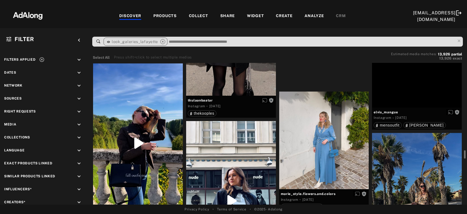
scroll to position [2255, 0]
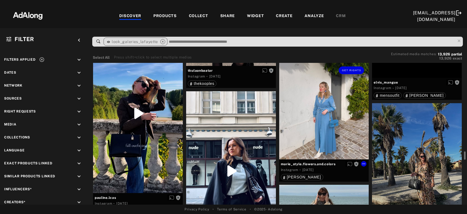
click at [300, 108] on div "Get rights" at bounding box center [324, 111] width 90 height 98
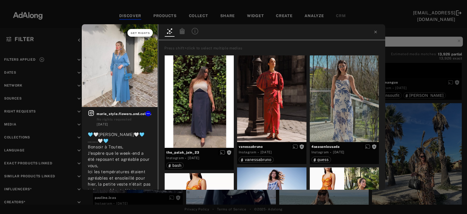
click at [136, 36] on button "Get rights" at bounding box center [140, 33] width 25 height 8
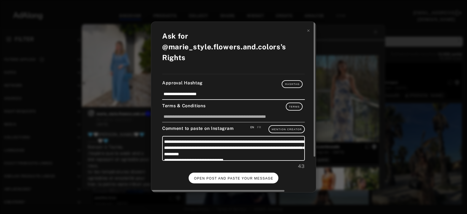
click at [226, 177] on span "OPEN POST AND PASTE YOUR MESSAGE" at bounding box center [233, 178] width 79 height 4
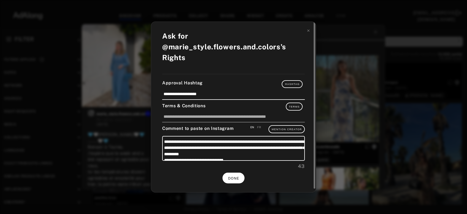
scroll to position [2255, 0]
click at [235, 178] on span "DONE" at bounding box center [233, 178] width 11 height 4
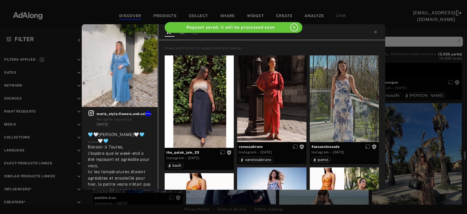
scroll to position [2255, 0]
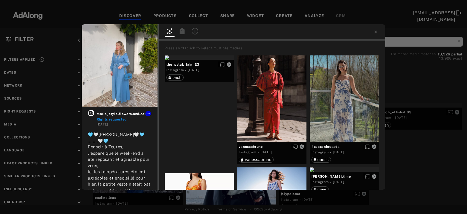
click at [374, 31] on icon at bounding box center [375, 32] width 4 height 4
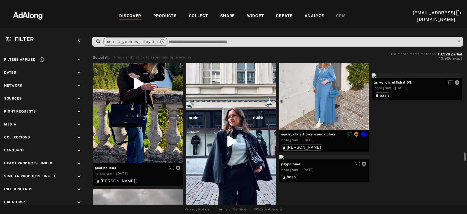
scroll to position [2255, 0]
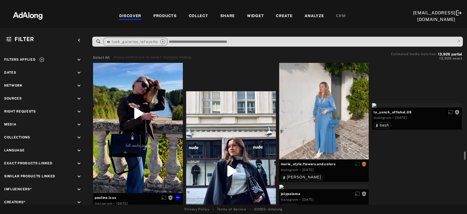
click at [138, 145] on div "Get rights" at bounding box center [138, 113] width 90 height 159
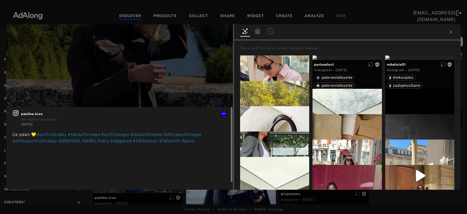
click at [16, 113] on icon at bounding box center [15, 113] width 7 height 7
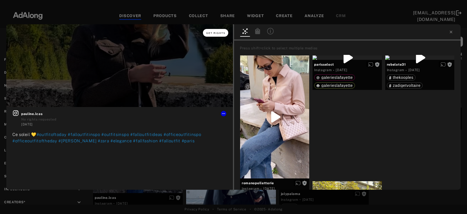
click at [218, 32] on span "Get rights" at bounding box center [215, 33] width 19 height 3
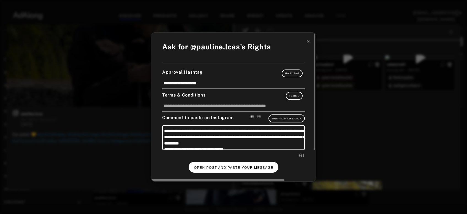
click at [253, 163] on button "OPEN POST AND PASTE YOUR MESSAGE" at bounding box center [234, 167] width 90 height 11
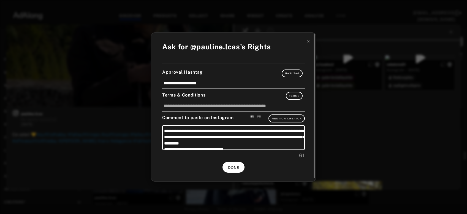
scroll to position [2255, 0]
click at [232, 166] on span "DONE" at bounding box center [233, 168] width 11 height 4
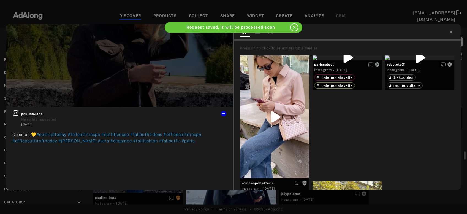
scroll to position [2255, 0]
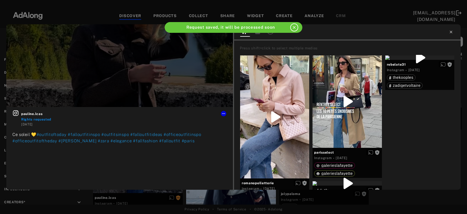
click at [450, 33] on icon at bounding box center [451, 32] width 4 height 4
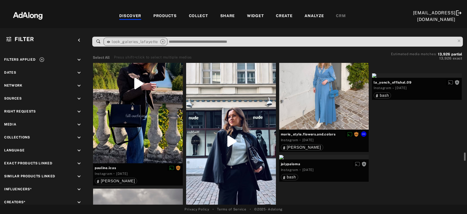
scroll to position [2315, 0]
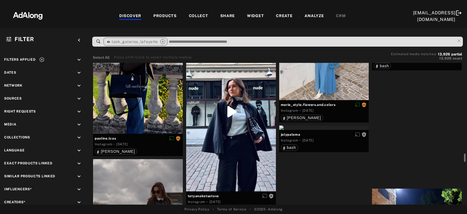
click at [411, 48] on div "Get rights" at bounding box center [417, 46] width 90 height 4
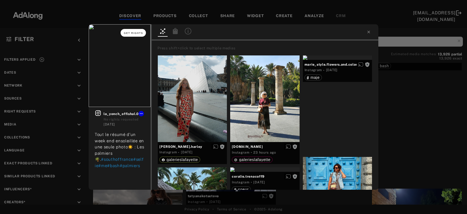
click at [139, 31] on button "Get rights" at bounding box center [133, 33] width 25 height 8
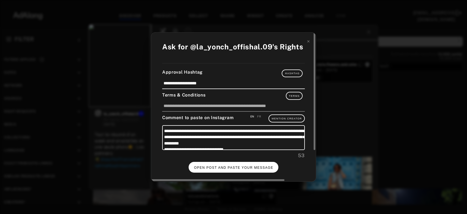
click at [242, 167] on span "OPEN POST AND PASTE YOUR MESSAGE" at bounding box center [233, 168] width 79 height 4
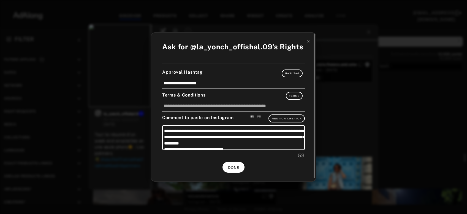
scroll to position [2315, 0]
click at [308, 43] on icon at bounding box center [309, 41] width 4 height 4
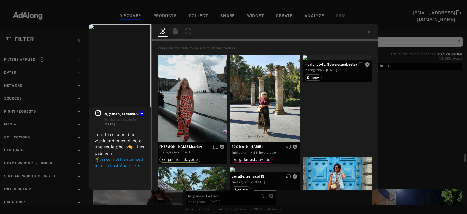
scroll to position [2315, 0]
click at [368, 32] on icon at bounding box center [368, 32] width 2 height 2
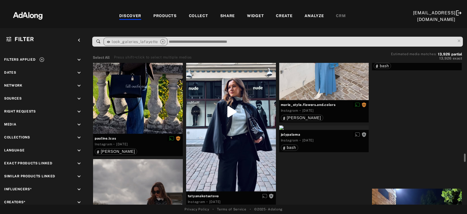
scroll to position [2344, 0]
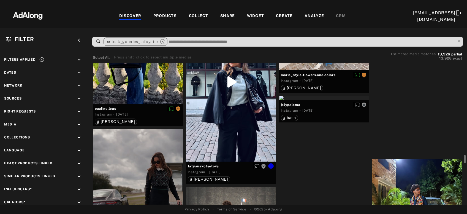
click at [230, 139] on div "Get rights" at bounding box center [231, 81] width 90 height 159
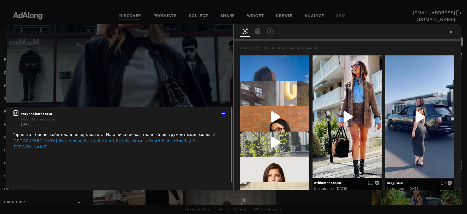
click at [14, 114] on icon at bounding box center [15, 113] width 7 height 7
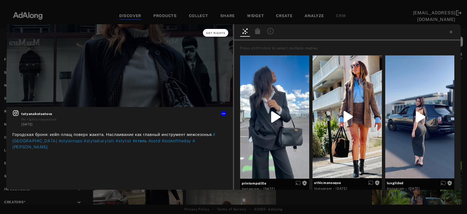
click at [222, 36] on button "Get rights" at bounding box center [215, 33] width 25 height 8
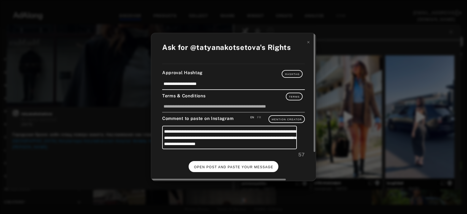
click at [238, 165] on span "OPEN POST AND PASTE YOUR MESSAGE" at bounding box center [233, 167] width 79 height 4
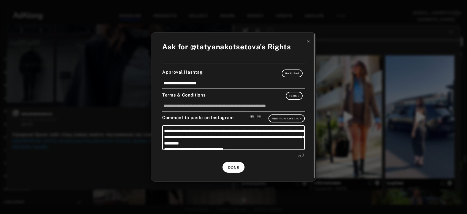
scroll to position [2344, 0]
click at [240, 167] on button "DONE" at bounding box center [234, 167] width 22 height 11
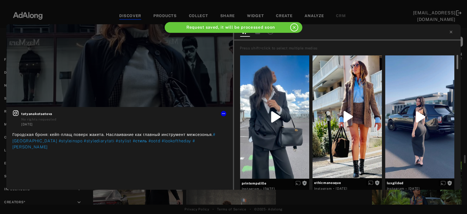
scroll to position [2344, 0]
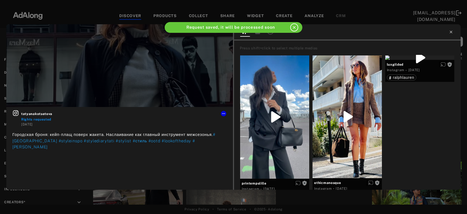
click at [452, 32] on icon at bounding box center [451, 32] width 4 height 4
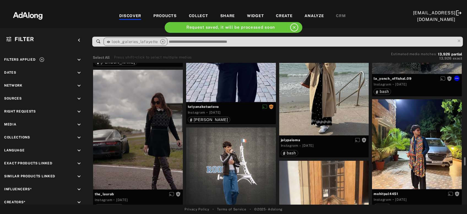
scroll to position [2433, 0]
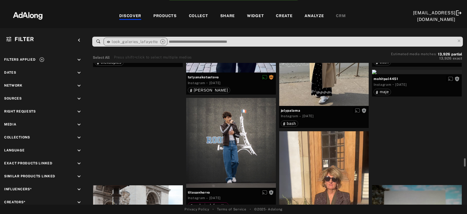
click at [158, 45] on div "Get rights" at bounding box center [138, 42] width 90 height 4
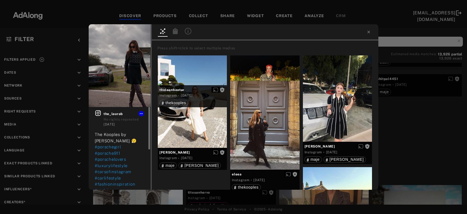
click at [99, 112] on icon at bounding box center [98, 113] width 6 height 6
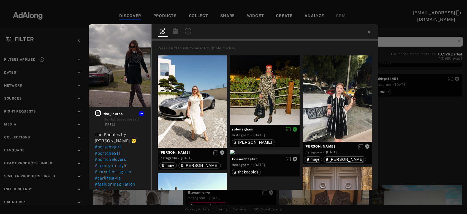
click at [368, 34] on icon at bounding box center [369, 32] width 4 height 4
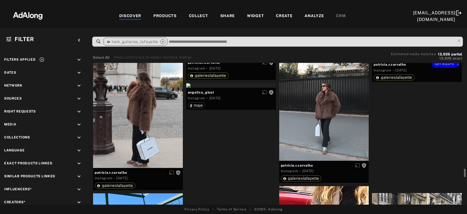
scroll to position [2730, 0]
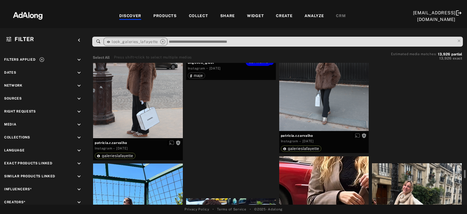
click at [243, 58] on div "Get rights" at bounding box center [231, 55] width 90 height 4
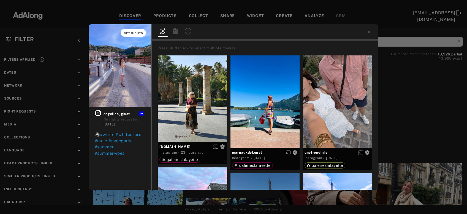
click at [137, 34] on span "Get rights" at bounding box center [133, 33] width 19 height 3
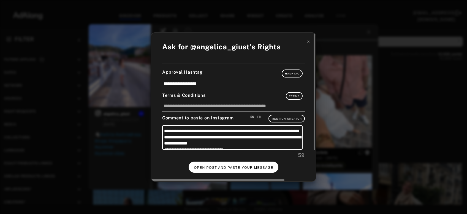
click at [237, 168] on span "OPEN POST AND PASTE YOUR MESSAGE" at bounding box center [233, 168] width 79 height 4
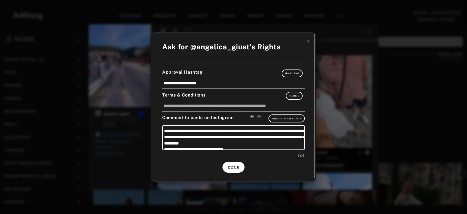
scroll to position [2730, 0]
click at [241, 165] on button "DONE" at bounding box center [234, 167] width 22 height 11
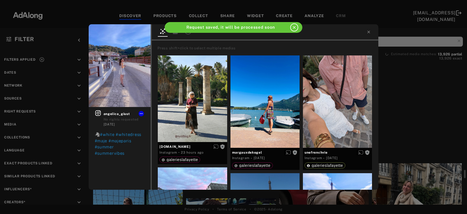
scroll to position [2730, 0]
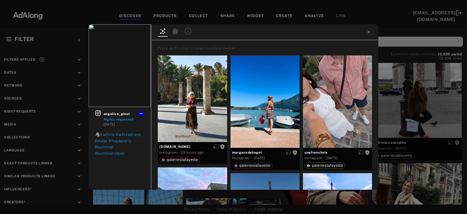
click at [416, 103] on div "angelica_giust Rights requested 2 days ago 🦓 #white #whitedress #maje #majepari…" at bounding box center [233, 107] width 467 height 214
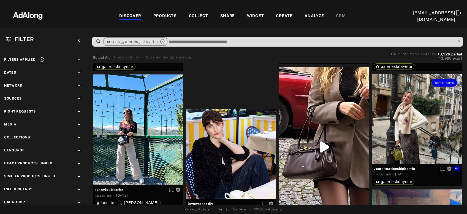
scroll to position [2849, 0]
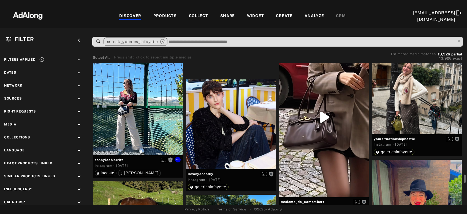
click at [118, 126] on div "Get rights" at bounding box center [138, 100] width 90 height 111
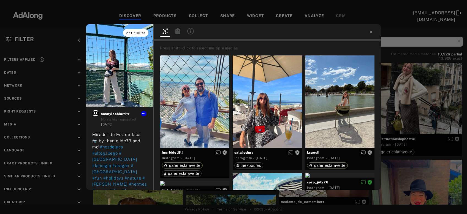
click at [136, 33] on span "Get rights" at bounding box center [135, 33] width 19 height 3
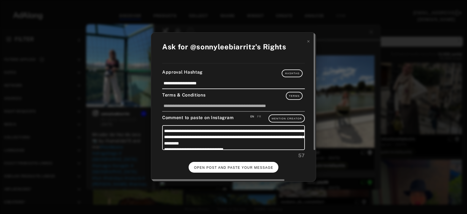
click at [237, 164] on button "OPEN POST AND PASTE YOUR MESSAGE" at bounding box center [234, 167] width 90 height 11
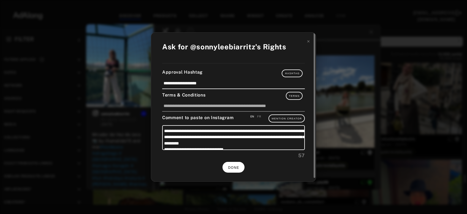
scroll to position [2849, 0]
click at [238, 168] on button "DONE" at bounding box center [234, 167] width 22 height 11
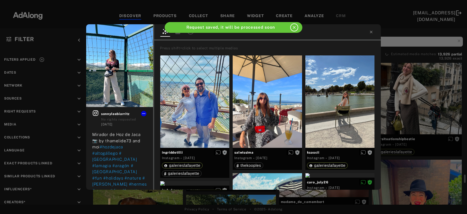
scroll to position [2849, 0]
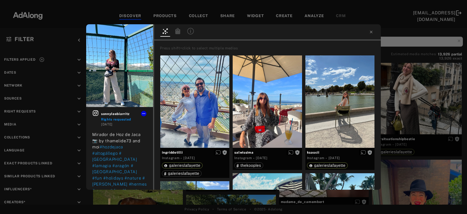
click at [417, 84] on div "sonnyleebiarritz Rights requested 2 days ago Mirador de Hoz de Jaca 📷 by thamel…" at bounding box center [233, 107] width 467 height 214
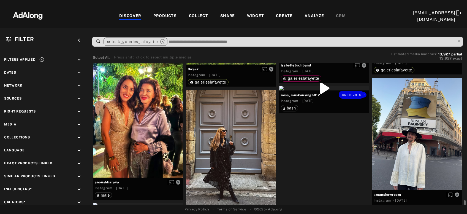
scroll to position [3502, 0]
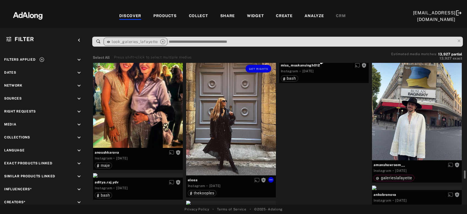
click at [244, 140] on div "Get rights" at bounding box center [231, 117] width 90 height 115
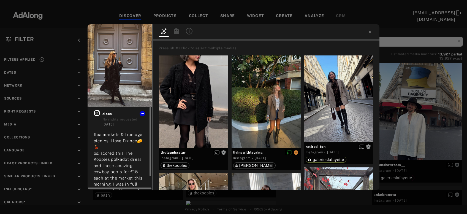
click at [94, 116] on icon at bounding box center [97, 113] width 7 height 7
click at [143, 33] on span "Get rights" at bounding box center [134, 33] width 19 height 3
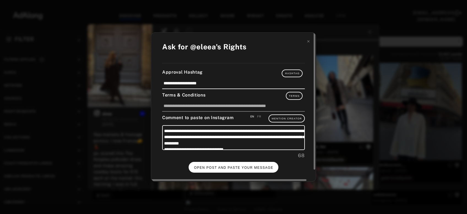
click at [226, 162] on button "OPEN POST AND PASTE YOUR MESSAGE" at bounding box center [234, 167] width 90 height 11
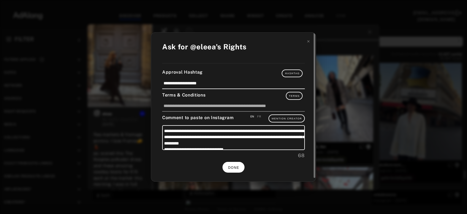
scroll to position [3502, 0]
click at [230, 162] on button "DONE" at bounding box center [234, 167] width 22 height 11
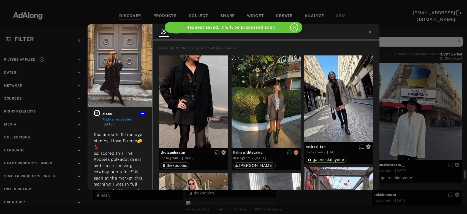
scroll to position [3502, 0]
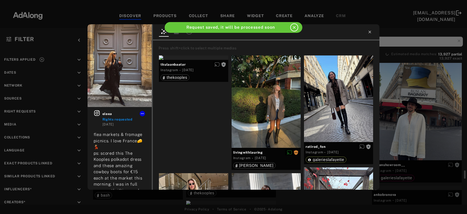
click at [371, 32] on icon at bounding box center [370, 32] width 4 height 4
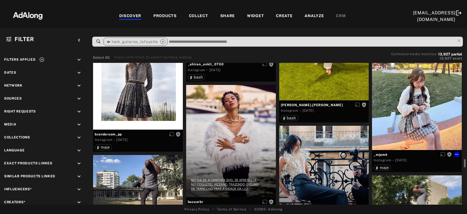
scroll to position [3917, 0]
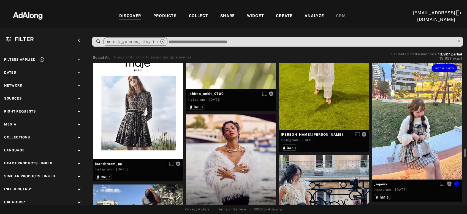
click at [403, 107] on div "Get rights" at bounding box center [417, 119] width 90 height 120
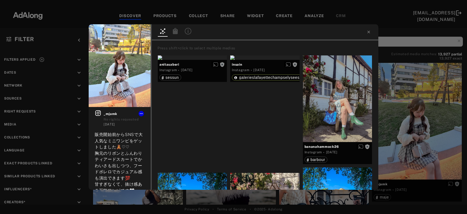
click at [422, 117] on div "Get rights _mjamk No rights requested 2 days ago 販売開始前からSNSで大人気なミニワンピをゲットしました🧸♡…" at bounding box center [233, 107] width 467 height 214
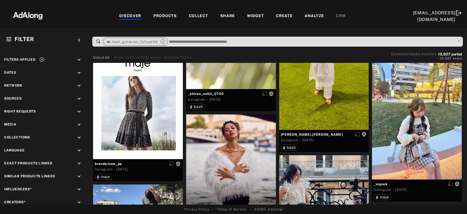
click at [422, 117] on div at bounding box center [417, 119] width 90 height 120
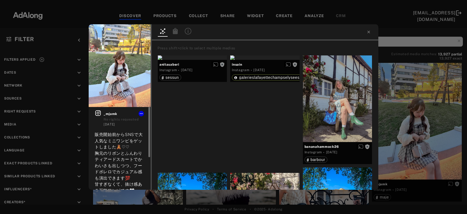
click at [97, 116] on icon at bounding box center [98, 113] width 7 height 7
click at [427, 87] on div "Get rights _mjamk No rights requested 2 days ago 販売開始前からSNSで大人気なミニワンピをゲットしました🧸♡…" at bounding box center [233, 107] width 467 height 214
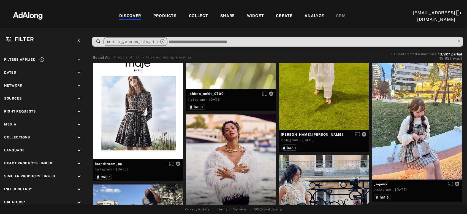
click at [427, 87] on div at bounding box center [417, 119] width 90 height 120
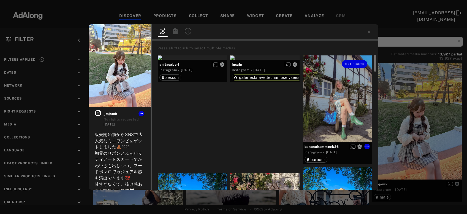
click at [353, 110] on div "Get rights" at bounding box center [337, 98] width 69 height 86
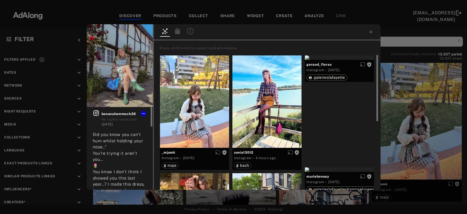
click at [97, 114] on icon at bounding box center [96, 113] width 7 height 7
click at [140, 31] on button "Get rights" at bounding box center [135, 33] width 25 height 8
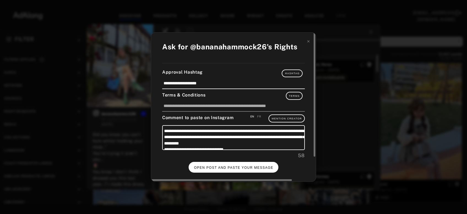
click at [203, 166] on span "OPEN POST AND PASTE YOUR MESSAGE" at bounding box center [233, 168] width 79 height 4
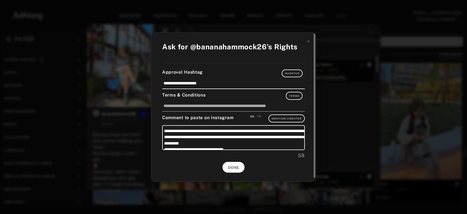
scroll to position [3917, 0]
click at [230, 166] on span "DONE" at bounding box center [233, 168] width 11 height 4
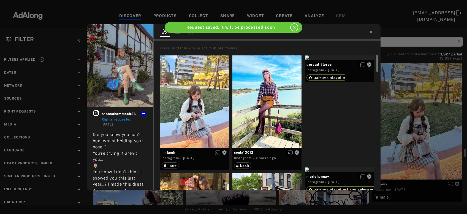
scroll to position [3917, 0]
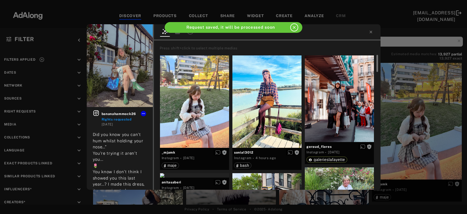
click at [447, 124] on div "bananahammock26 Rights requested 5 months ago Did you know you can’t hum whilst…" at bounding box center [233, 107] width 467 height 214
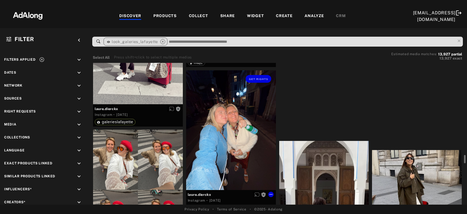
scroll to position [4303, 0]
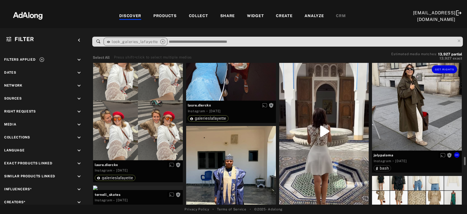
click at [402, 122] on div "Get rights" at bounding box center [417, 106] width 90 height 90
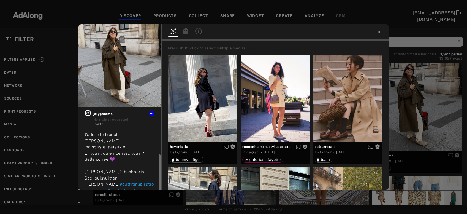
scroll to position [53, 0]
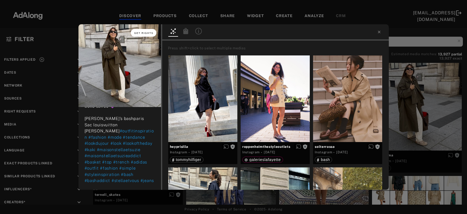
click at [135, 32] on span "Get rights" at bounding box center [143, 33] width 19 height 3
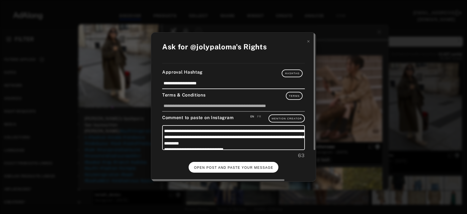
click at [243, 166] on span "OPEN POST AND PASTE YOUR MESSAGE" at bounding box center [233, 168] width 79 height 4
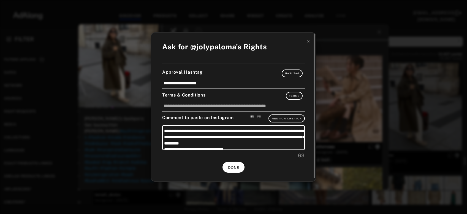
scroll to position [53, 0]
click at [232, 166] on span "DONE" at bounding box center [233, 168] width 11 height 4
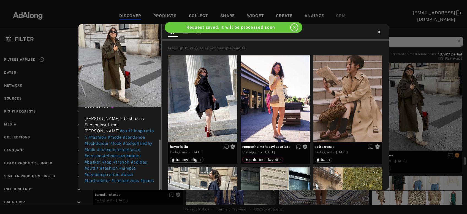
scroll to position [53, 0]
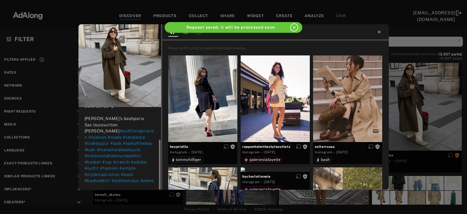
click at [379, 33] on icon at bounding box center [379, 32] width 4 height 4
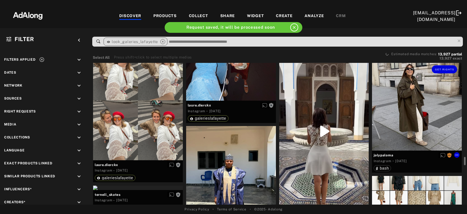
scroll to position [4333, 0]
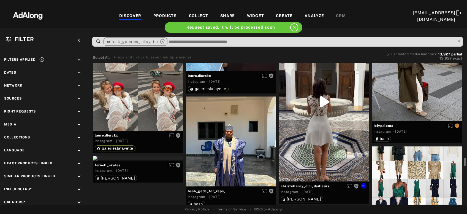
click at [316, 122] on div "Get rights" at bounding box center [324, 101] width 90 height 159
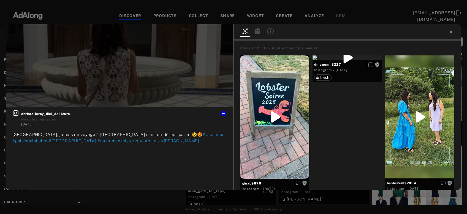
click at [449, 32] on div at bounding box center [347, 32] width 227 height 16
click at [450, 32] on icon at bounding box center [451, 32] width 4 height 4
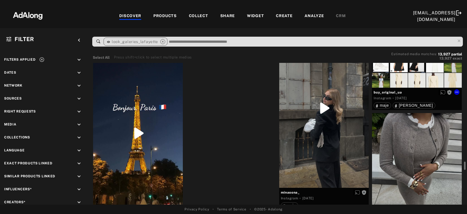
scroll to position [4541, 0]
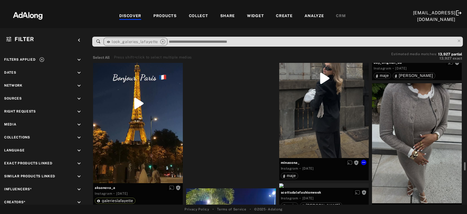
click at [343, 108] on div "Get rights" at bounding box center [324, 78] width 90 height 159
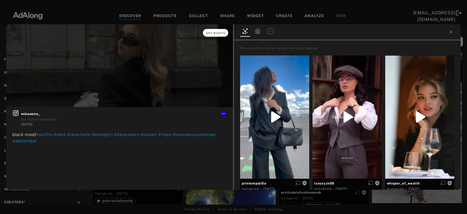
click at [226, 32] on button "Get rights" at bounding box center [215, 33] width 25 height 8
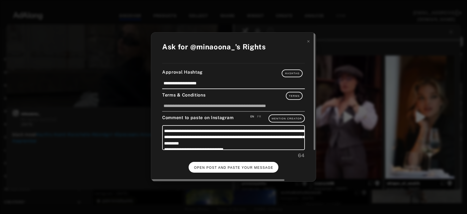
click at [252, 167] on span "OPEN POST AND PASTE YOUR MESSAGE" at bounding box center [233, 168] width 79 height 4
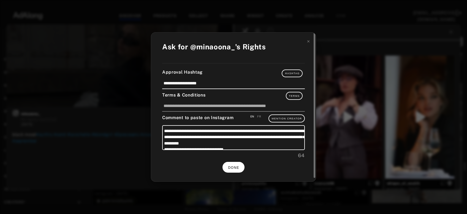
scroll to position [4541, 0]
click at [240, 163] on button "DONE" at bounding box center [234, 167] width 22 height 11
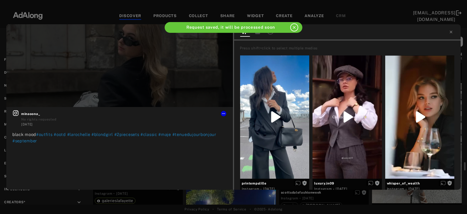
scroll to position [4541, 0]
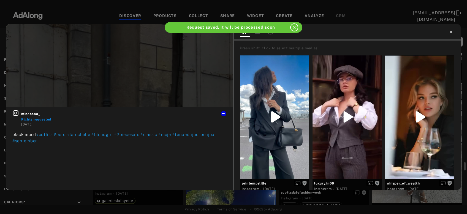
click at [451, 33] on icon at bounding box center [451, 32] width 4 height 4
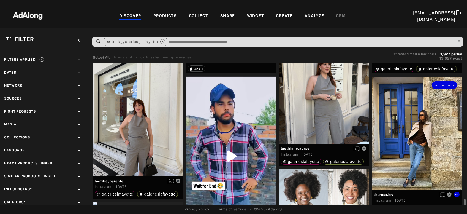
scroll to position [4867, 0]
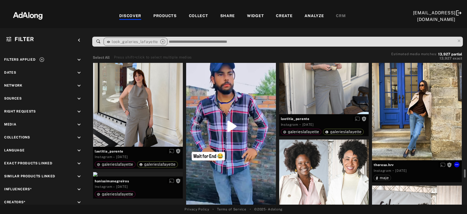
click at [421, 120] on div "Get rights" at bounding box center [417, 103] width 90 height 113
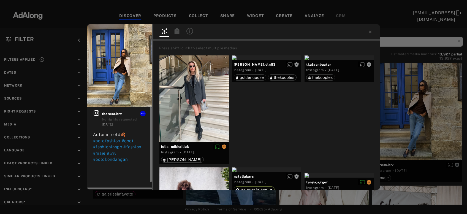
click at [97, 113] on icon at bounding box center [96, 113] width 7 height 7
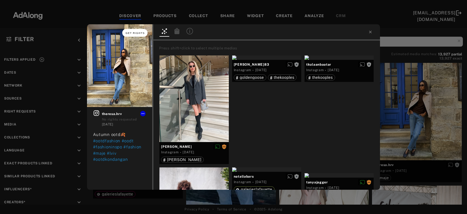
click span "Get rights"
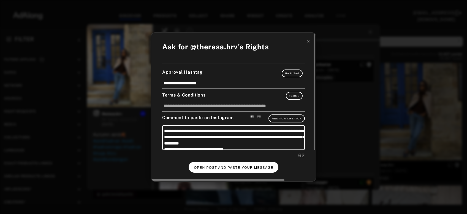
click span "OPEN POST AND PASTE YOUR MESSAGE"
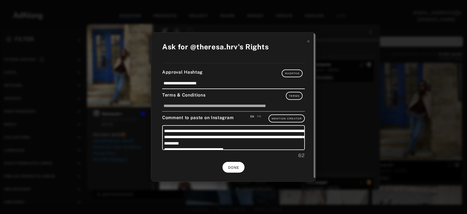
scroll to position [4867, 0]
click span "DONE"
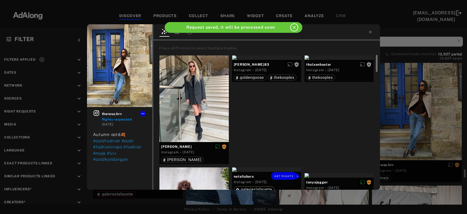
scroll to position [4867, 0]
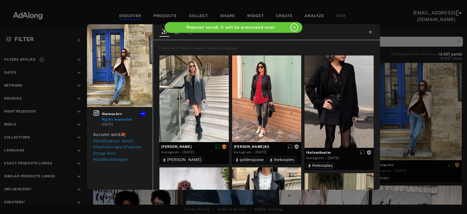
click icon
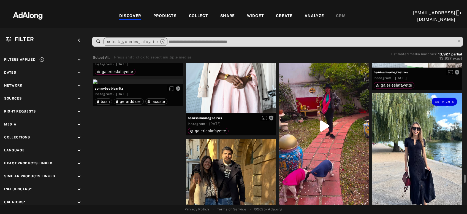
scroll to position [5134, 0]
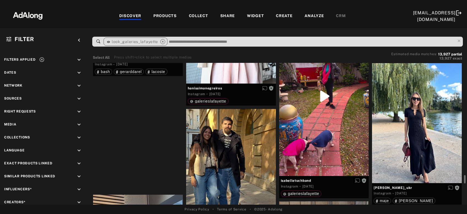
click div "Get rights"
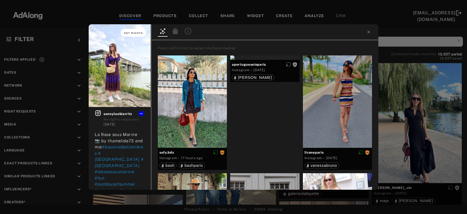
click button "Get rights"
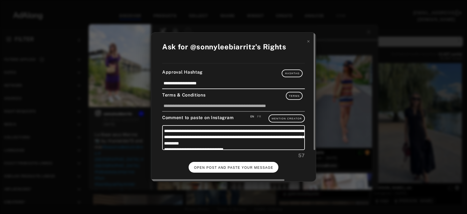
click span "OPEN POST AND PASTE YOUR MESSAGE"
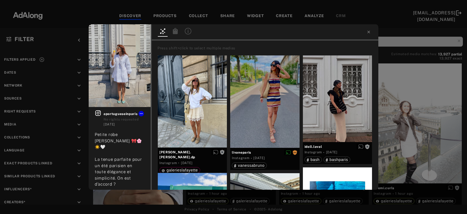
scroll to position [5134, 0]
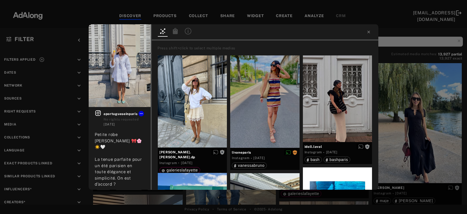
click at [370, 29] on div at bounding box center [265, 32] width 227 height 16
click at [370, 34] on icon at bounding box center [369, 32] width 4 height 4
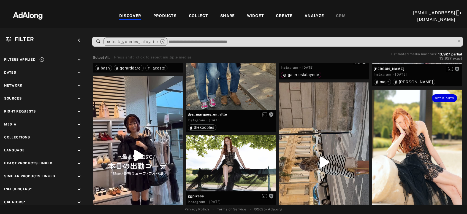
scroll to position [5282, 0]
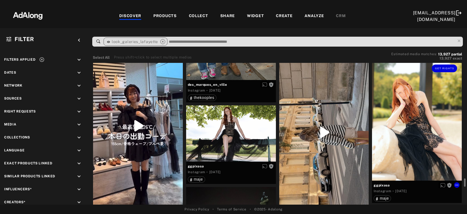
click at [420, 130] on div "Get rights" at bounding box center [417, 120] width 90 height 121
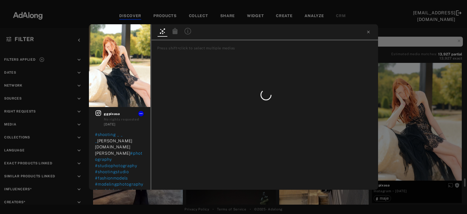
click at [420, 130] on div "Get rights ggpixasa No rights requested [DATE] #shooting _ _ _ [PERSON_NAME][DO…" at bounding box center [233, 107] width 467 height 214
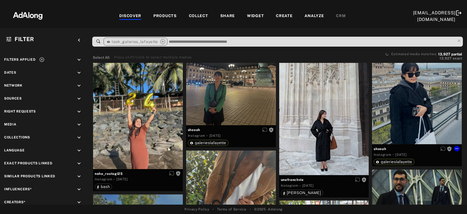
scroll to position [5639, 0]
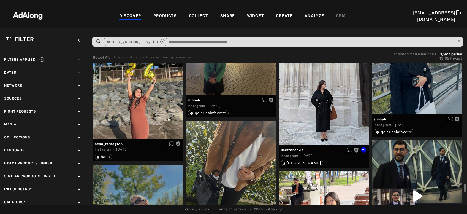
click at [312, 110] on div "Get rights" at bounding box center [324, 85] width 90 height 119
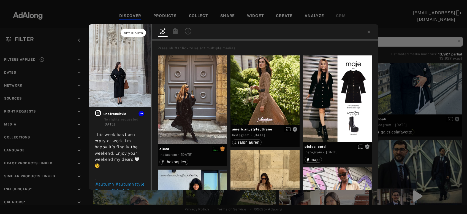
click at [137, 34] on span "Get rights" at bounding box center [133, 33] width 19 height 3
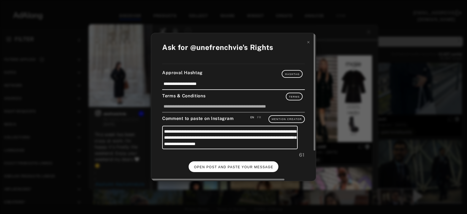
click at [227, 165] on span "OPEN POST AND PASTE YOUR MESSAGE" at bounding box center [233, 167] width 79 height 4
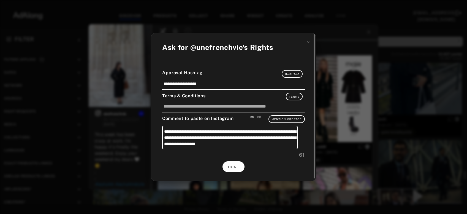
scroll to position [5639, 0]
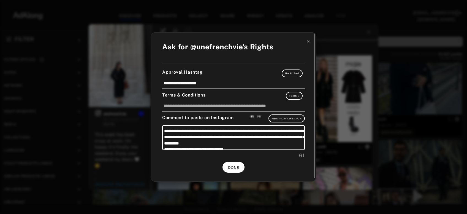
click at [231, 169] on button "DONE" at bounding box center [234, 167] width 22 height 11
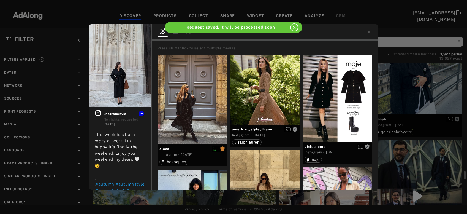
scroll to position [5639, 0]
click at [369, 32] on icon at bounding box center [369, 32] width 2 height 2
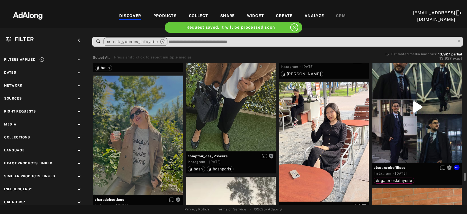
scroll to position [5757, 0]
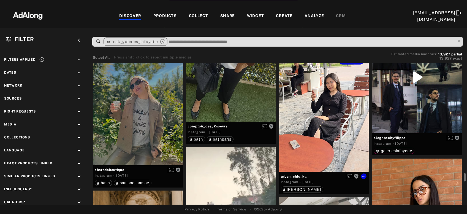
click at [316, 135] on div "Get rights" at bounding box center [324, 112] width 90 height 120
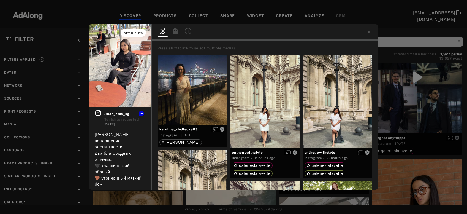
click at [126, 34] on span "Get rights" at bounding box center [133, 33] width 19 height 3
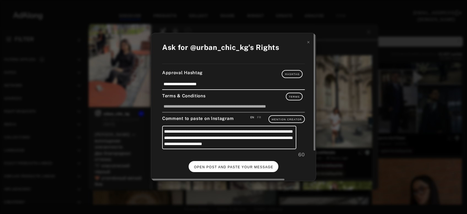
click at [204, 166] on span "OPEN POST AND PASTE YOUR MESSAGE" at bounding box center [233, 167] width 79 height 4
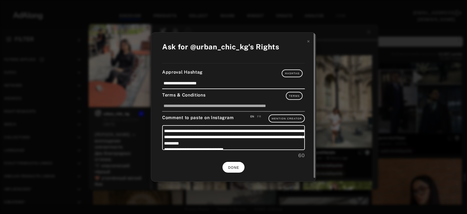
scroll to position [5757, 0]
drag, startPoint x: 307, startPoint y: 42, endPoint x: 346, endPoint y: 34, distance: 39.8
click at [307, 42] on icon at bounding box center [309, 41] width 4 height 4
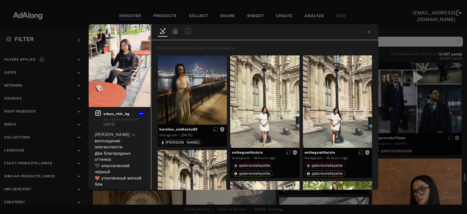
scroll to position [5757, 0]
click at [368, 29] on div at bounding box center [265, 32] width 227 height 16
click at [369, 32] on icon at bounding box center [368, 32] width 2 height 2
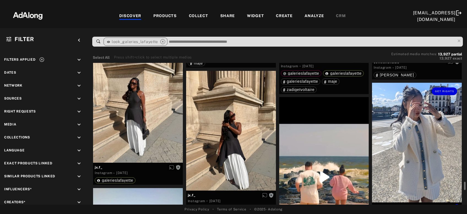
scroll to position [6232, 0]
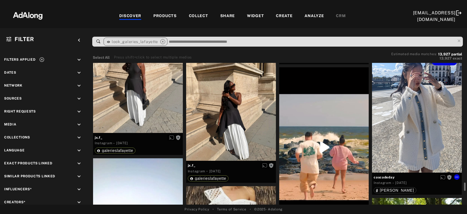
click at [402, 141] on div "Get rights" at bounding box center [417, 113] width 90 height 120
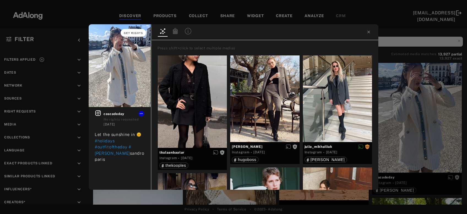
click at [134, 32] on span "Get rights" at bounding box center [133, 33] width 19 height 3
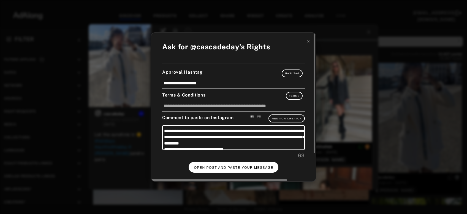
click at [217, 166] on span "OPEN POST AND PASTE YOUR MESSAGE" at bounding box center [233, 168] width 79 height 4
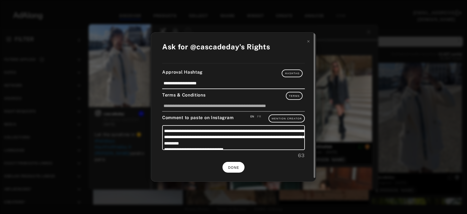
scroll to position [6232, 0]
click at [236, 166] on span "DONE" at bounding box center [233, 168] width 11 height 4
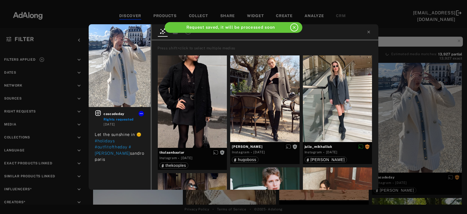
scroll to position [6232, 0]
click at [370, 33] on icon at bounding box center [369, 32] width 4 height 4
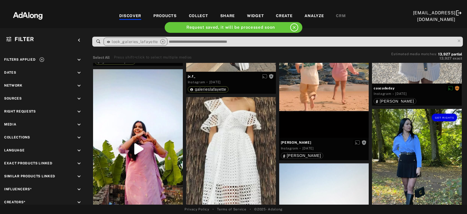
scroll to position [6380, 0]
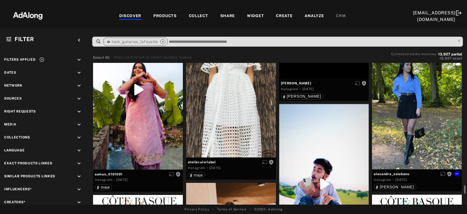
click at [418, 121] on div "Get rights" at bounding box center [417, 110] width 90 height 120
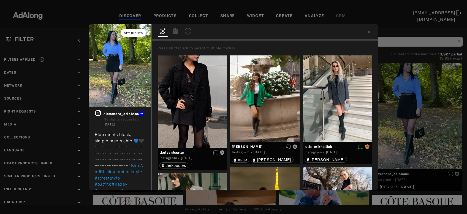
click at [138, 33] on span "Get rights" at bounding box center [133, 33] width 19 height 3
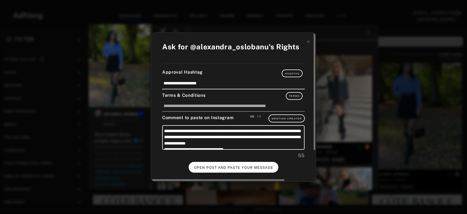
click at [231, 166] on span "OPEN POST AND PASTE YOUR MESSAGE" at bounding box center [233, 168] width 79 height 4
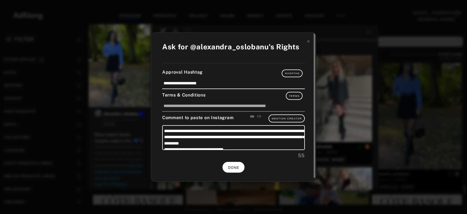
scroll to position [6380, 0]
click at [239, 166] on button "DONE" at bounding box center [234, 167] width 22 height 11
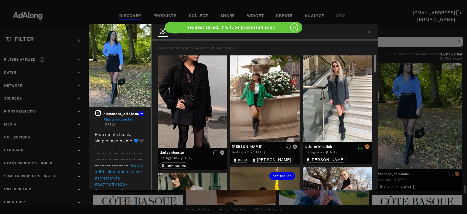
scroll to position [6380, 0]
click at [370, 31] on icon at bounding box center [369, 32] width 4 height 4
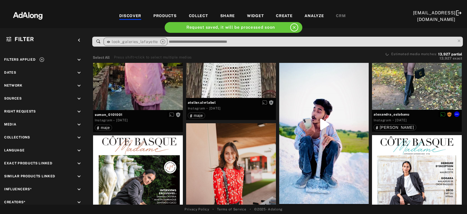
scroll to position [6499, 0]
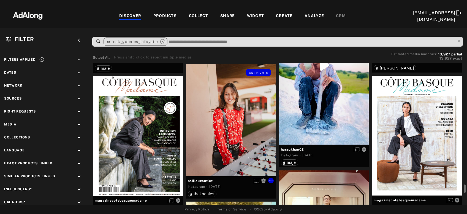
click at [233, 143] on div "Get rights" at bounding box center [231, 120] width 90 height 112
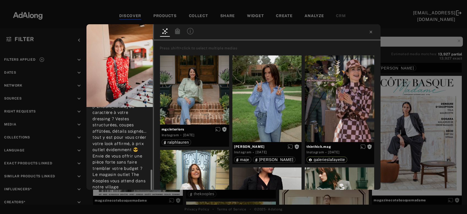
scroll to position [119, 0]
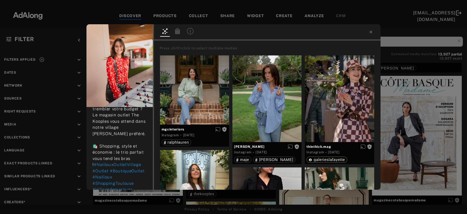
click at [424, 135] on div "Get rights naillouxoutlet No rights requested 4 days ago 🖤 Rock, chic et bons p…" at bounding box center [233, 107] width 467 height 214
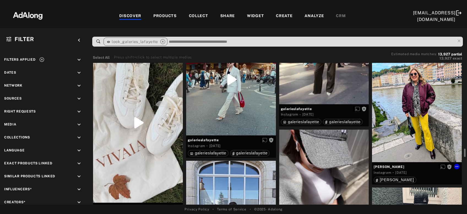
scroll to position [6648, 0]
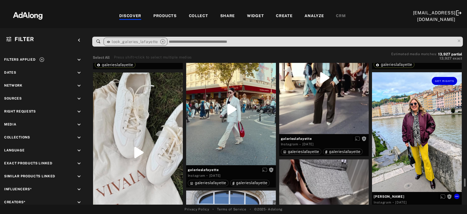
click at [420, 137] on div "Get rights" at bounding box center [417, 132] width 90 height 120
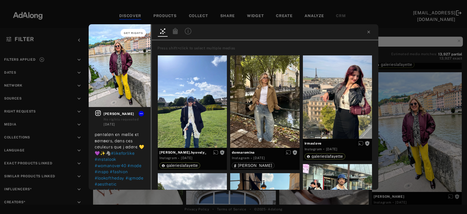
click at [129, 32] on span "Get rights" at bounding box center [133, 33] width 19 height 3
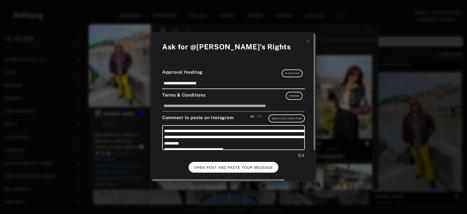
click at [245, 166] on span "OPEN POST AND PASTE YOUR MESSAGE" at bounding box center [233, 168] width 79 height 4
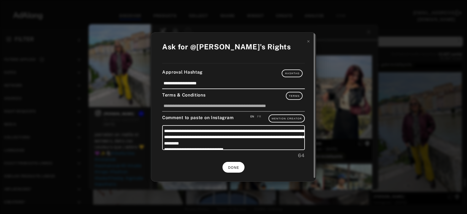
scroll to position [6648, 0]
click at [237, 167] on span "DONE" at bounding box center [233, 168] width 11 height 4
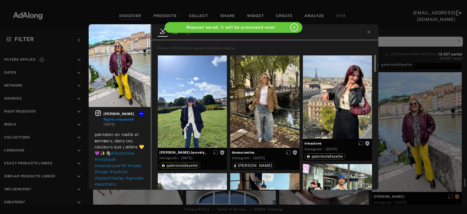
scroll to position [6648, 0]
click at [370, 31] on icon at bounding box center [369, 32] width 4 height 4
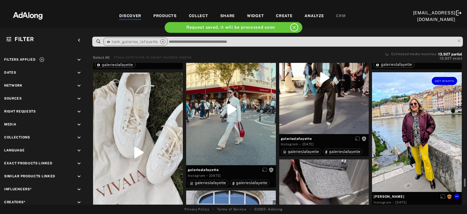
click at [422, 141] on div "Get rights" at bounding box center [417, 132] width 90 height 120
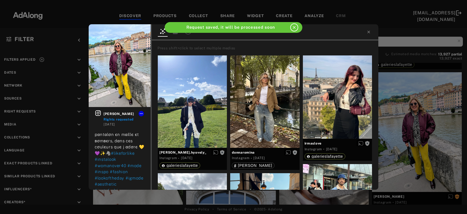
click at [422, 141] on div "jajadwiga Rights requested 4 days ago pαntαlσn єn mαíllє єt вσmвєrs, dαns cєs c…" at bounding box center [233, 107] width 467 height 214
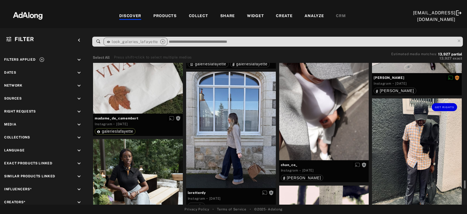
scroll to position [6796, 0]
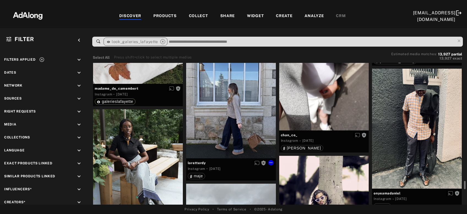
click at [231, 135] on div "Get rights" at bounding box center [231, 100] width 90 height 116
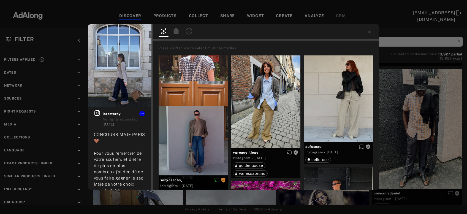
click at [409, 121] on div "Get rights loretterdy No rights requested 4 days ago CONCOURS MAJE PARIS 🤎 Pour…" at bounding box center [233, 107] width 467 height 214
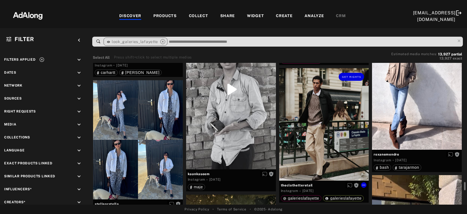
scroll to position [7627, 0]
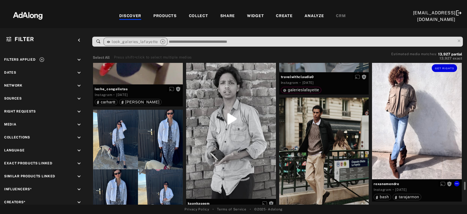
click at [408, 146] on div "Get rights" at bounding box center [417, 119] width 90 height 120
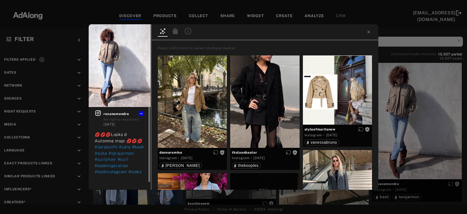
click at [99, 112] on icon at bounding box center [98, 113] width 6 height 6
click at [139, 32] on span "Get rights" at bounding box center [133, 33] width 19 height 3
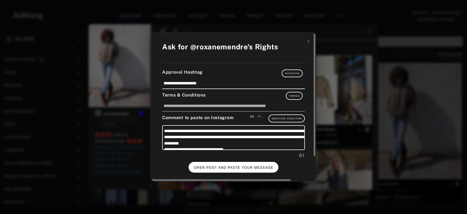
click at [233, 167] on span "OPEN POST AND PASTE YOUR MESSAGE" at bounding box center [233, 168] width 79 height 4
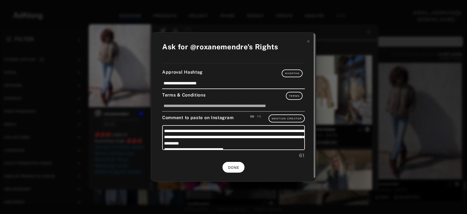
scroll to position [7627, 0]
click at [239, 168] on button "DONE" at bounding box center [234, 167] width 22 height 11
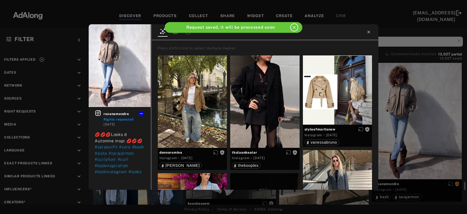
scroll to position [7627, 0]
click at [369, 32] on icon at bounding box center [368, 32] width 2 height 2
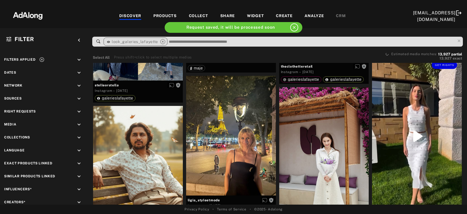
scroll to position [7805, 0]
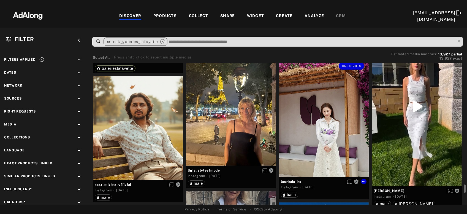
click at [318, 123] on div "Get rights" at bounding box center [324, 117] width 90 height 120
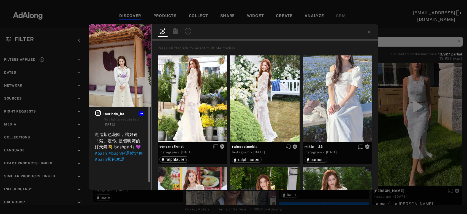
click at [97, 116] on icon at bounding box center [98, 113] width 7 height 7
click at [371, 31] on div at bounding box center [265, 32] width 227 height 16
click at [368, 31] on icon at bounding box center [369, 32] width 4 height 4
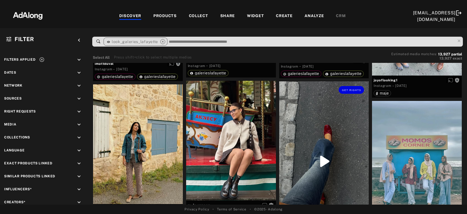
scroll to position [8369, 0]
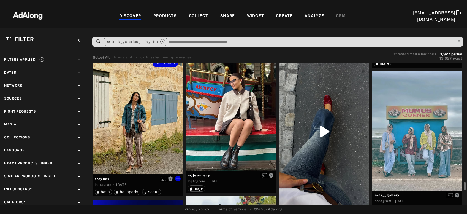
click at [146, 133] on div "Get rights" at bounding box center [138, 115] width 90 height 120
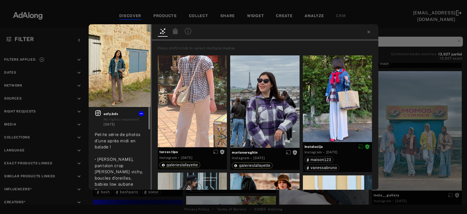
scroll to position [29, 0]
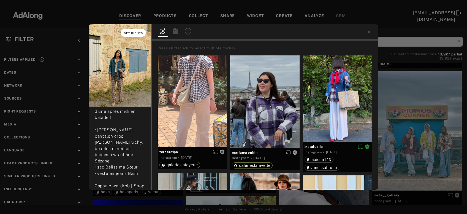
click at [133, 33] on span "Get rights" at bounding box center [133, 33] width 19 height 3
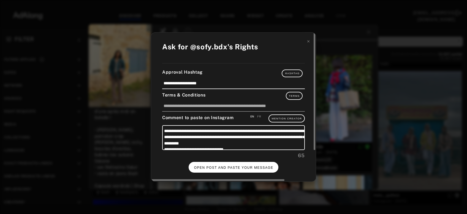
click at [217, 166] on span "OPEN POST AND PASTE YOUR MESSAGE" at bounding box center [233, 168] width 79 height 4
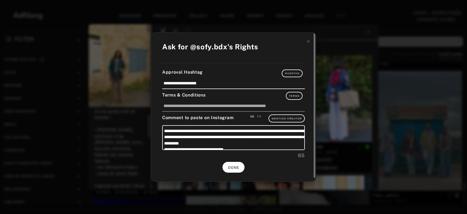
scroll to position [29, 0]
click at [238, 166] on span "DONE" at bounding box center [233, 168] width 11 height 4
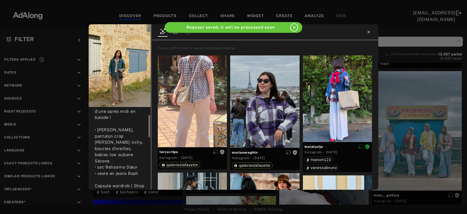
scroll to position [29, 0]
click at [369, 31] on icon at bounding box center [369, 32] width 4 height 4
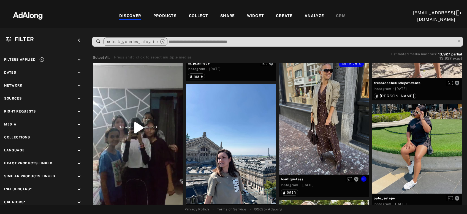
scroll to position [8695, 0]
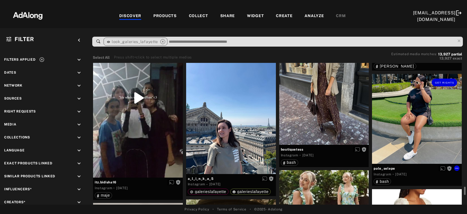
click at [396, 123] on div "Get rights" at bounding box center [417, 119] width 90 height 90
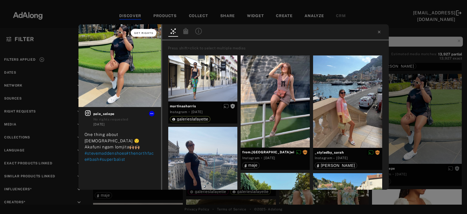
click at [145, 35] on button "Get rights" at bounding box center [143, 33] width 25 height 8
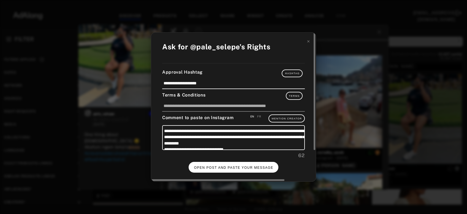
click at [228, 166] on span "OPEN POST AND PASTE YOUR MESSAGE" at bounding box center [233, 168] width 79 height 4
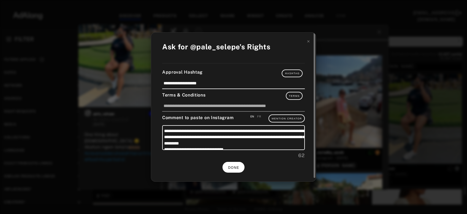
scroll to position [8695, 0]
click at [233, 166] on span "DONE" at bounding box center [233, 168] width 11 height 4
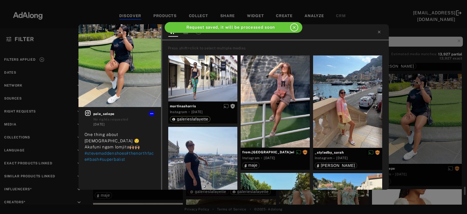
scroll to position [8695, 0]
click at [379, 31] on icon at bounding box center [379, 32] width 4 height 4
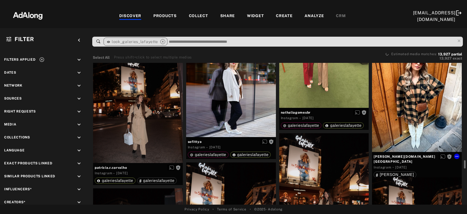
scroll to position [8962, 0]
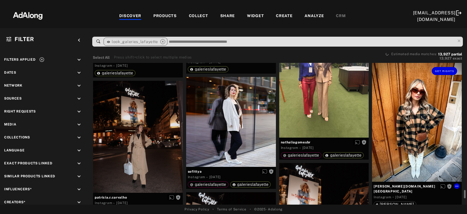
click at [406, 104] on div "Get rights" at bounding box center [417, 121] width 90 height 119
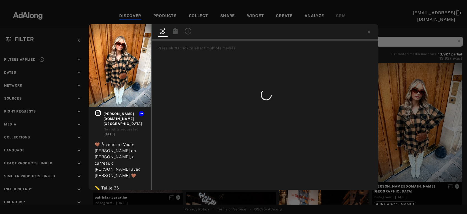
click at [410, 131] on div "Get rights sheri.paris No rights requested 7 days ago 🤎 À vendre - Veste Sandro…" at bounding box center [233, 107] width 467 height 214
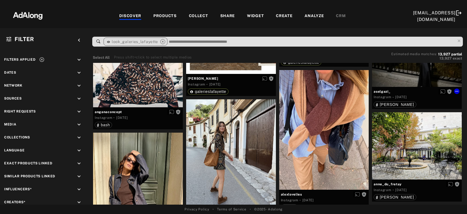
scroll to position [9497, 0]
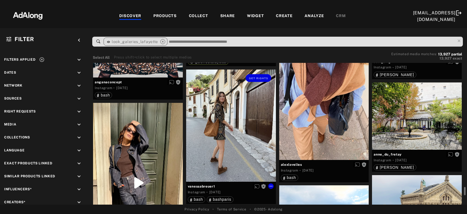
click at [225, 145] on div "Get rights" at bounding box center [231, 125] width 90 height 112
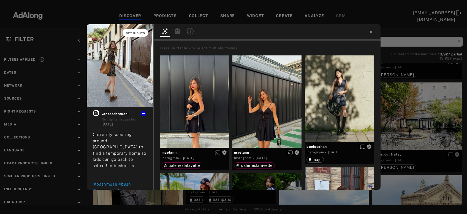
click at [140, 31] on button "Get rights" at bounding box center [135, 33] width 25 height 8
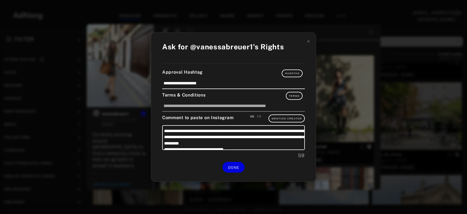
click at [308, 42] on icon at bounding box center [308, 41] width 2 height 2
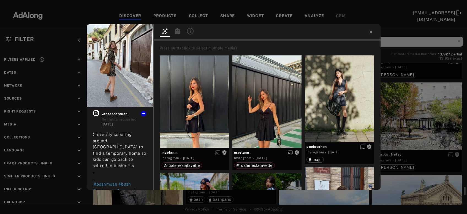
scroll to position [9497, 0]
click at [371, 31] on icon at bounding box center [371, 32] width 4 height 4
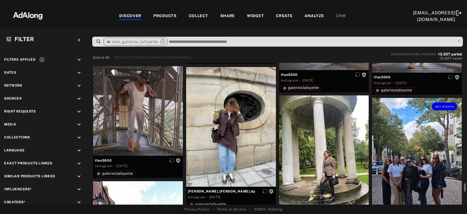
scroll to position [10863, 0]
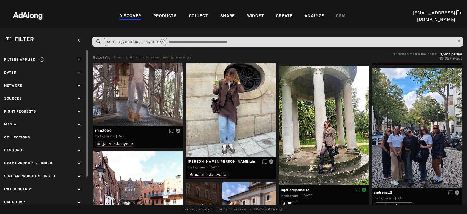
click at [43, 59] on icon at bounding box center [42, 60] width 6 height 6
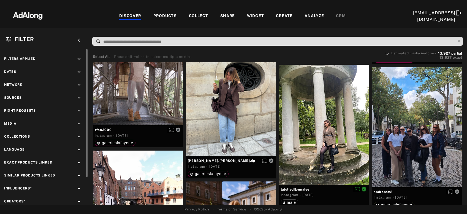
click at [78, 110] on icon "keyboard_arrow_down" at bounding box center [79, 111] width 6 height 6
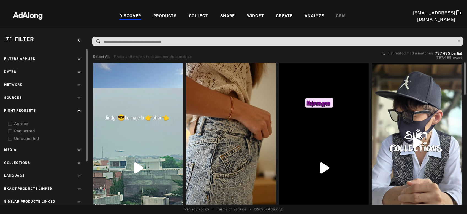
click at [16, 124] on div "Agreed" at bounding box center [49, 124] width 70 height 6
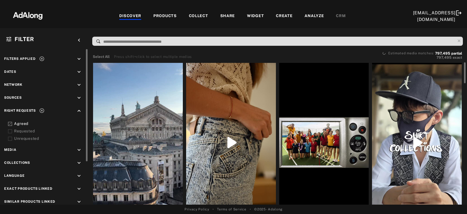
click at [16, 131] on div "Requested" at bounding box center [49, 131] width 70 height 6
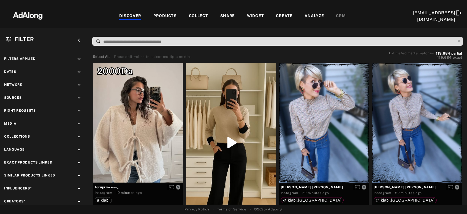
click at [200, 14] on div "COLLECT" at bounding box center [198, 16] width 19 height 7
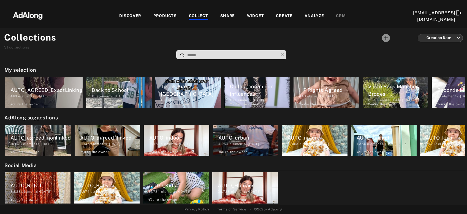
click at [135, 14] on div "DISCOVER" at bounding box center [130, 16] width 22 height 7
